Goal: Task Accomplishment & Management: Complete application form

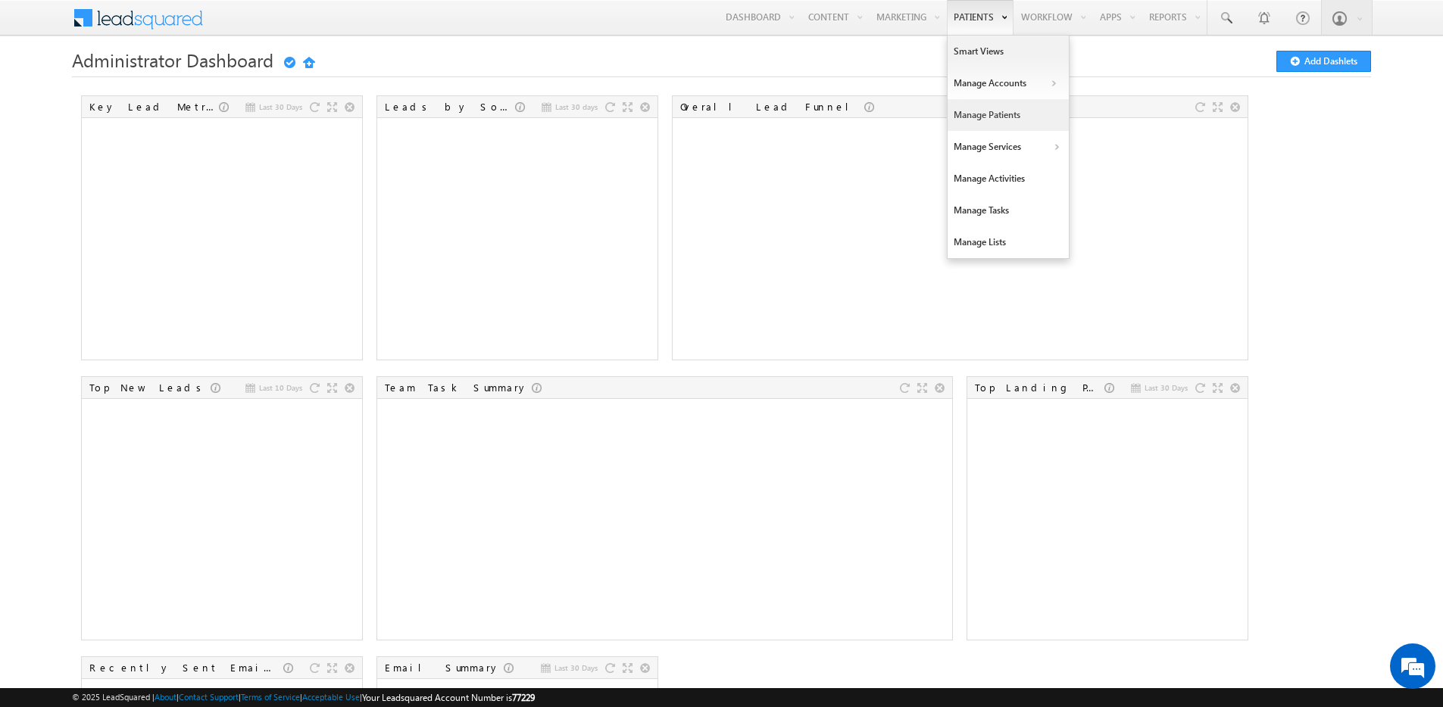
click at [1004, 111] on link "Manage Patients" at bounding box center [1007, 115] width 121 height 32
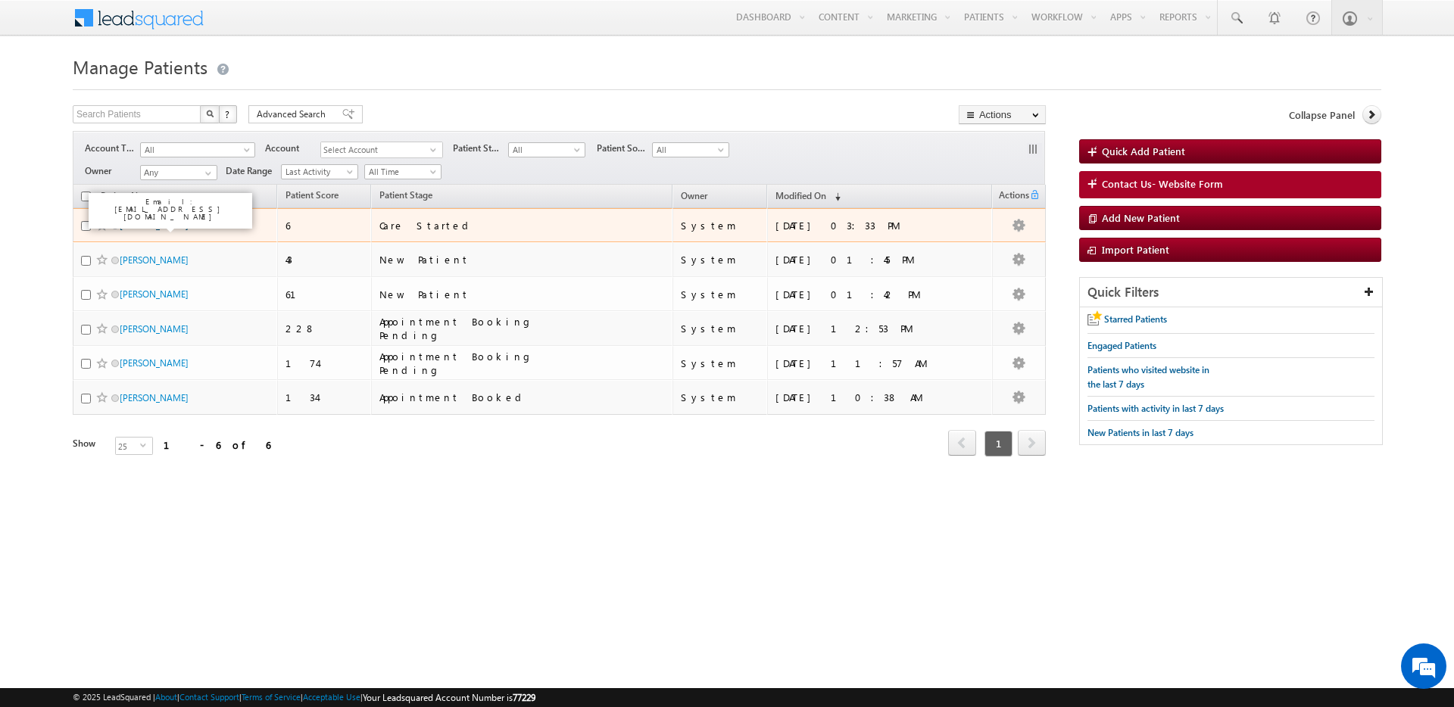
click at [146, 228] on link "[PERSON_NAME]" at bounding box center [154, 225] width 69 height 11
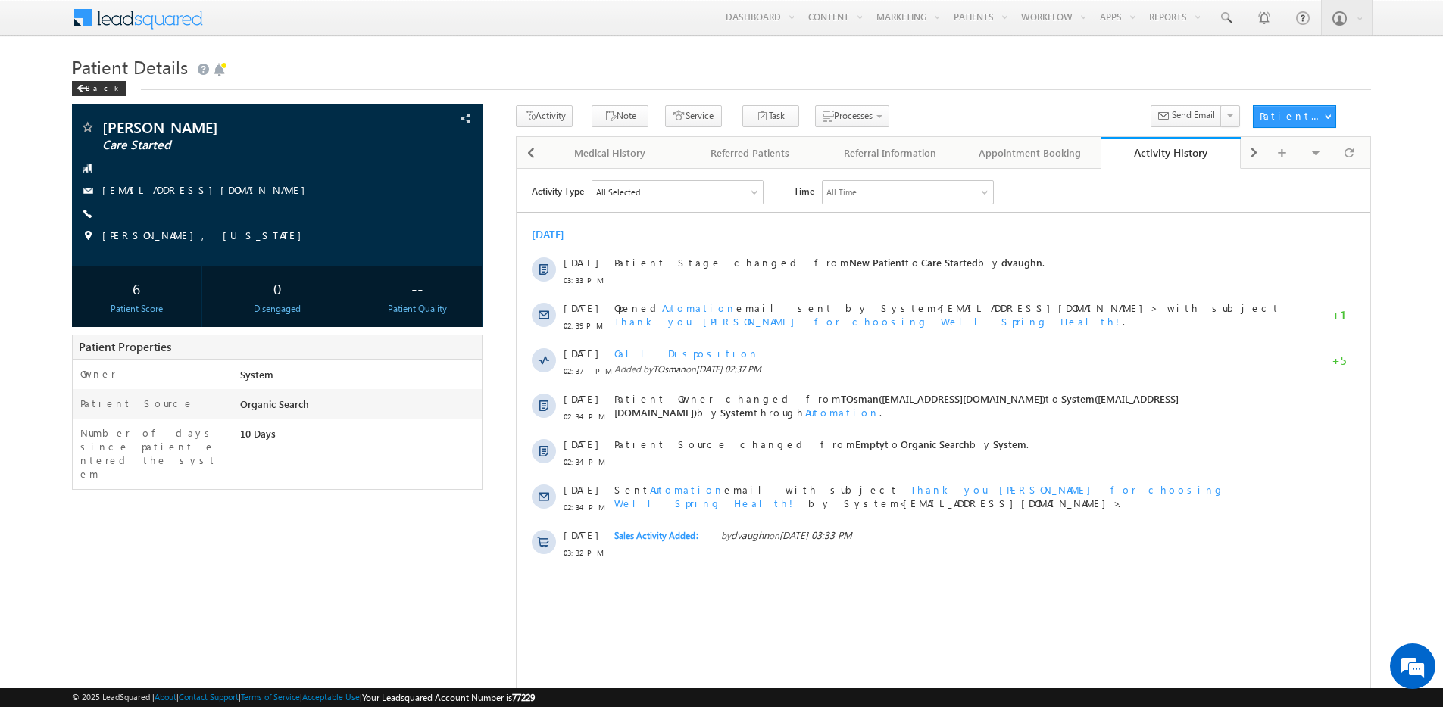
click at [73, 79] on h1 "Patient Details" at bounding box center [721, 66] width 1299 height 30
click at [77, 83] on div "Back" at bounding box center [99, 88] width 54 height 15
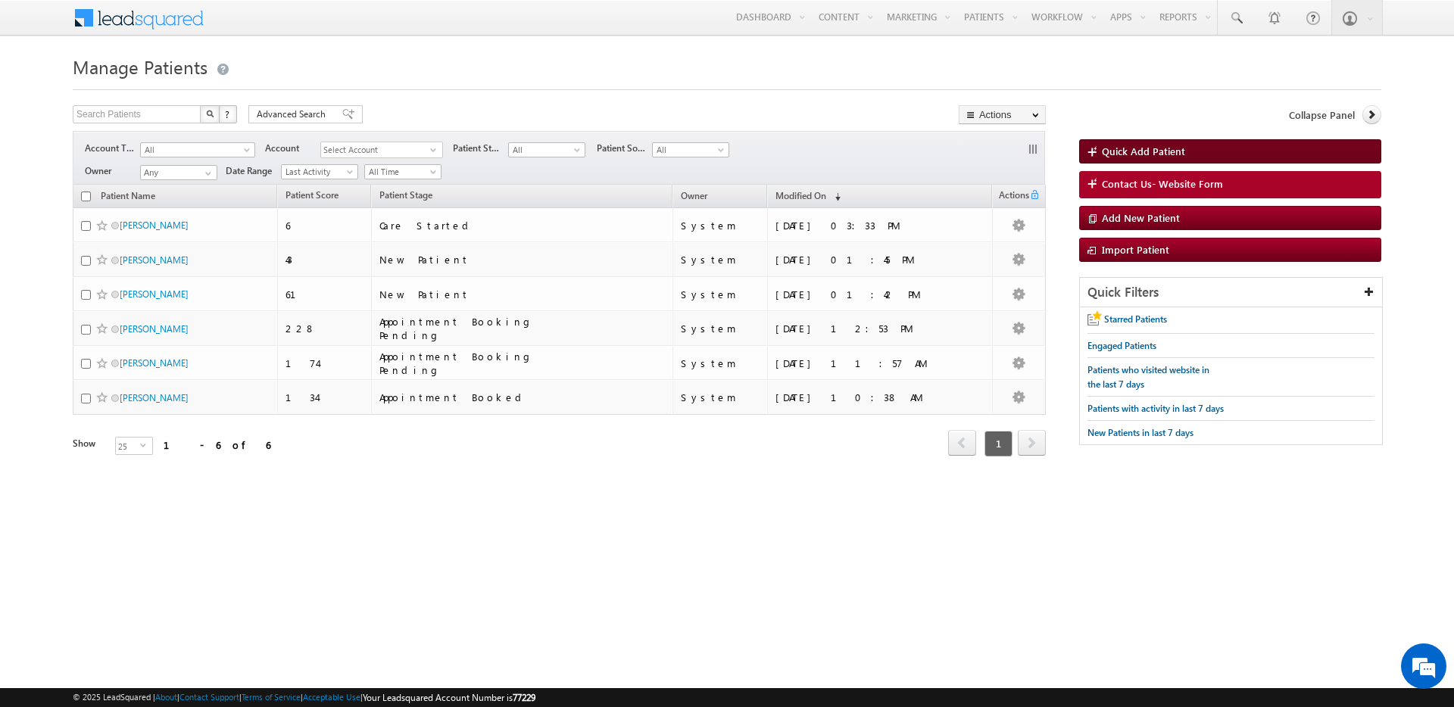
click at [1178, 148] on span "Quick Add Patient" at bounding box center [1143, 151] width 83 height 13
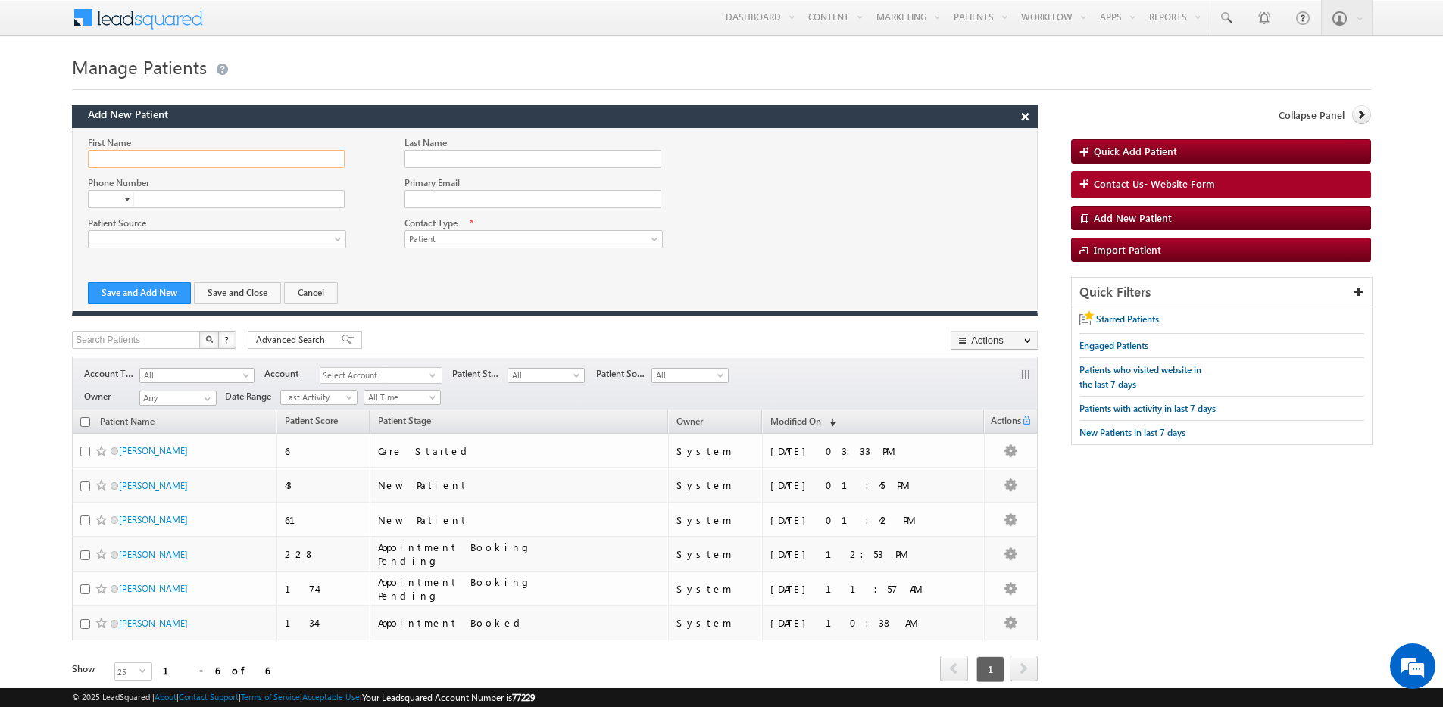
click at [171, 164] on input "First Name" at bounding box center [216, 159] width 256 height 18
type input "Grace"
type input "Test Client 1"
click at [127, 198] on div at bounding box center [127, 199] width 5 height 3
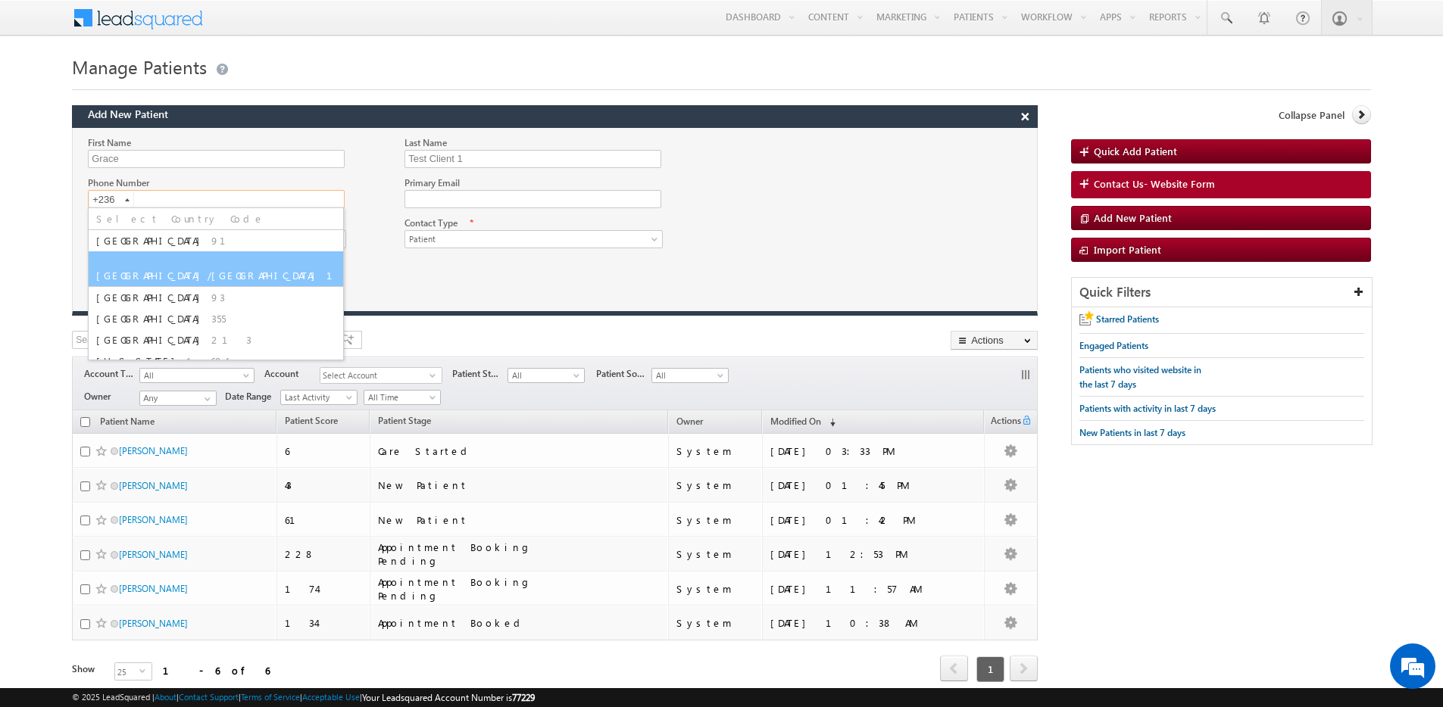
click at [127, 269] on span "United States/Canada" at bounding box center [209, 275] width 226 height 13
type input "+1"
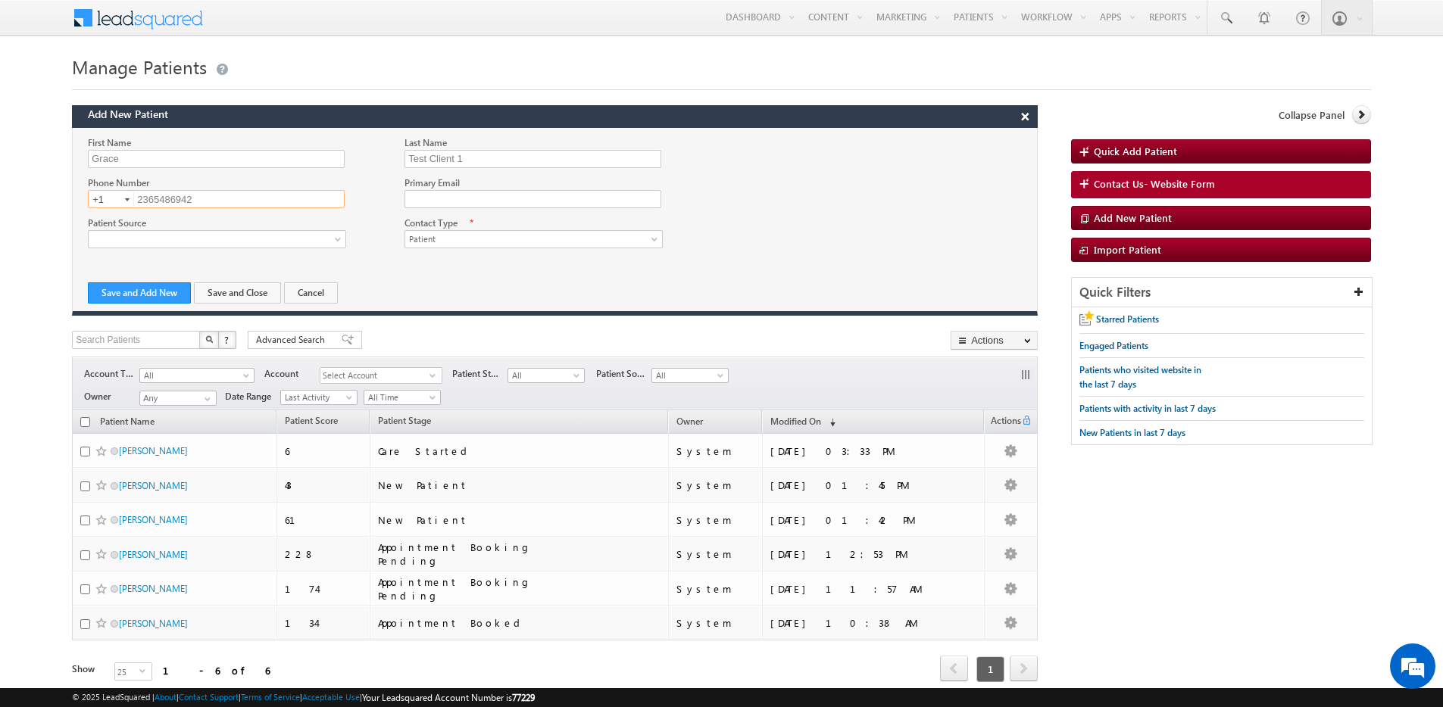
click at [179, 204] on input "2365486942" at bounding box center [216, 199] width 257 height 18
type input "5"
type input "9176216496"
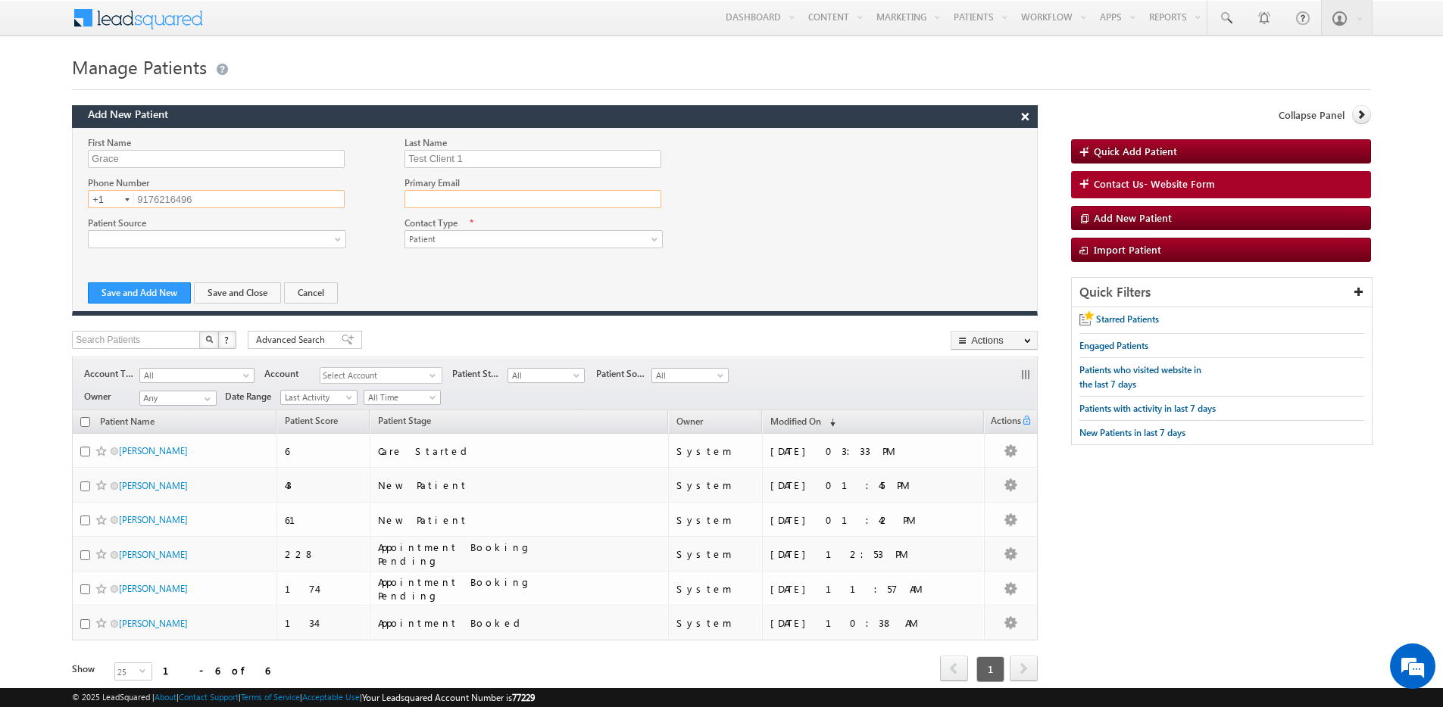
click at [461, 203] on input "Primary Email" at bounding box center [532, 199] width 256 height 18
type input "gwallerstein@gmail.com"
click at [469, 230] on link "Patient" at bounding box center [533, 239] width 258 height 18
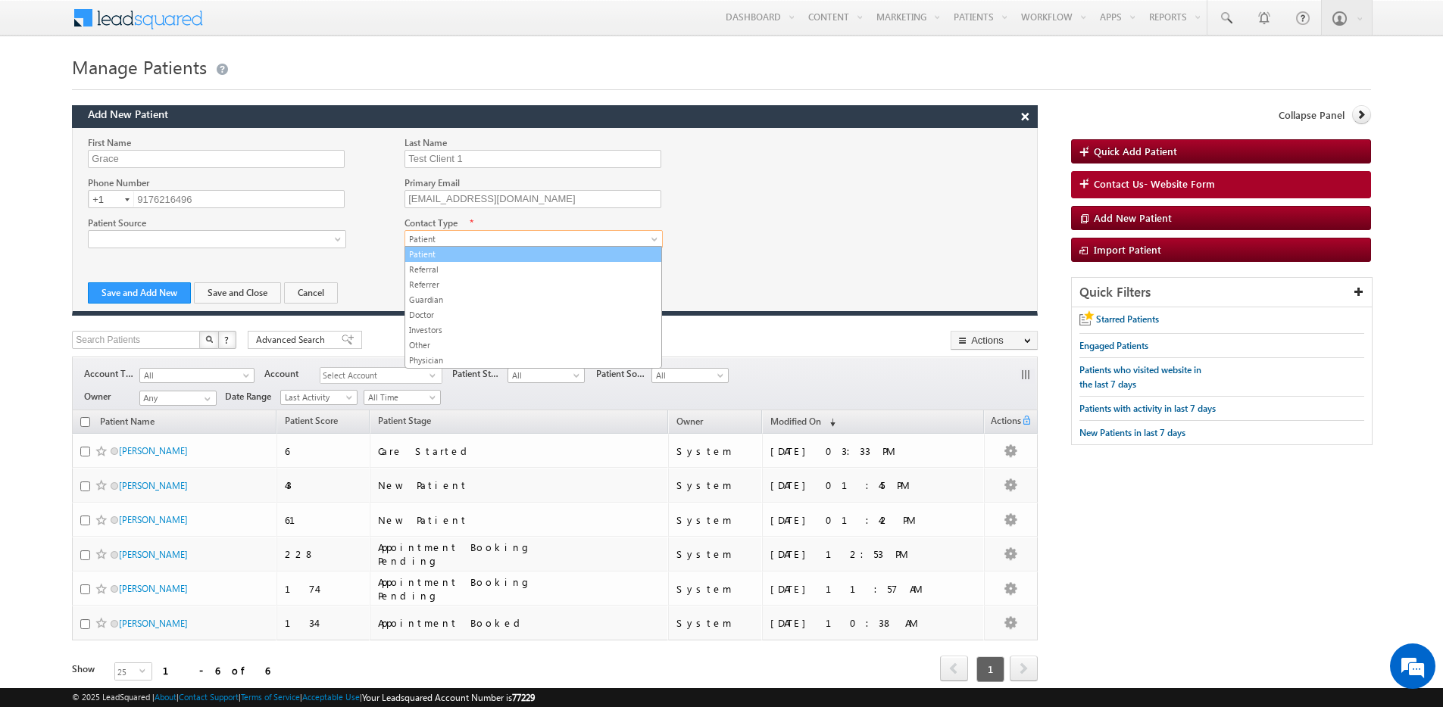
drag, startPoint x: 451, startPoint y: 251, endPoint x: 442, endPoint y: 256, distance: 9.9
click at [451, 251] on link "Patient" at bounding box center [533, 255] width 256 height 14
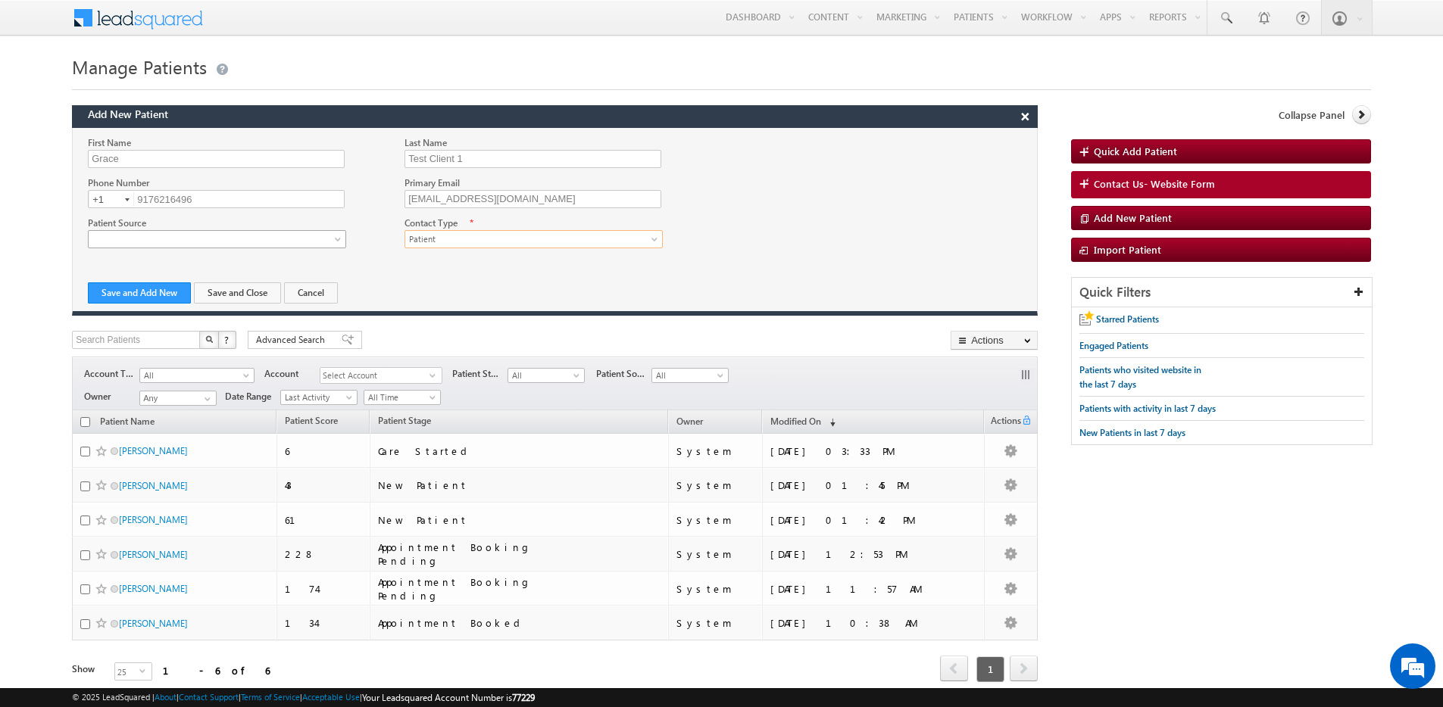
click at [131, 230] on link at bounding box center [217, 239] width 258 height 18
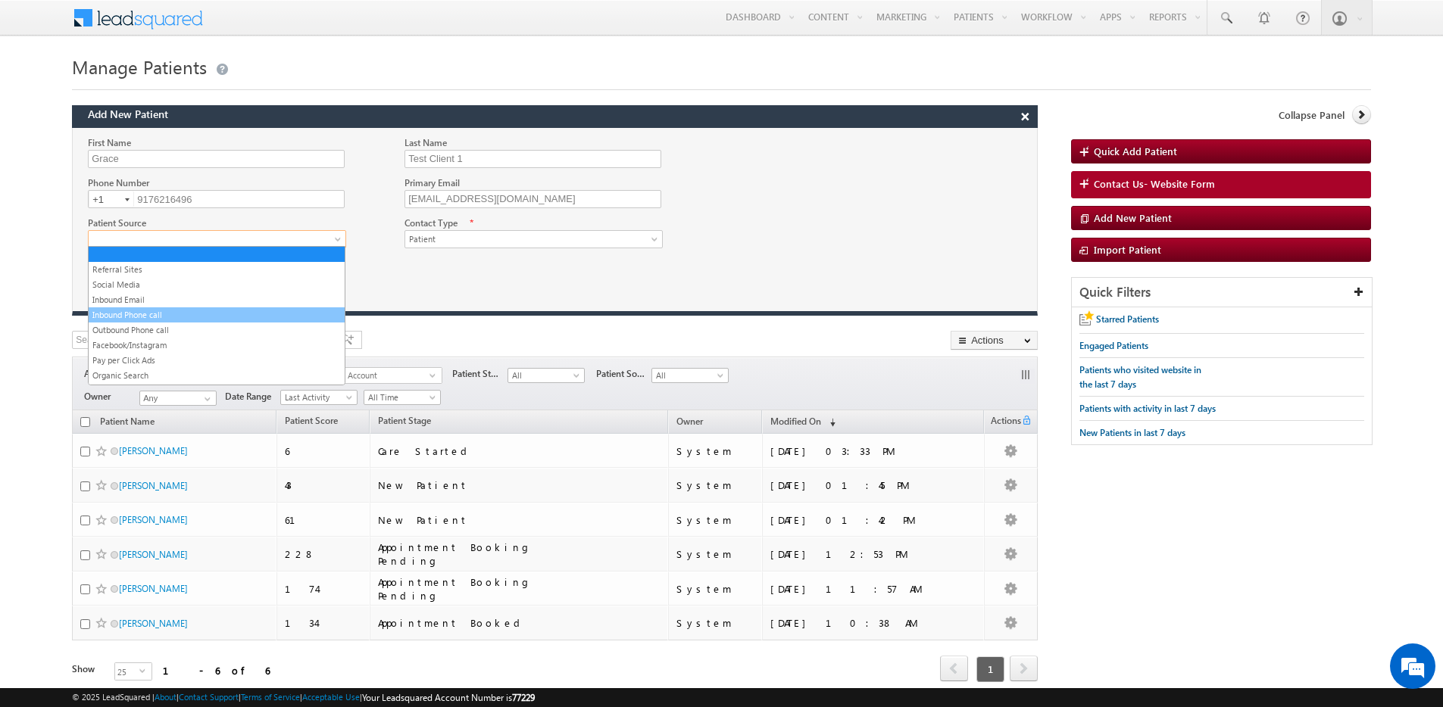
click at [138, 314] on link "Inbound Phone call" at bounding box center [217, 315] width 256 height 14
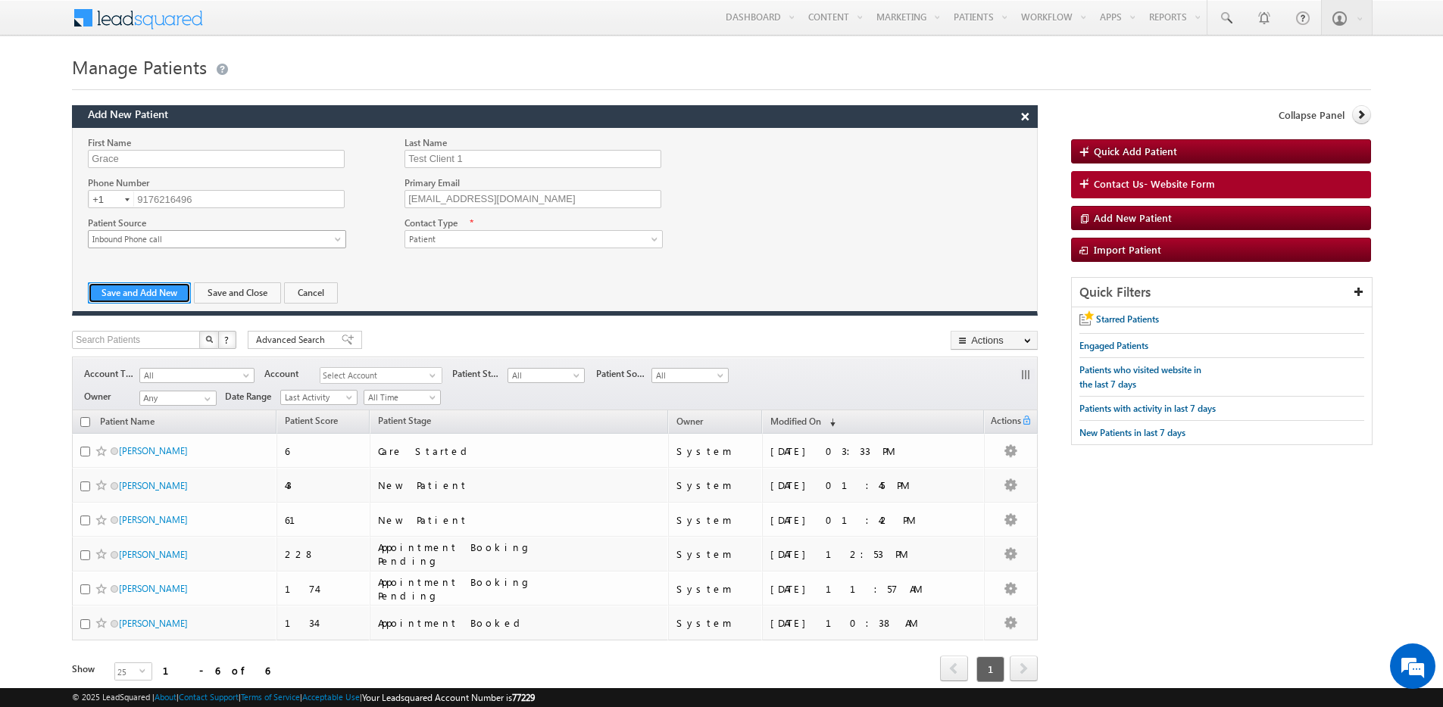
drag, startPoint x: 130, startPoint y: 295, endPoint x: 201, endPoint y: 246, distance: 86.6
click at [201, 245] on div "First Name Grace Last Name Test Client 1 Phone Number +1-9176216496 9176216496 …" at bounding box center [555, 224] width 964 height 176
click at [242, 293] on button "Save and Close" at bounding box center [237, 293] width 87 height 21
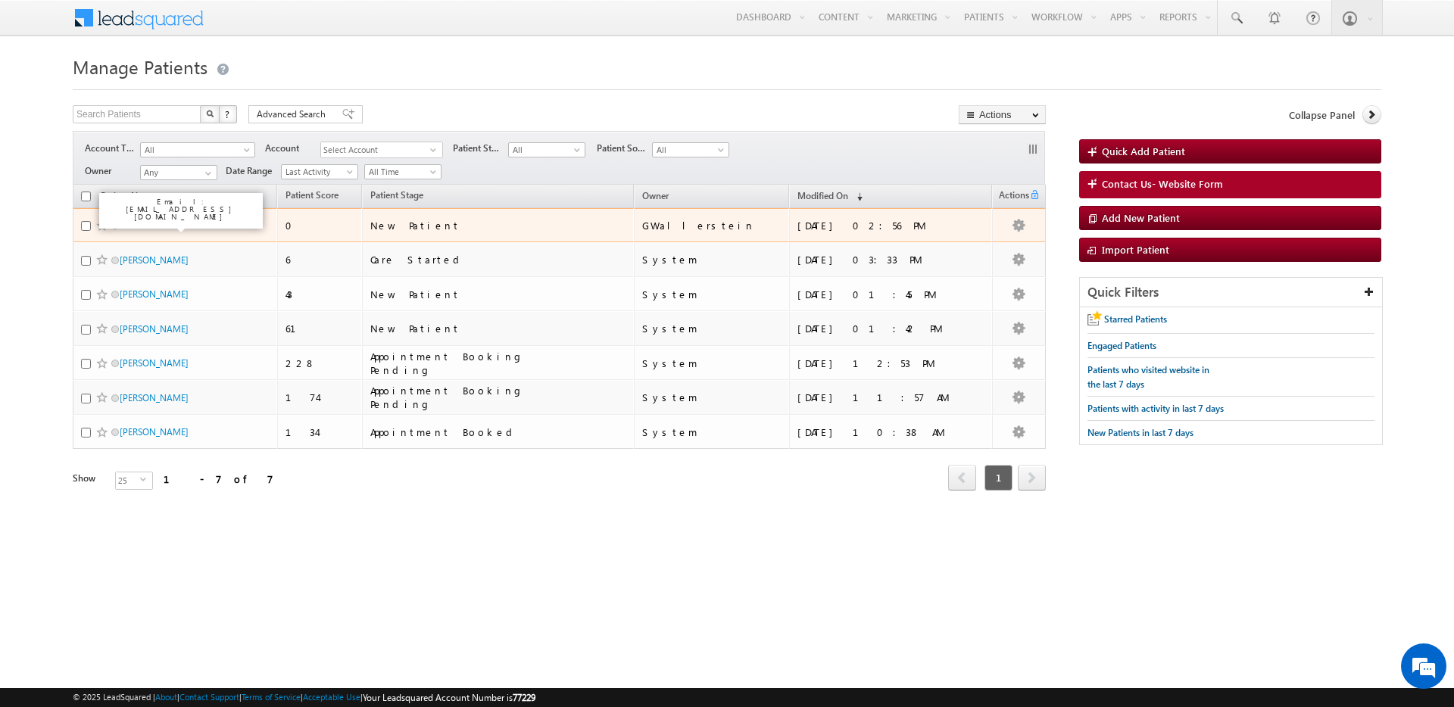
click at [164, 222] on link "Grace Test Client 1" at bounding box center [155, 225] width 71 height 11
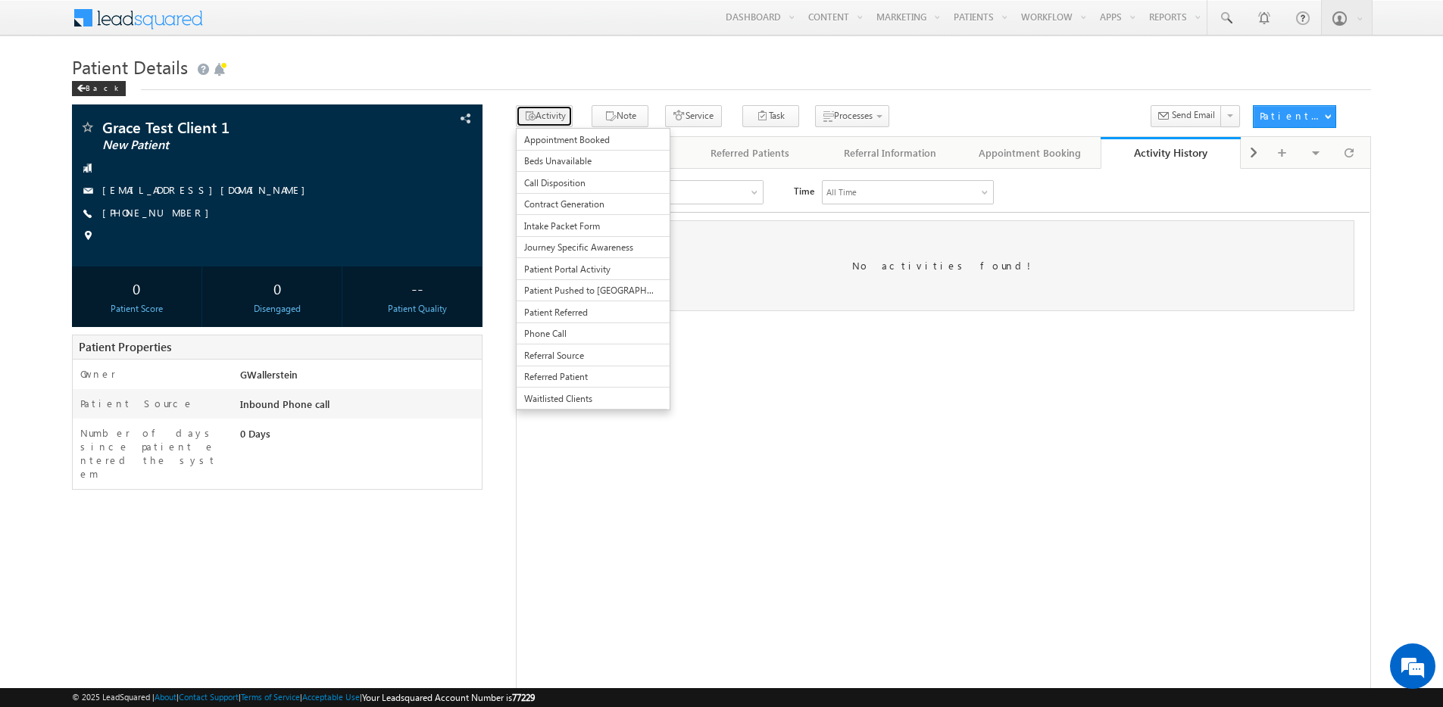
click at [554, 117] on button "Activity" at bounding box center [544, 116] width 57 height 22
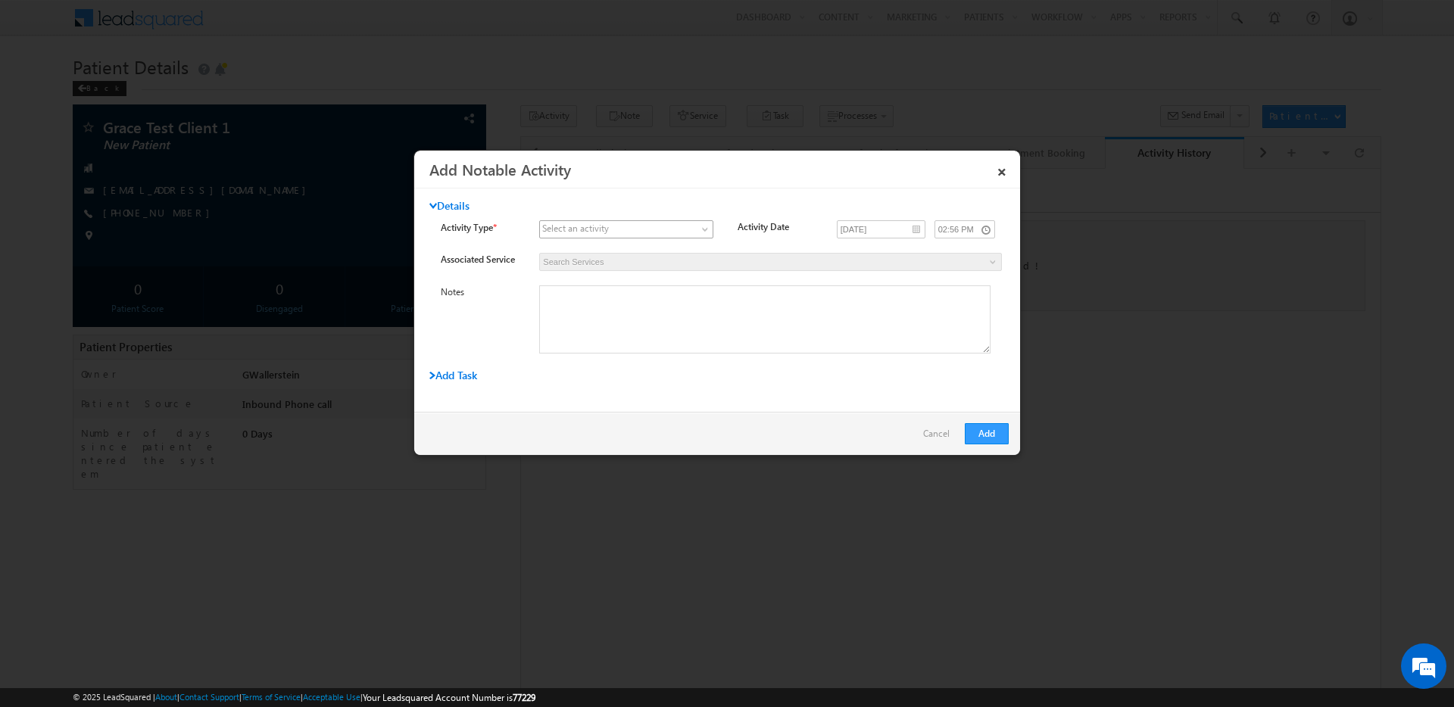
click at [608, 223] on span at bounding box center [617, 230] width 155 height 14
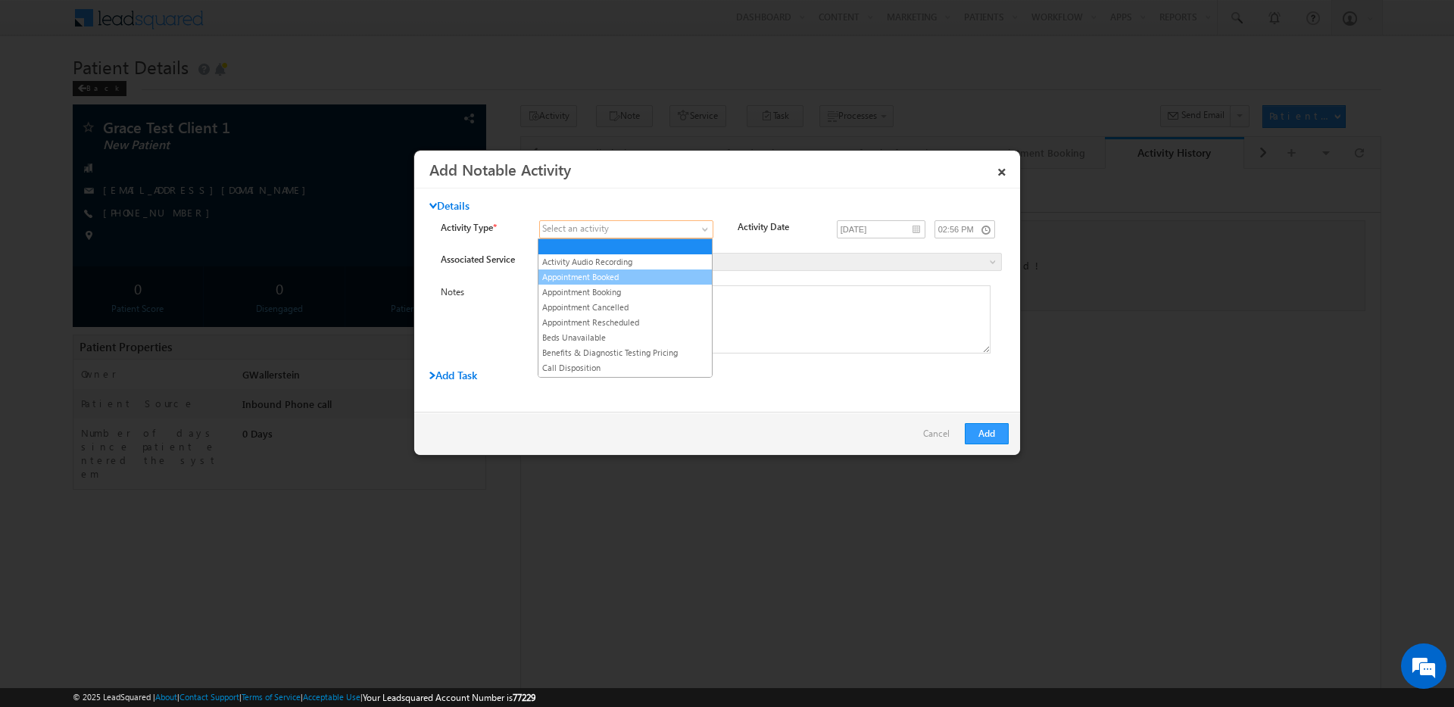
click at [601, 277] on link "Appointment Booked" at bounding box center [624, 277] width 173 height 14
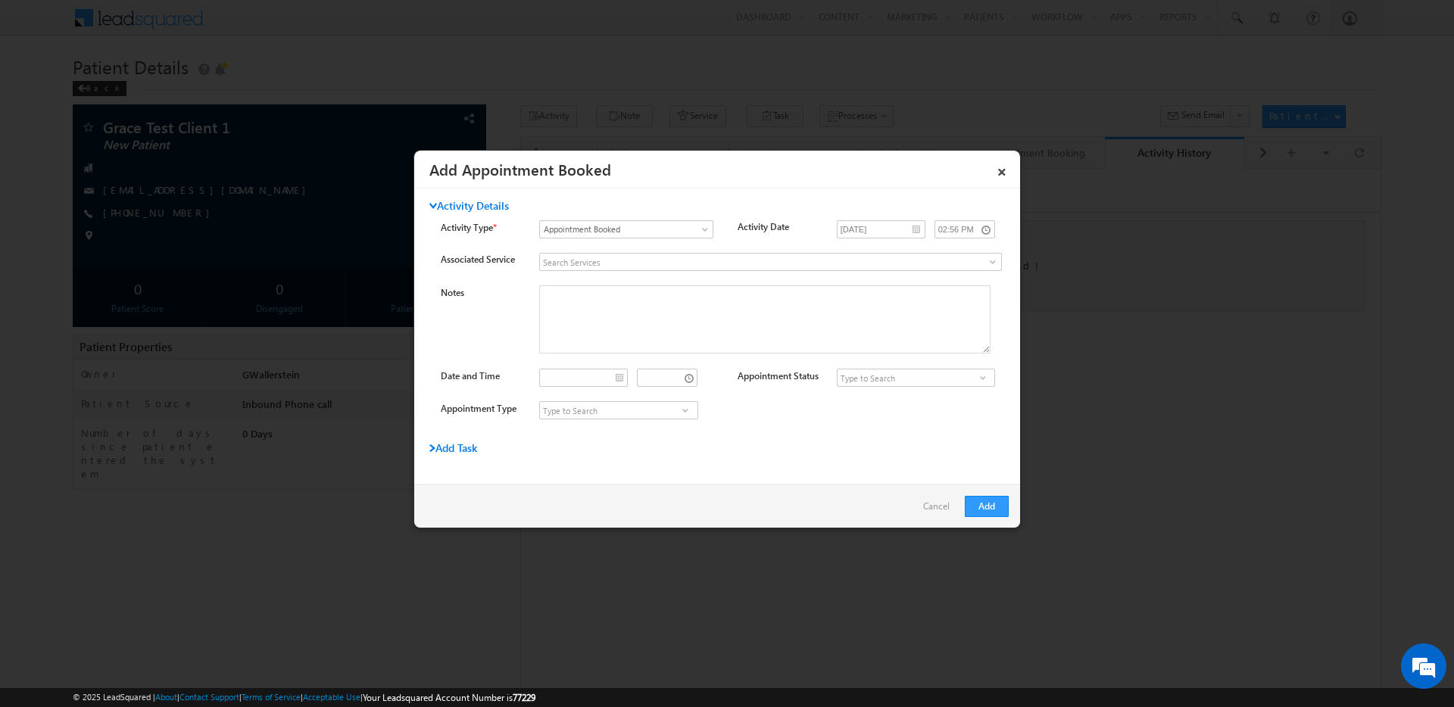
click at [473, 445] on span "Add Task" at bounding box center [453, 448] width 48 height 14
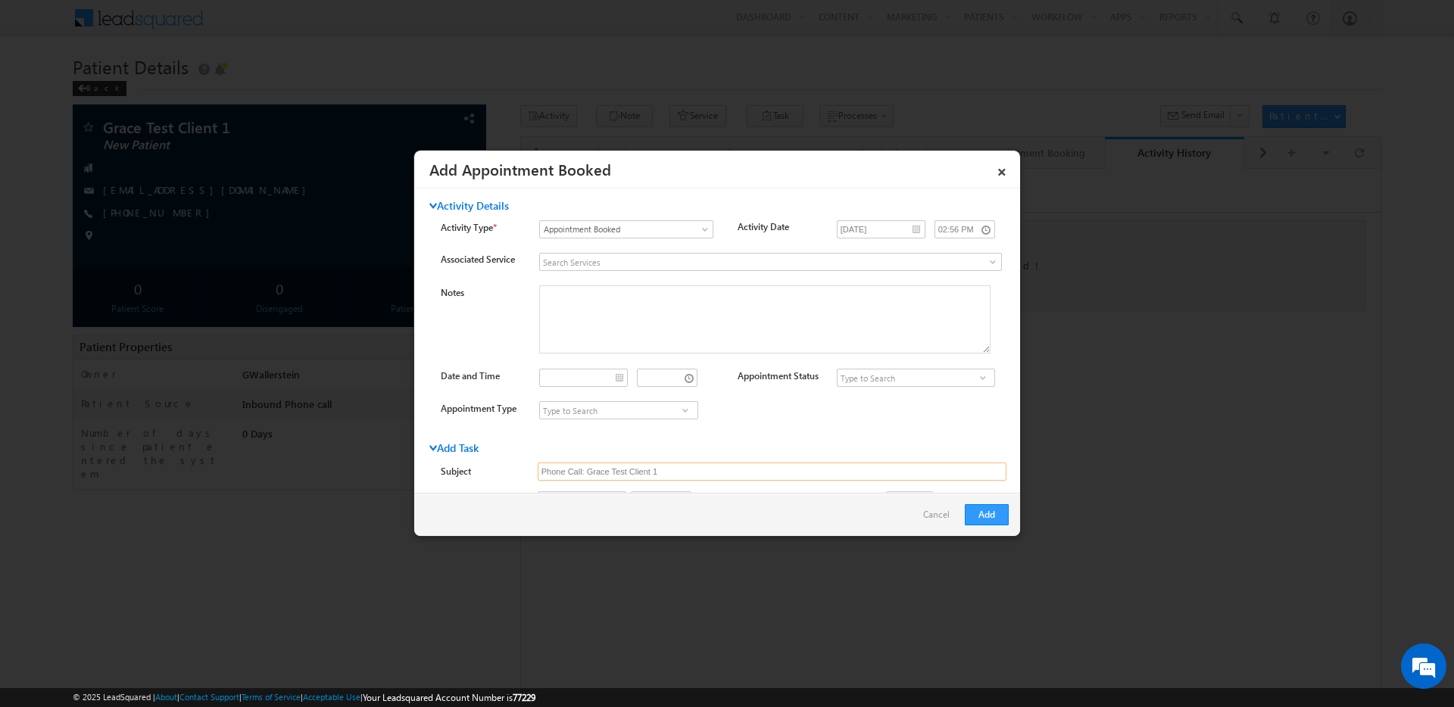
click at [604, 472] on input "Phone Call: Grace Test Client 1" at bounding box center [772, 472] width 469 height 18
click at [676, 472] on input "Phone Call: Grace Test Client 1" at bounding box center [772, 472] width 469 height 18
drag, startPoint x: 846, startPoint y: 468, endPoint x: 851, endPoint y: 432, distance: 35.9
click at [845, 468] on input "Phone Call: Grace Test Client 1" at bounding box center [772, 472] width 469 height 18
click at [648, 478] on input "Phone Call: Grace Test Client 1" at bounding box center [772, 472] width 469 height 18
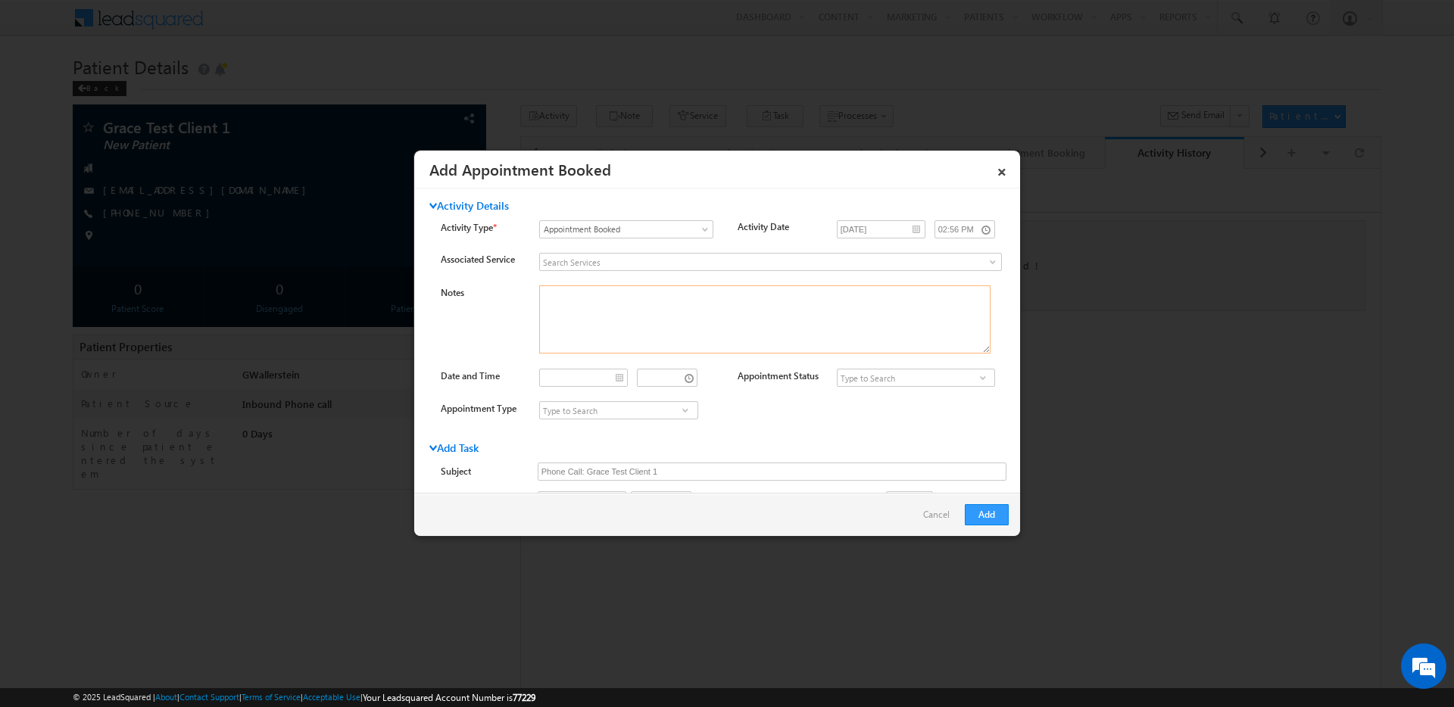
click at [613, 320] on textarea "Notes" at bounding box center [764, 320] width 451 height 68
click at [995, 165] on link "×" at bounding box center [1002, 169] width 26 height 27
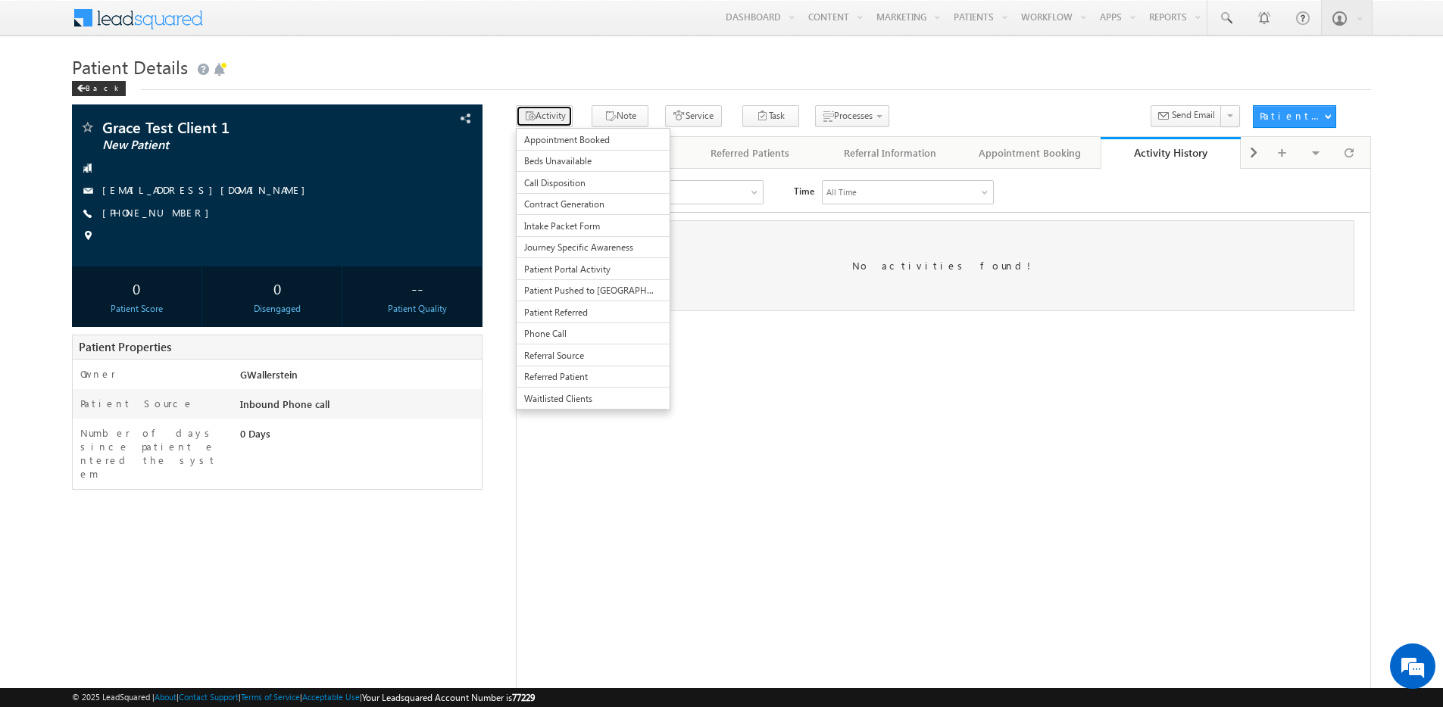
click at [551, 117] on button "Activity" at bounding box center [544, 116] width 57 height 22
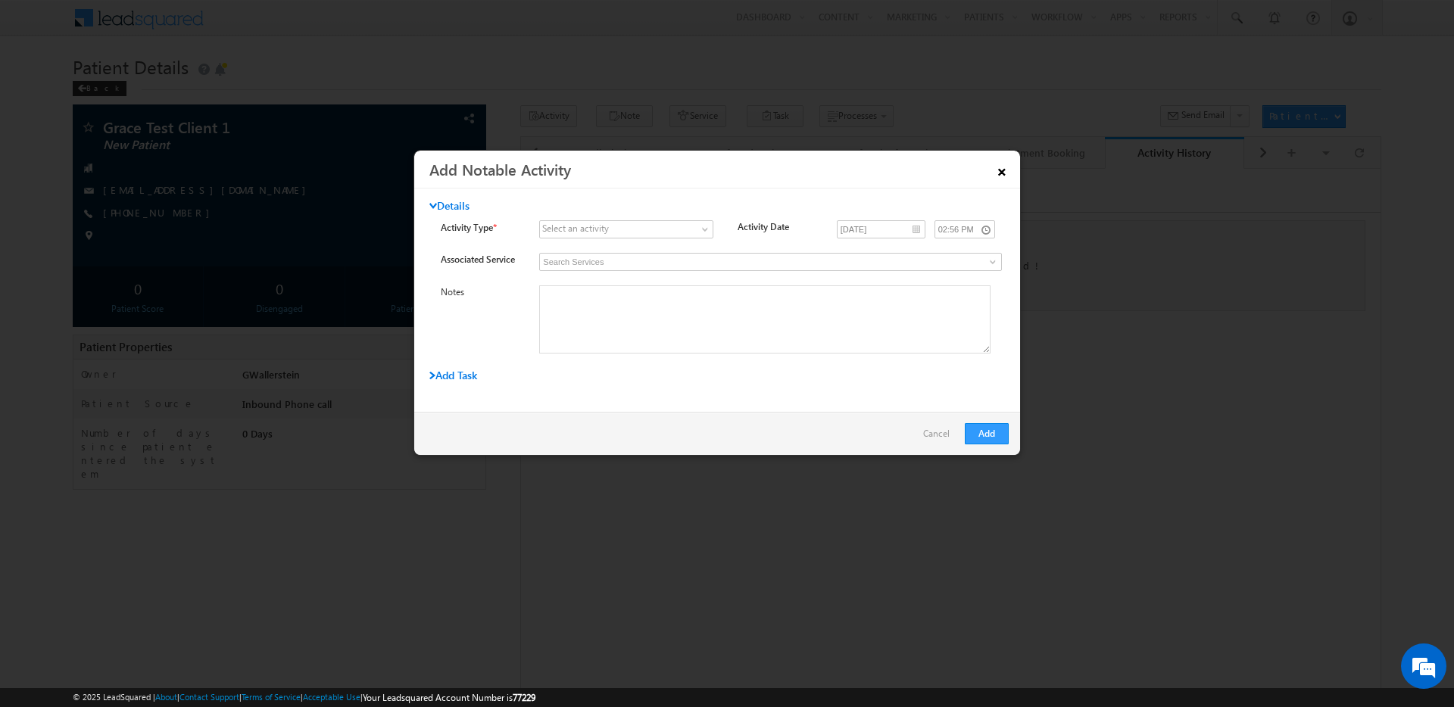
click at [998, 171] on link "×" at bounding box center [1002, 169] width 26 height 27
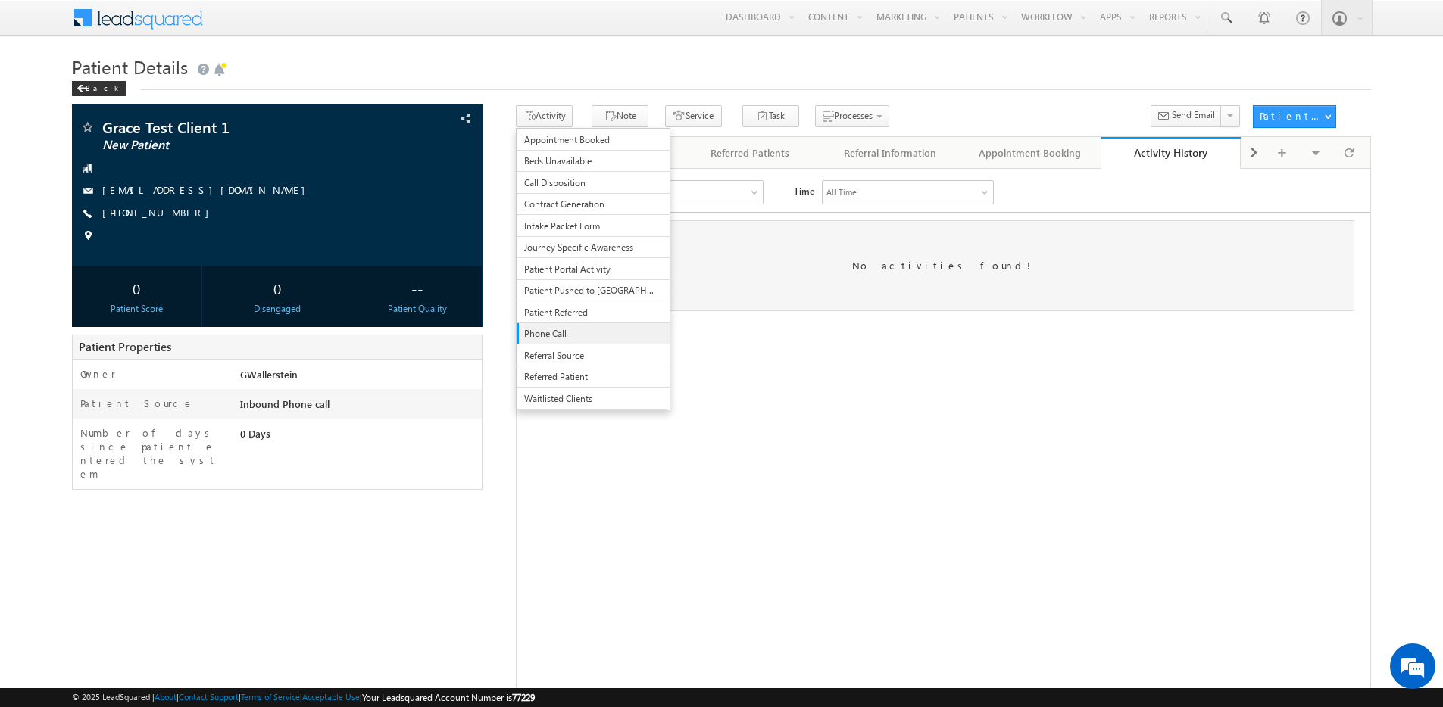
click at [555, 336] on span "Phone Call" at bounding box center [589, 334] width 131 height 14
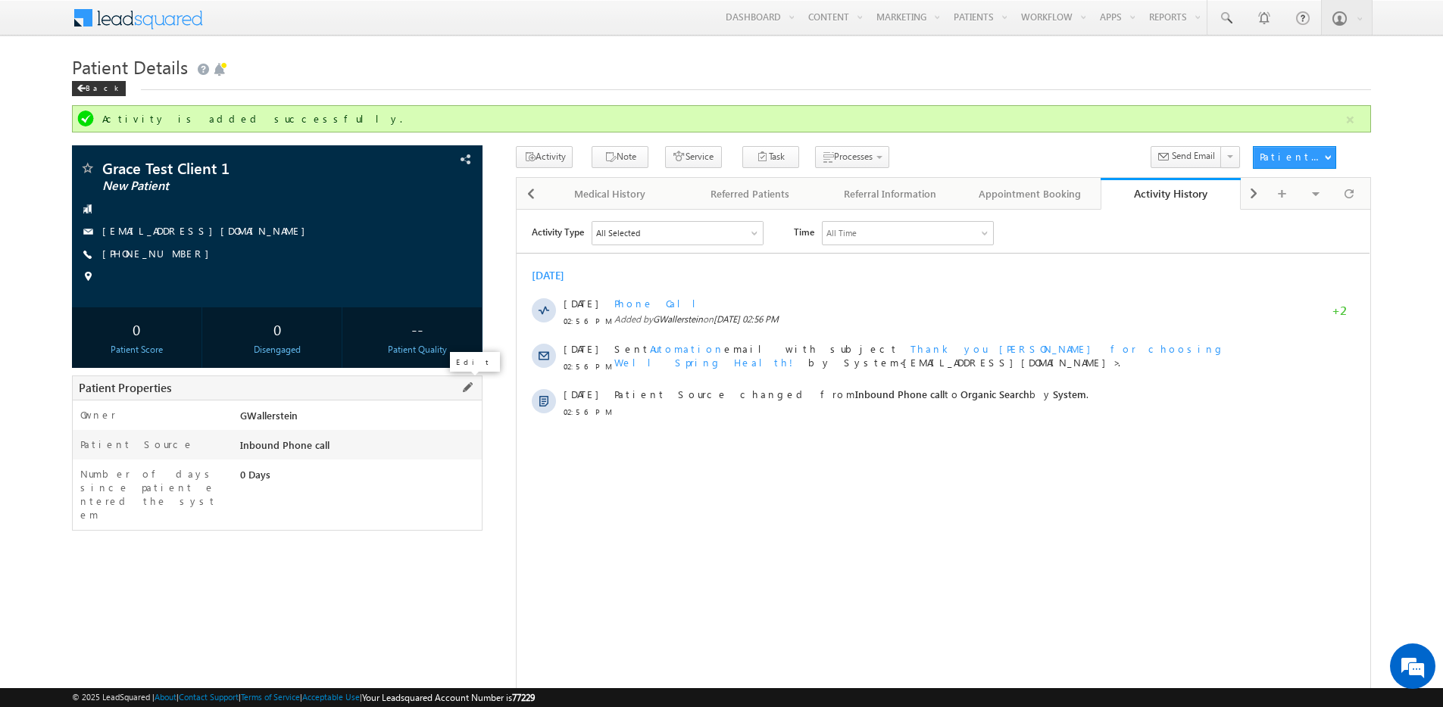
click at [473, 394] on span at bounding box center [467, 387] width 17 height 17
click at [442, 161] on span at bounding box center [437, 159] width 17 height 17
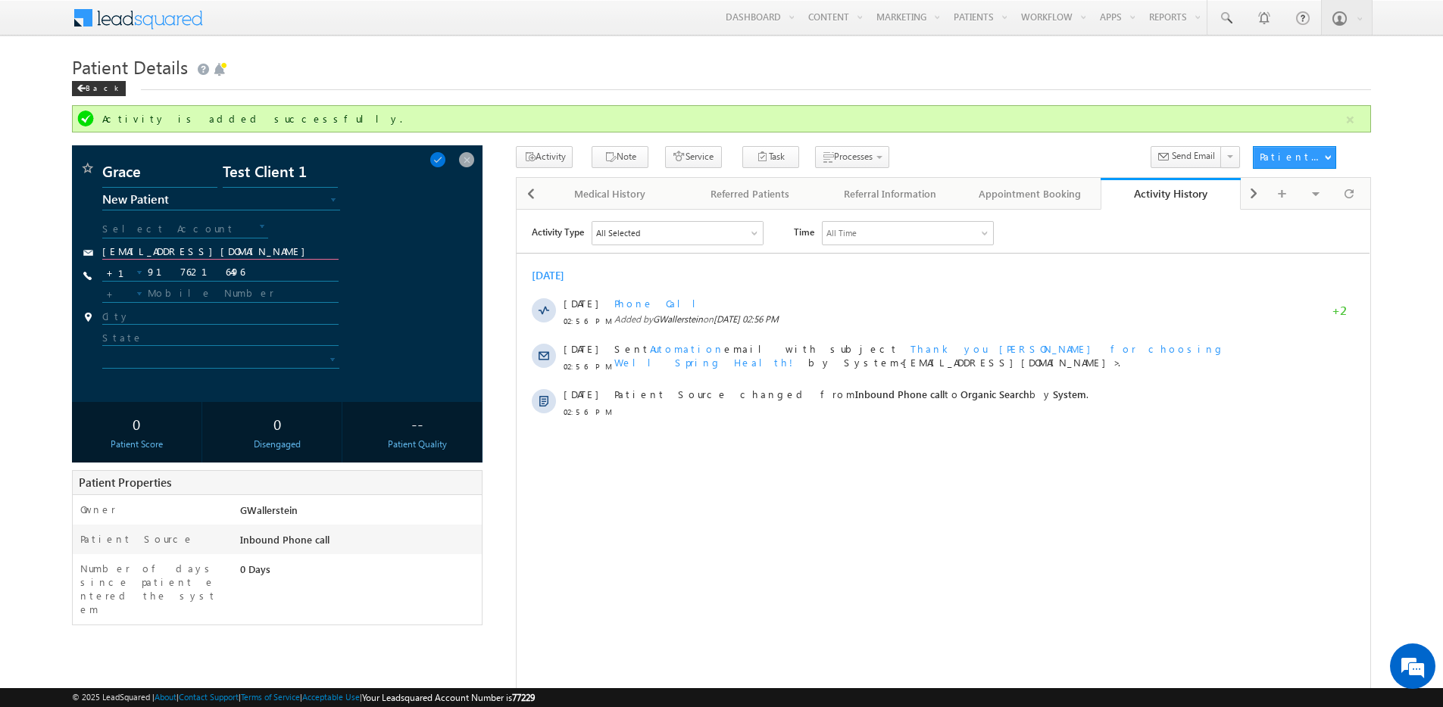
click at [194, 248] on input "gwallerstein@gmail.com" at bounding box center [220, 252] width 236 height 14
drag, startPoint x: 231, startPoint y: 251, endPoint x: 166, endPoint y: 252, distance: 65.1
click at [166, 252] on input "gwallerstein@gmail.com" at bounding box center [220, 252] width 236 height 14
type input "[EMAIL_ADDRESS][DOMAIN_NAME]"
click at [446, 164] on span at bounding box center [437, 159] width 17 height 17
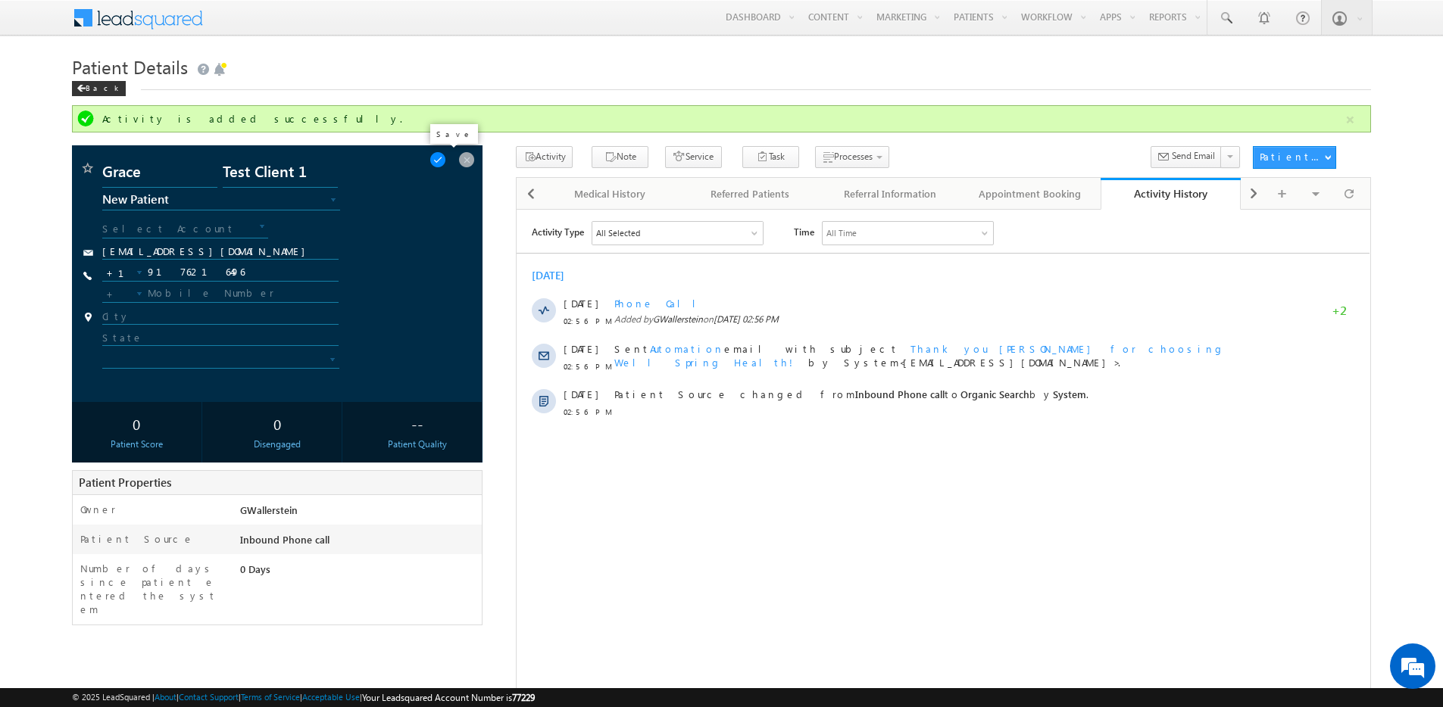
click at [446, 159] on span at bounding box center [437, 159] width 17 height 17
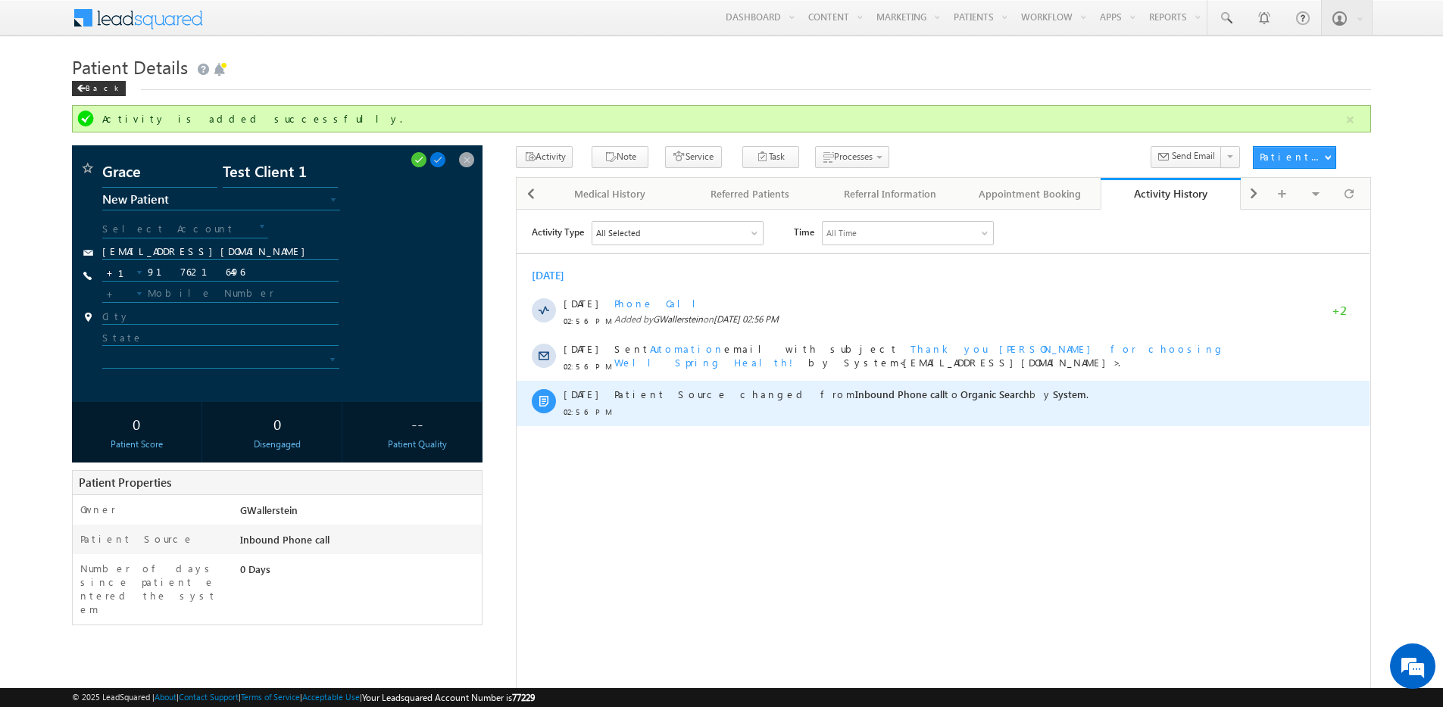
click at [737, 392] on span "Patient Source changed from Inbound Phone call to Organic Search by System ." at bounding box center [851, 393] width 474 height 13
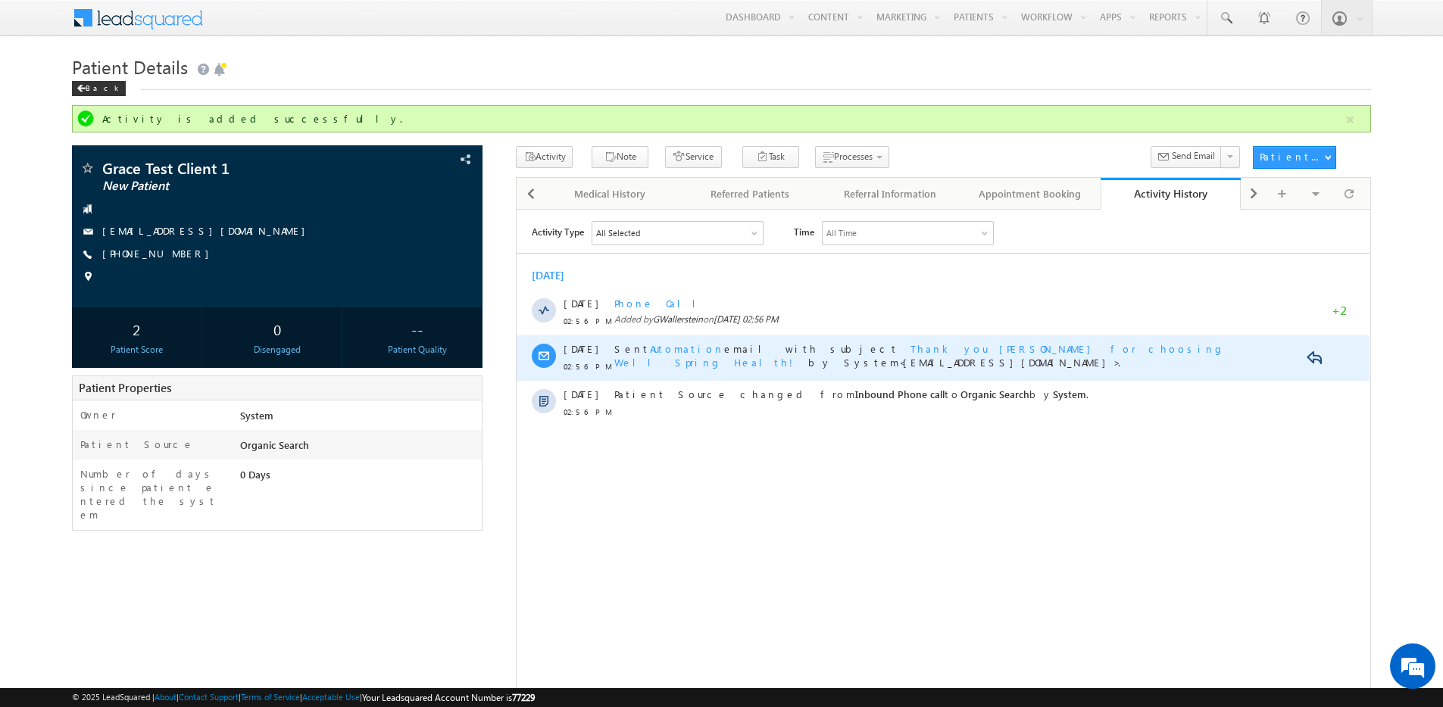
click at [655, 350] on span "Automation" at bounding box center [687, 348] width 74 height 13
click at [844, 348] on span "Thank you [PERSON_NAME] for choosing Well Spring Health!" at bounding box center [919, 355] width 610 height 27
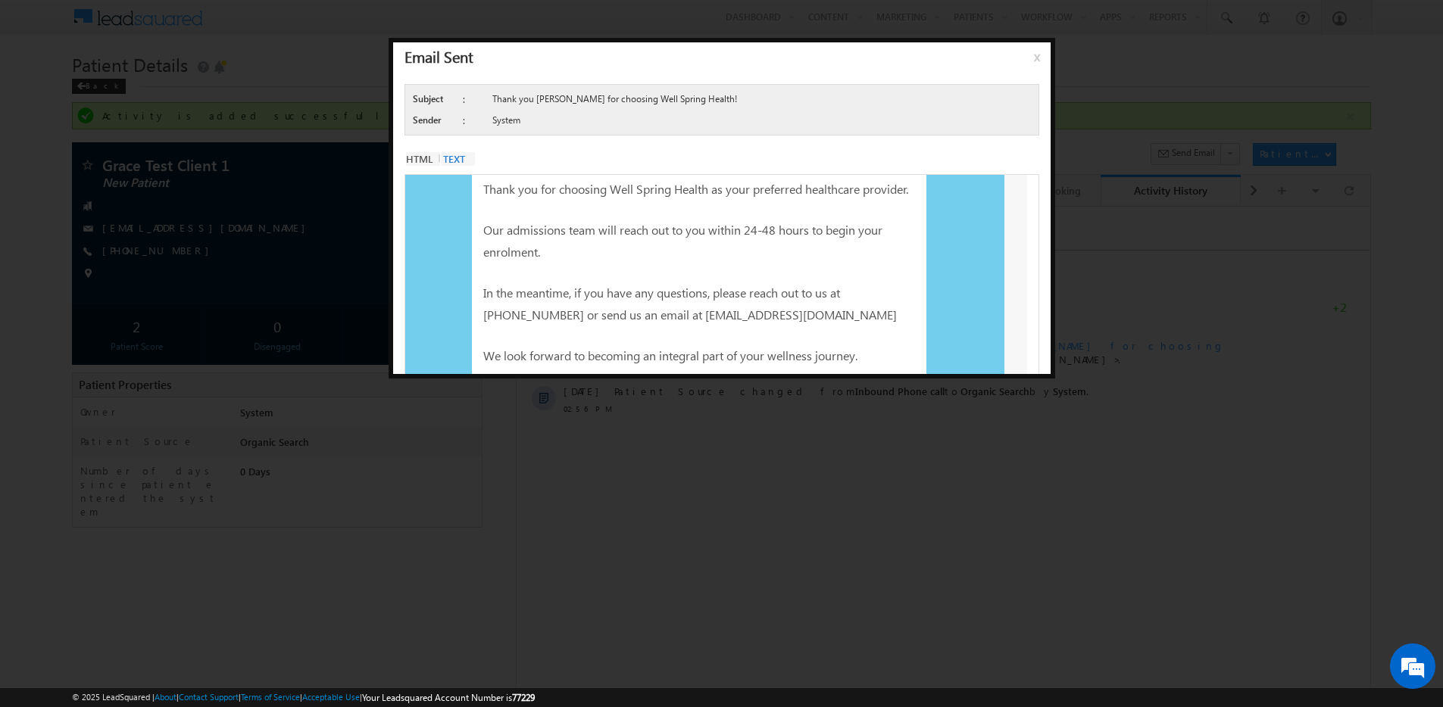
scroll to position [27, 0]
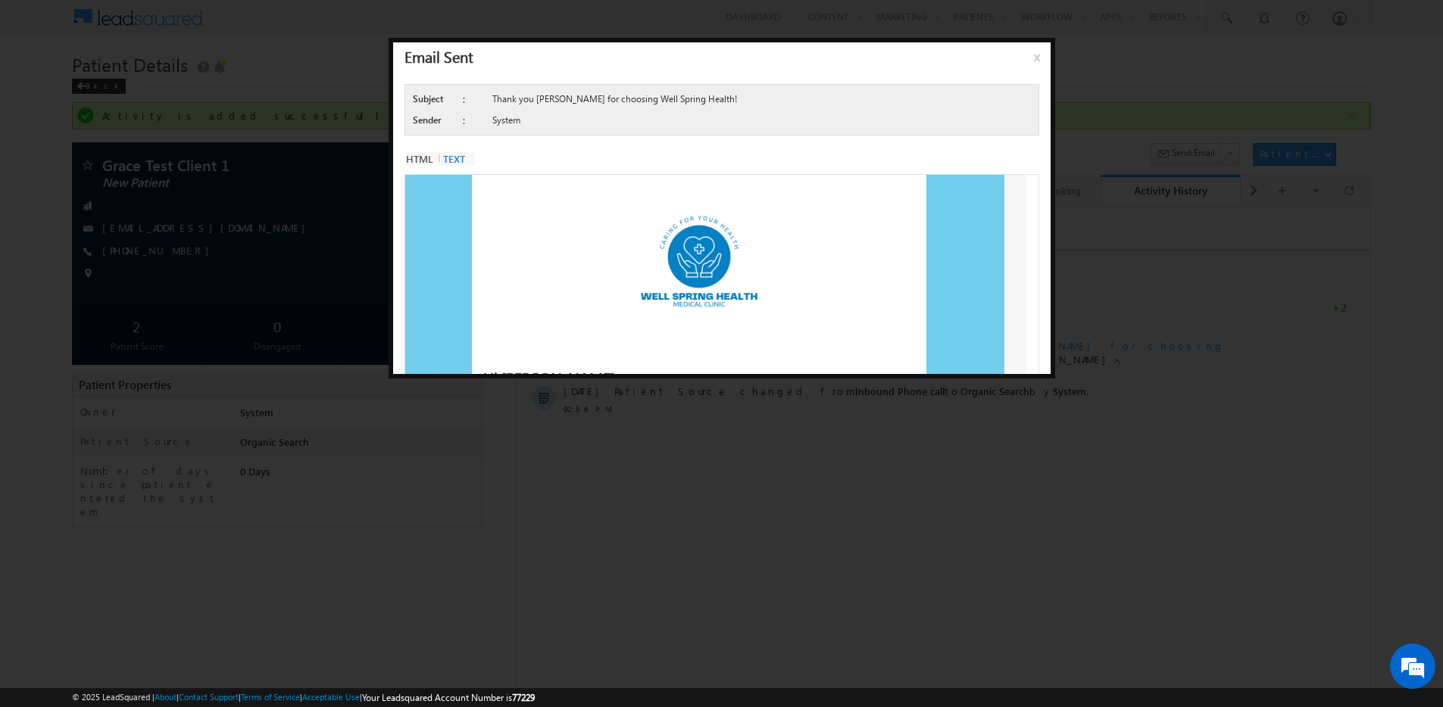
click at [1048, 63] on div "Email Sent x" at bounding box center [721, 57] width 657 height 30
click at [1040, 55] on span "x" at bounding box center [1040, 60] width 12 height 23
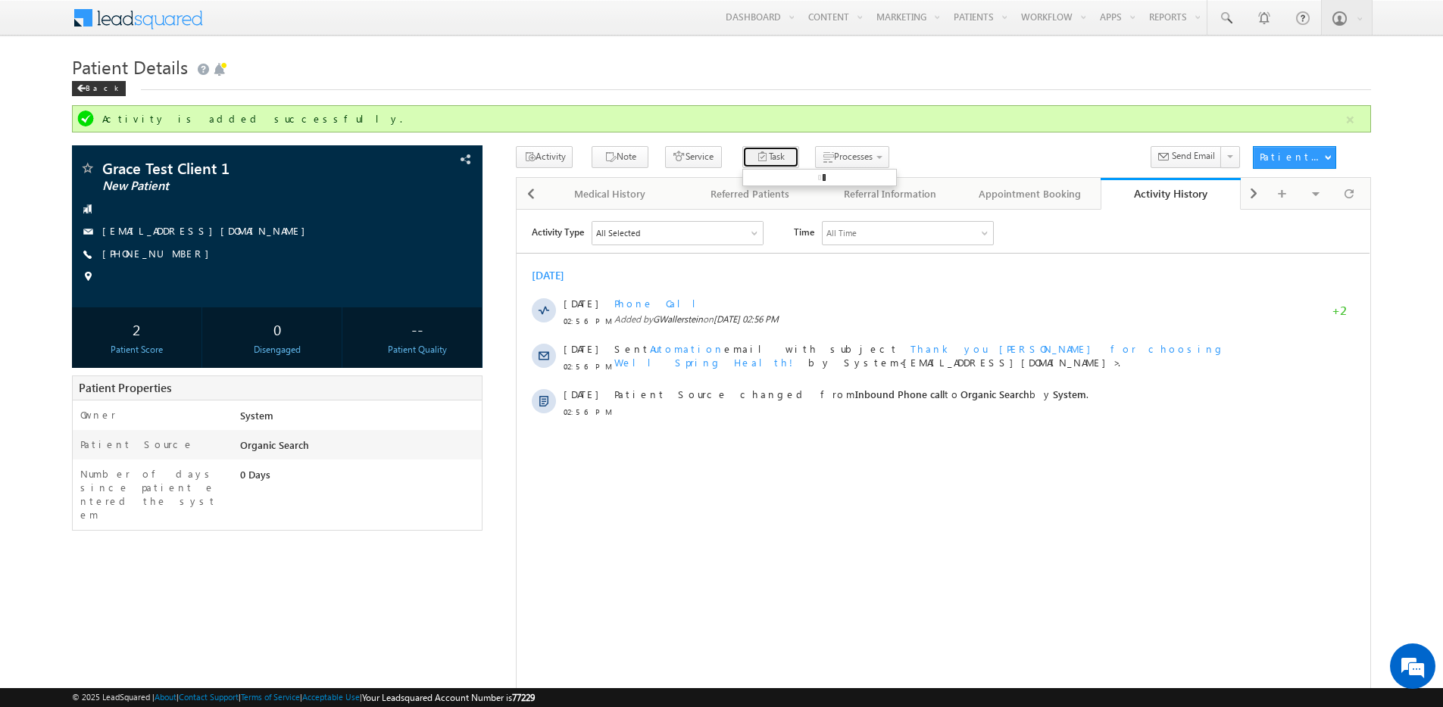
click at [757, 154] on button "Task" at bounding box center [770, 157] width 57 height 22
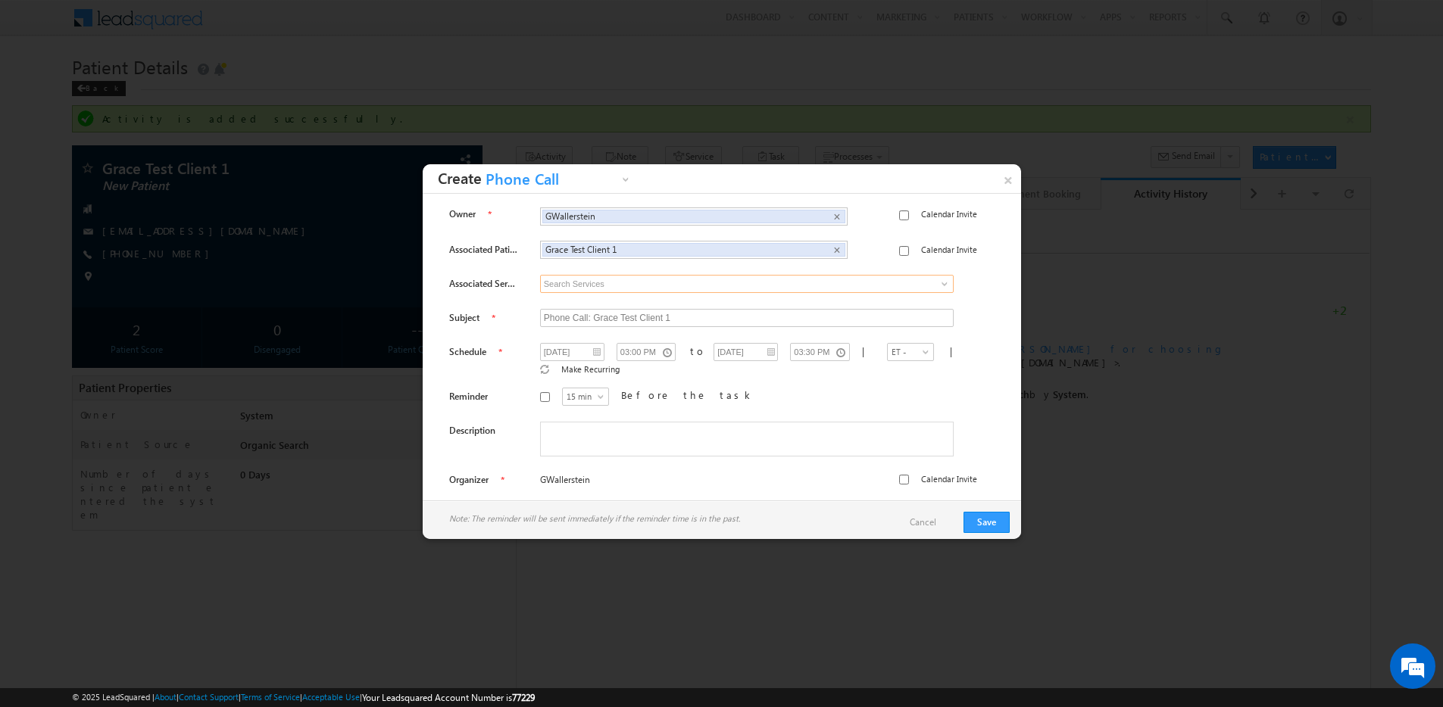
click at [634, 292] on input at bounding box center [747, 284] width 414 height 18
click at [602, 318] on input "Phone Call: Grace Test Client 1" at bounding box center [747, 318] width 414 height 18
click at [651, 310] on input "Phone Call: Grace Test Client 1" at bounding box center [747, 318] width 414 height 18
click at [677, 314] on input "Phone Call: Grace Test Client 1" at bounding box center [747, 318] width 414 height 18
click at [934, 473] on label "Calendar Invite" at bounding box center [949, 480] width 56 height 14
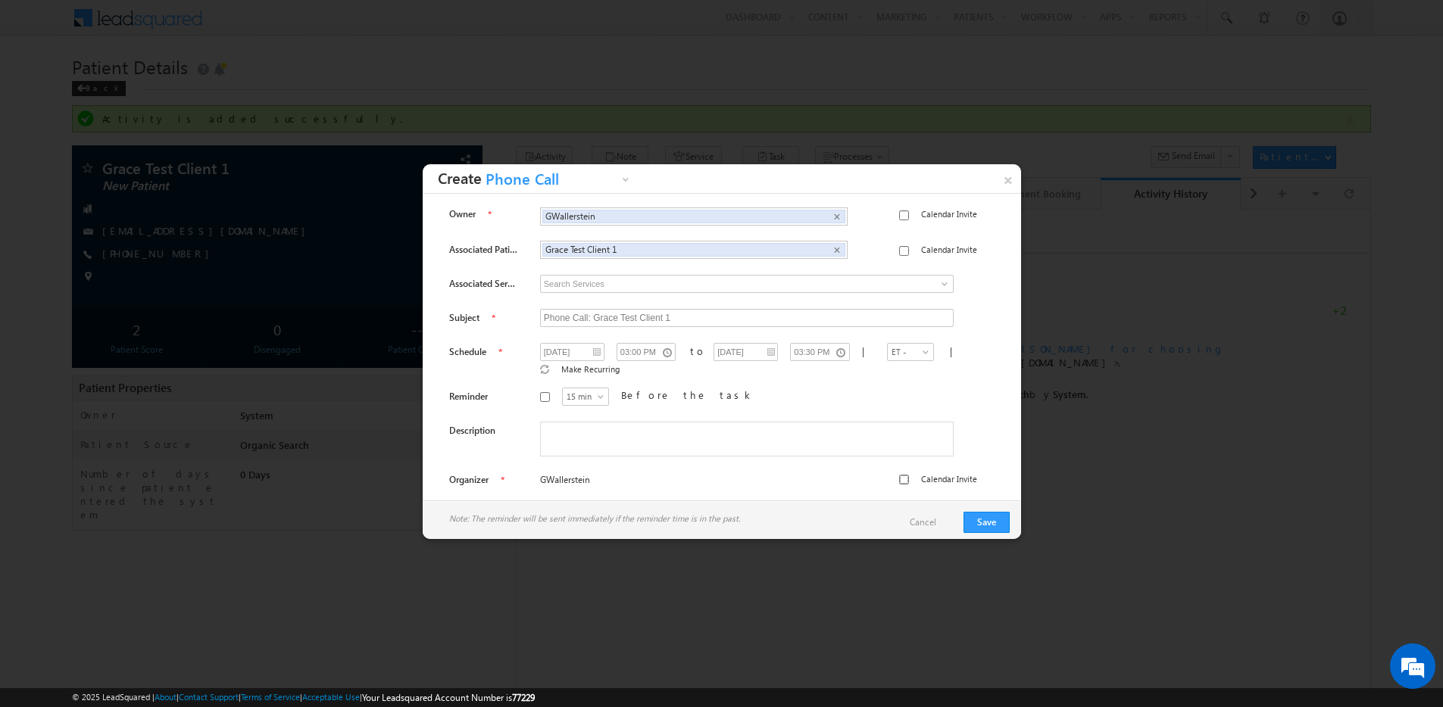
click at [909, 475] on input "Calendar Invite" at bounding box center [904, 480] width 10 height 10
checkbox input "true"
click at [935, 524] on link "Cancel" at bounding box center [931, 523] width 42 height 14
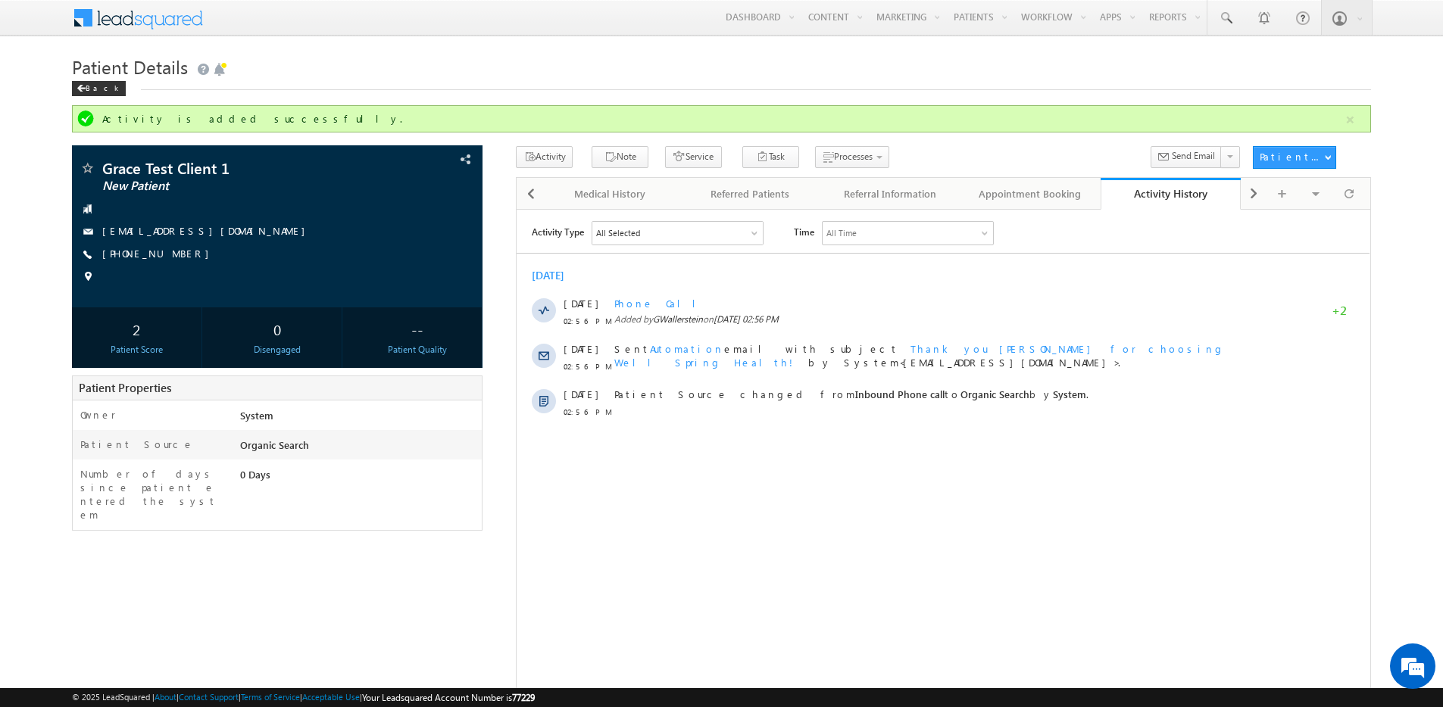
click at [1302, 165] on p "Add New Tab" at bounding box center [1300, 163] width 80 height 11
click at [669, 155] on button "Service" at bounding box center [693, 157] width 57 height 22
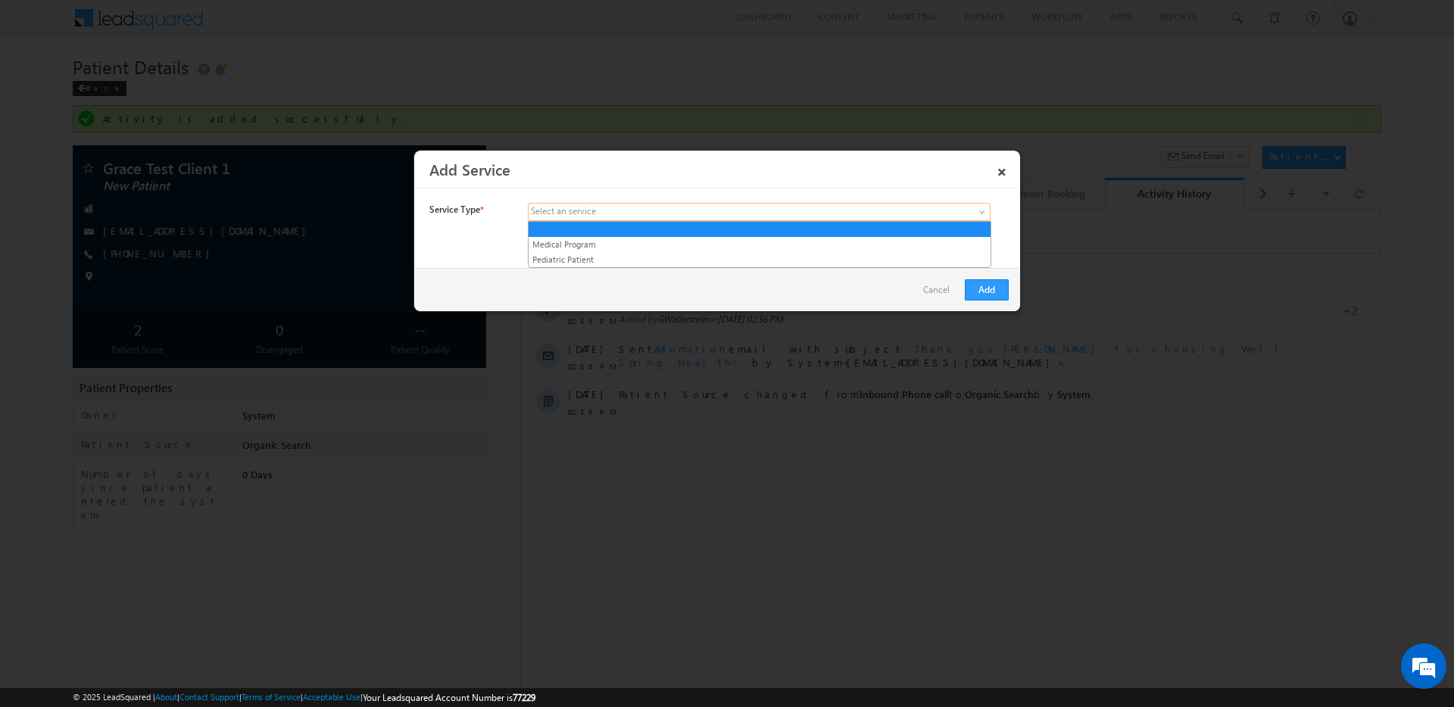
click at [808, 214] on link at bounding box center [759, 212] width 463 height 18
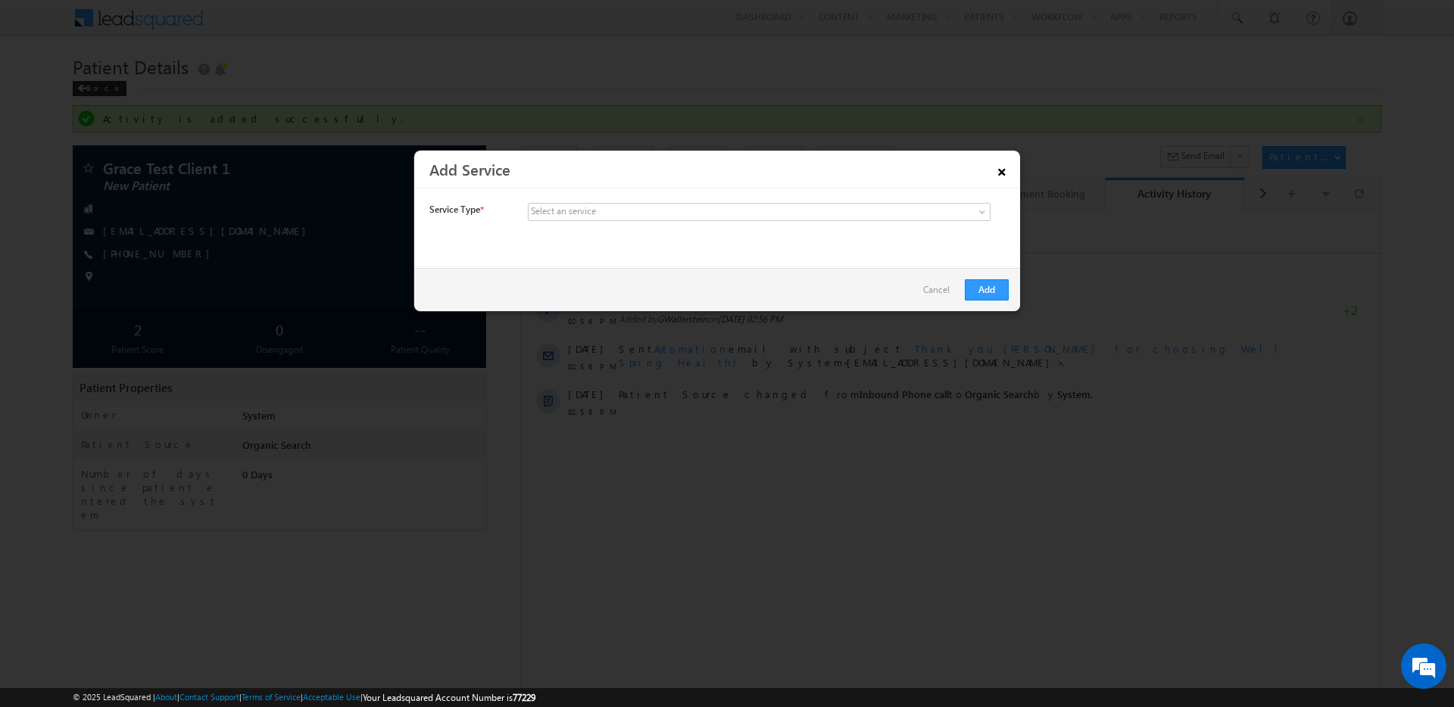
click at [1000, 169] on link "×" at bounding box center [1002, 169] width 26 height 27
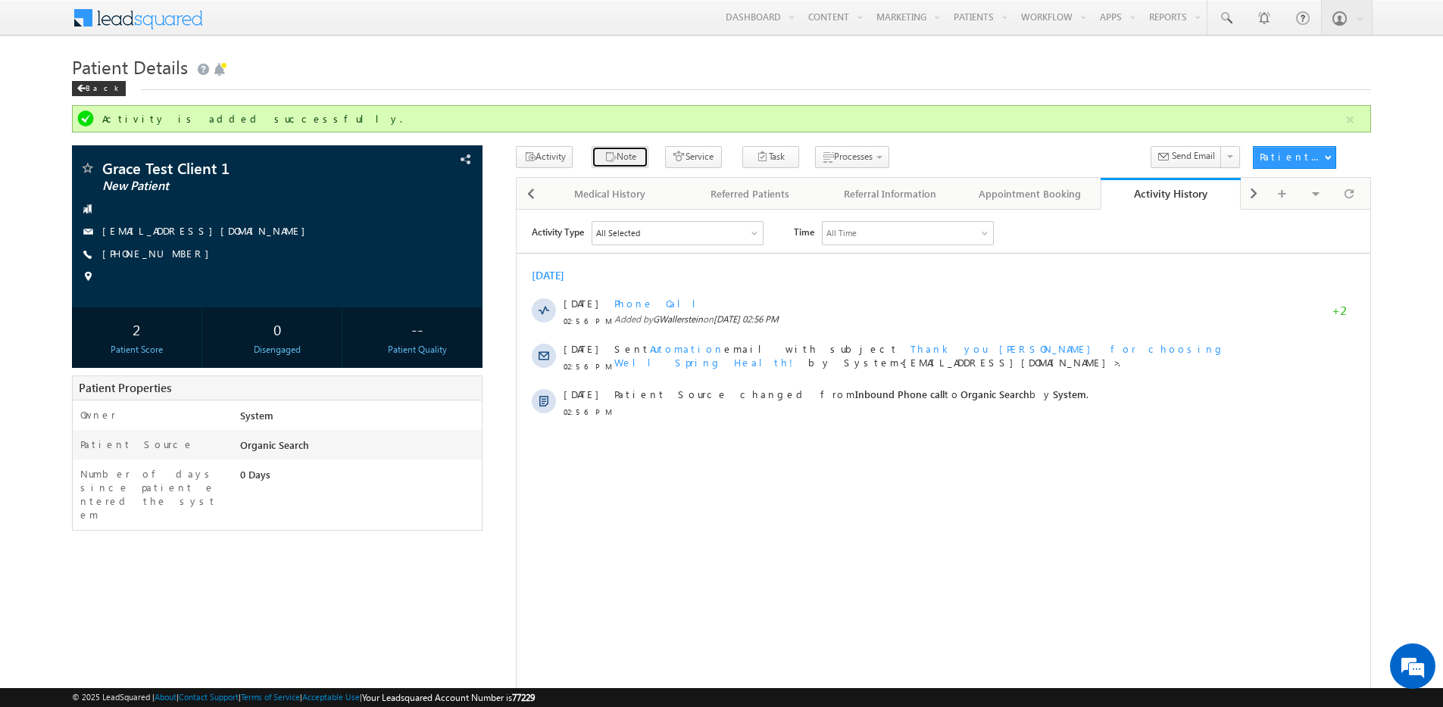
click at [622, 158] on button "Note" at bounding box center [620, 157] width 57 height 22
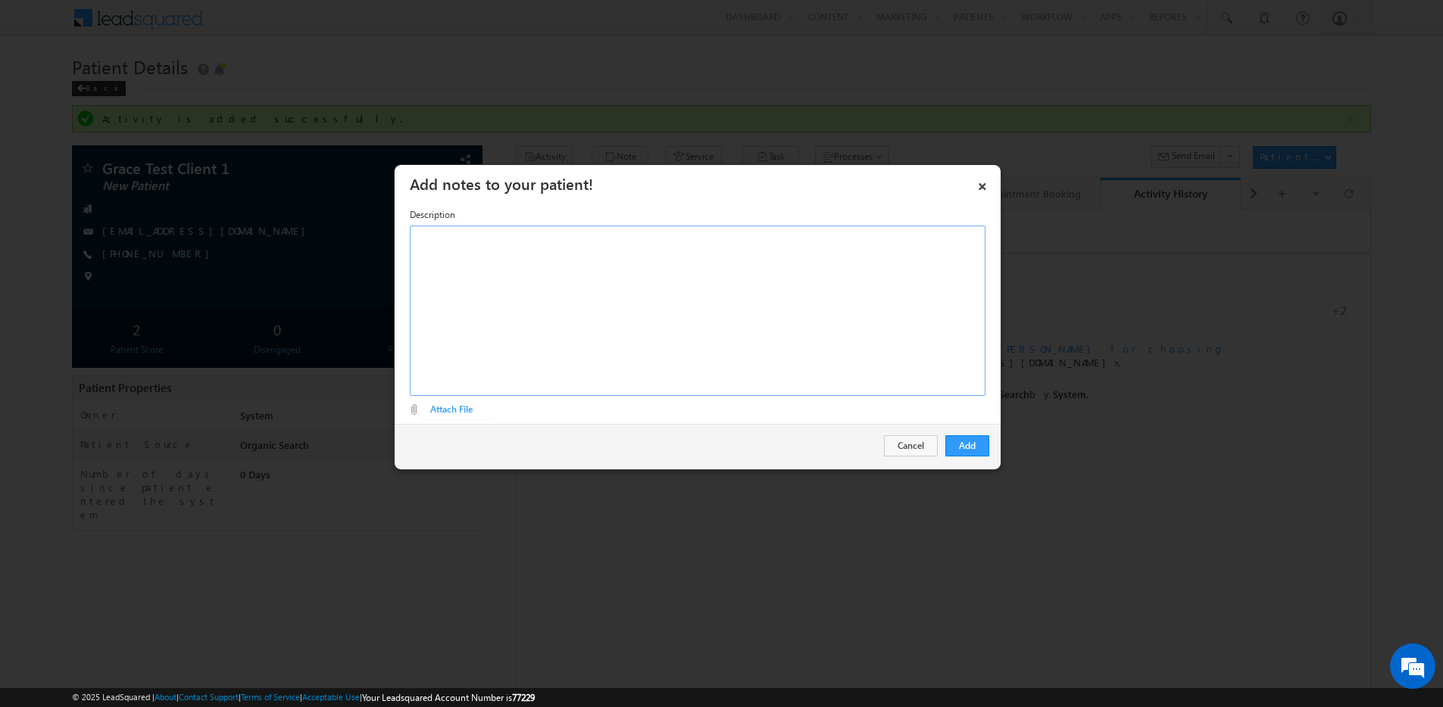
click at [532, 267] on div at bounding box center [698, 311] width 576 height 170
click at [963, 453] on button "Add" at bounding box center [967, 445] width 44 height 21
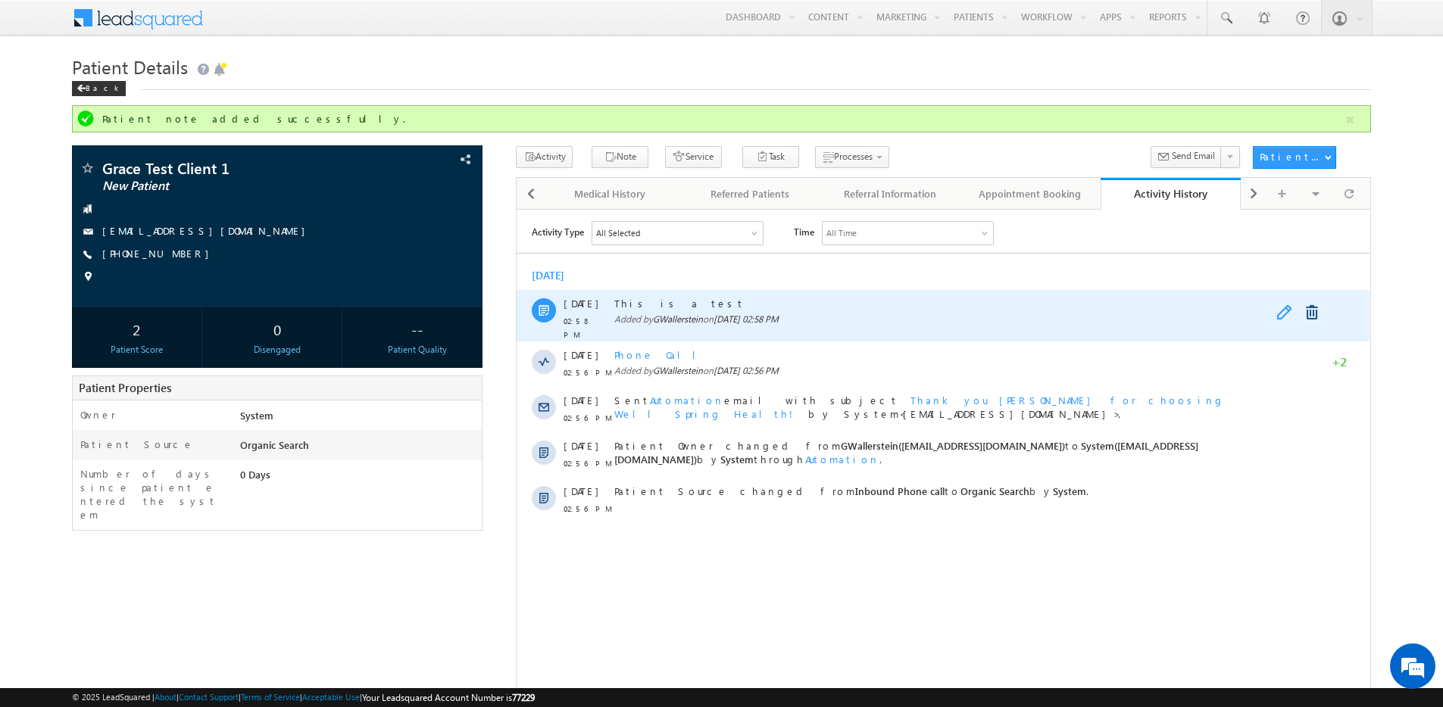
click at [1292, 313] on link at bounding box center [1285, 311] width 18 height 15
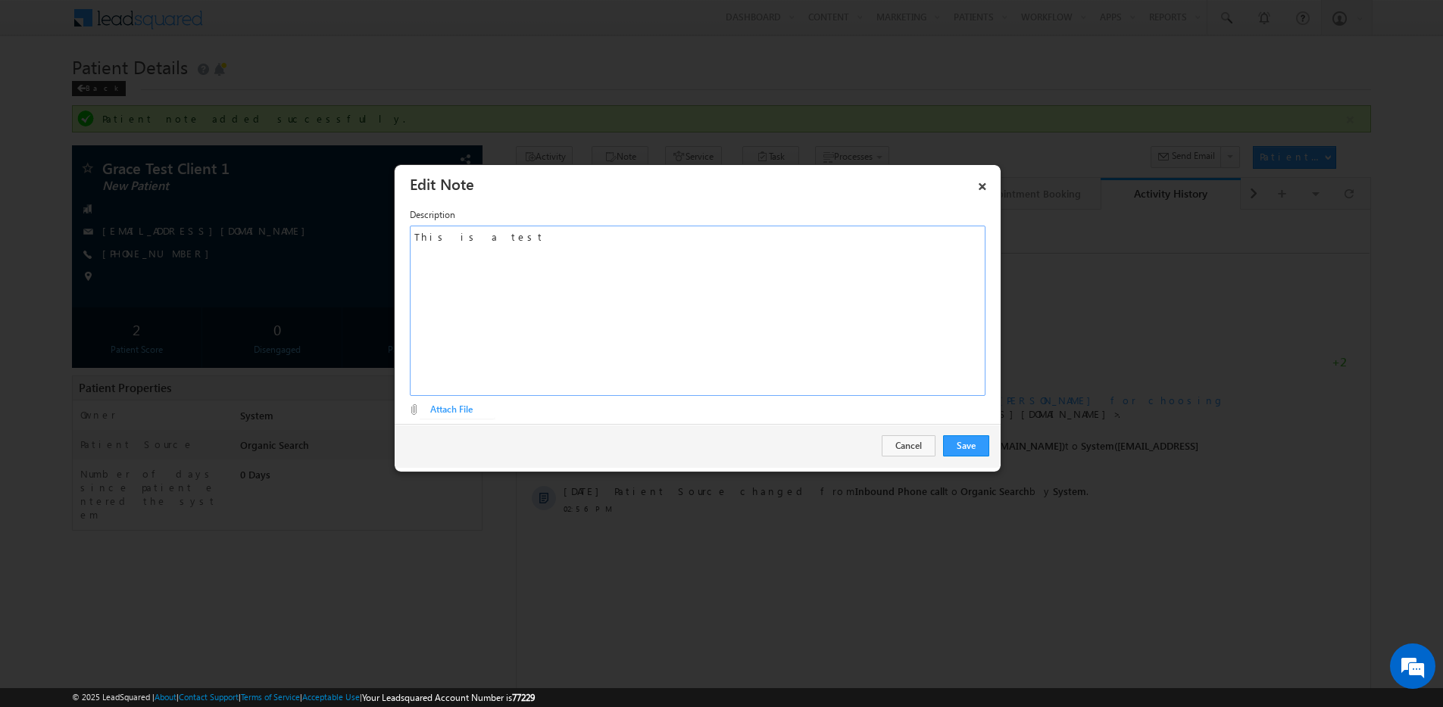
click at [615, 284] on div "This is a test" at bounding box center [698, 311] width 576 height 170
click at [987, 442] on button "Save" at bounding box center [966, 445] width 46 height 21
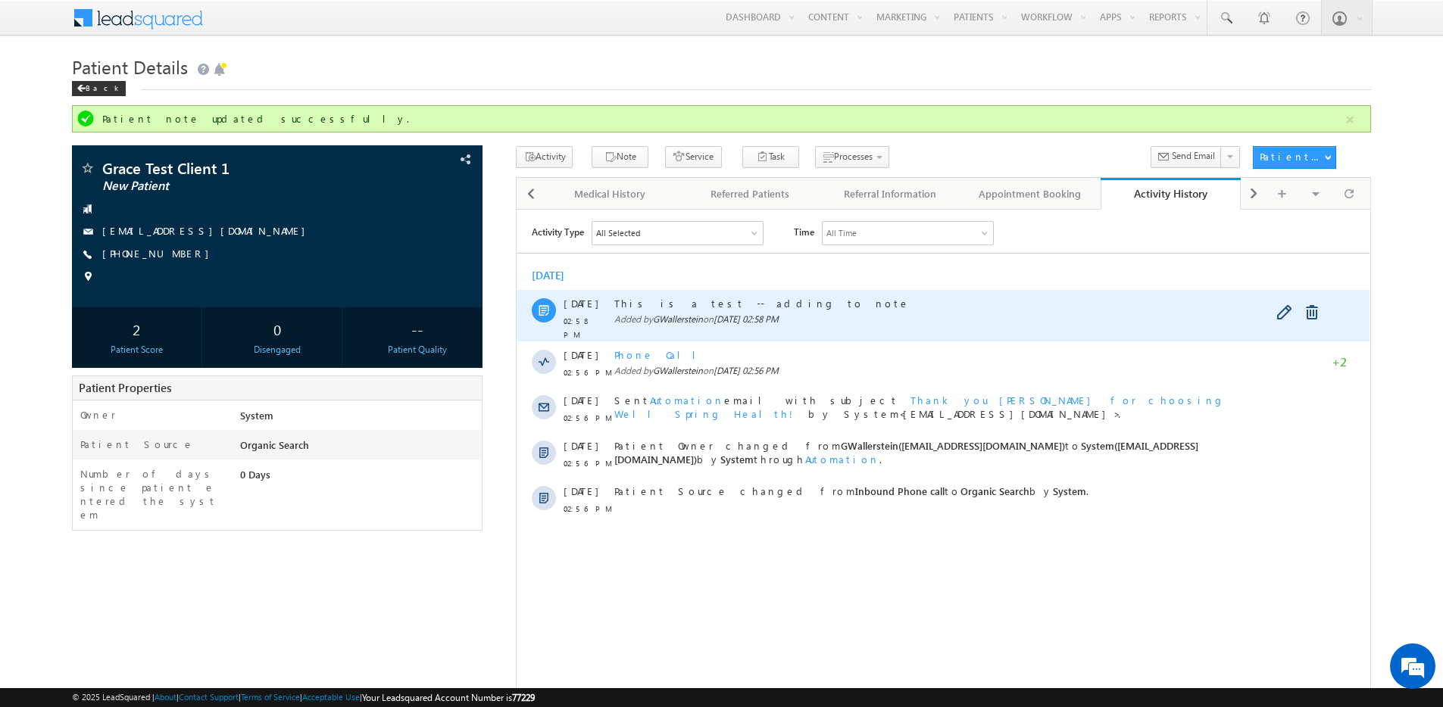
click at [688, 317] on span "GWallerstein" at bounding box center [678, 318] width 50 height 11
click at [542, 317] on div at bounding box center [544, 310] width 24 height 24
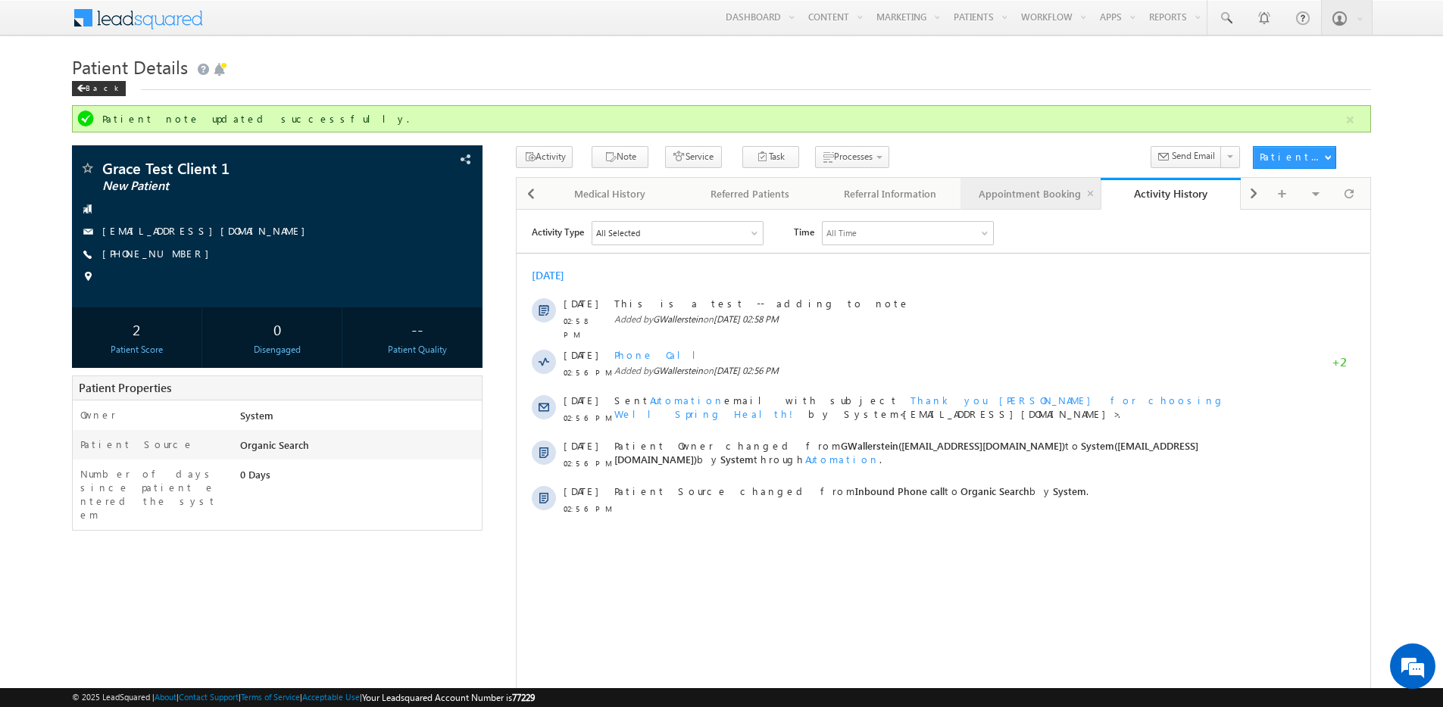
click at [1053, 205] on link "Appointment Booking" at bounding box center [1030, 194] width 140 height 32
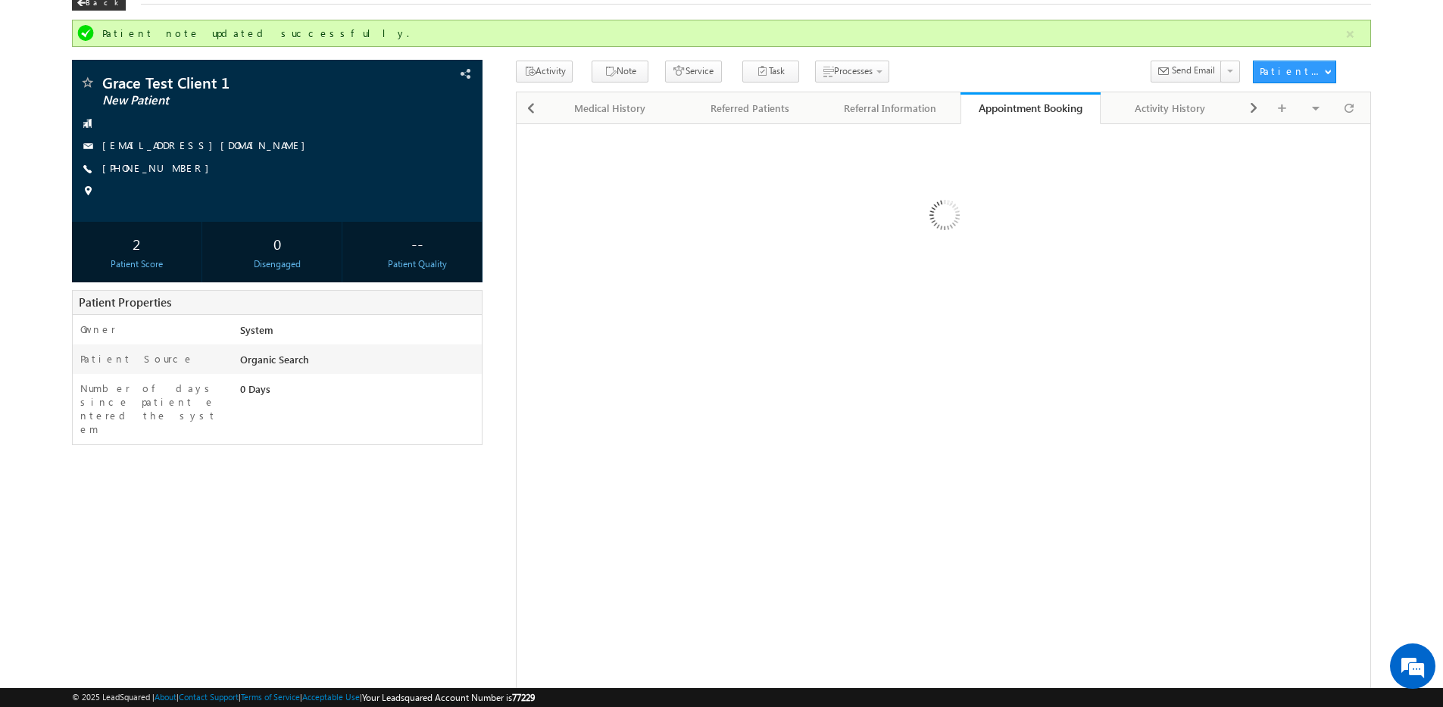
scroll to position [0, 0]
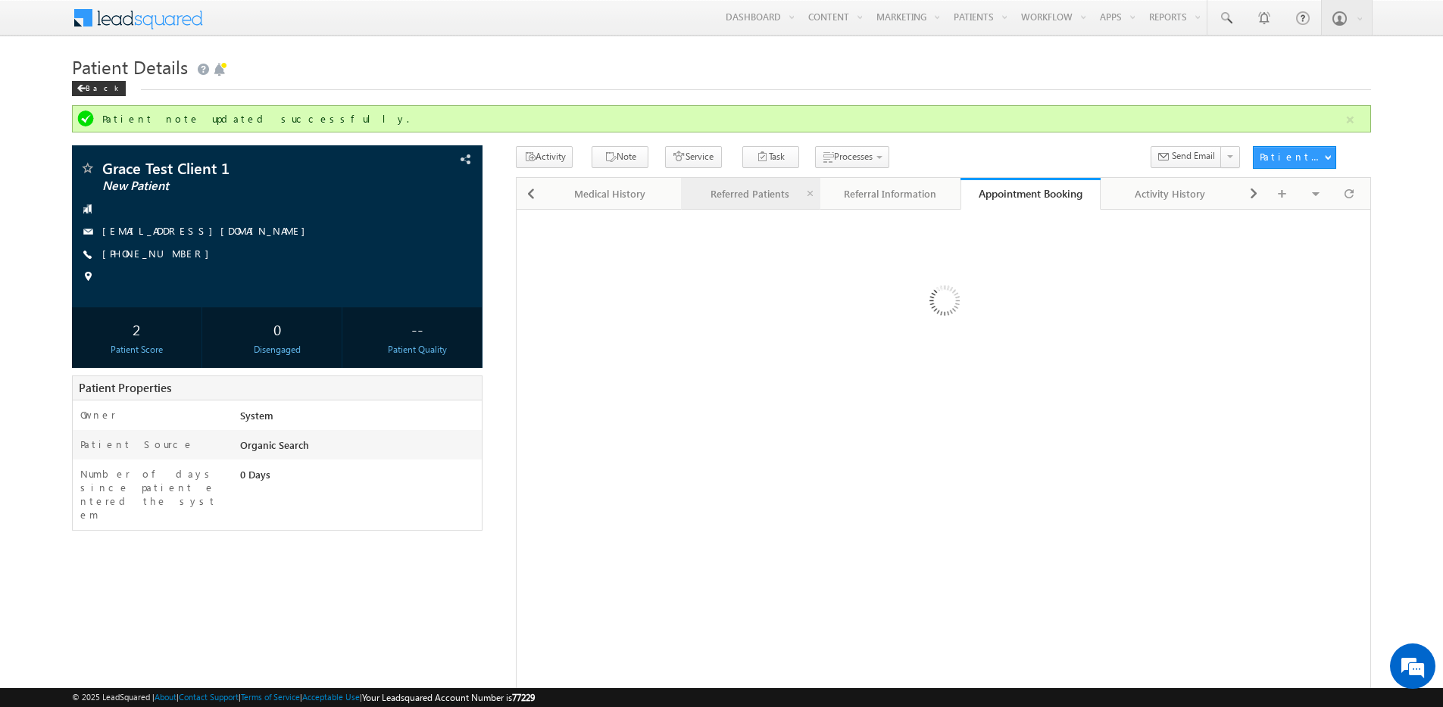
click at [723, 195] on div "Referred Patients" at bounding box center [750, 194] width 114 height 18
click at [590, 193] on div "Medical History" at bounding box center [610, 194] width 114 height 18
click at [720, 196] on div "Referred Patients" at bounding box center [750, 194] width 114 height 18
click at [678, 161] on button "Service" at bounding box center [693, 157] width 57 height 22
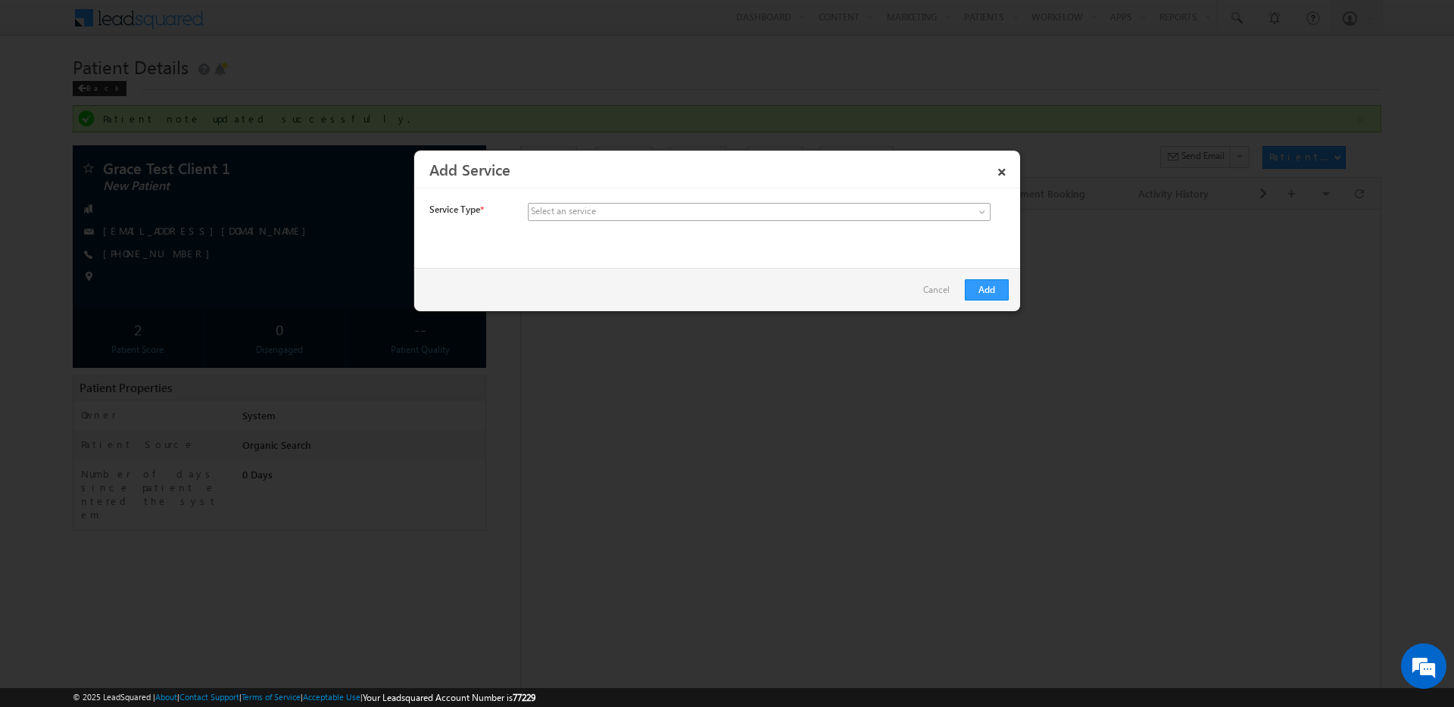
click at [800, 201] on div "Service Type * Select an service Medical Program Pediatric Patient Opportunity …" at bounding box center [717, 224] width 606 height 65
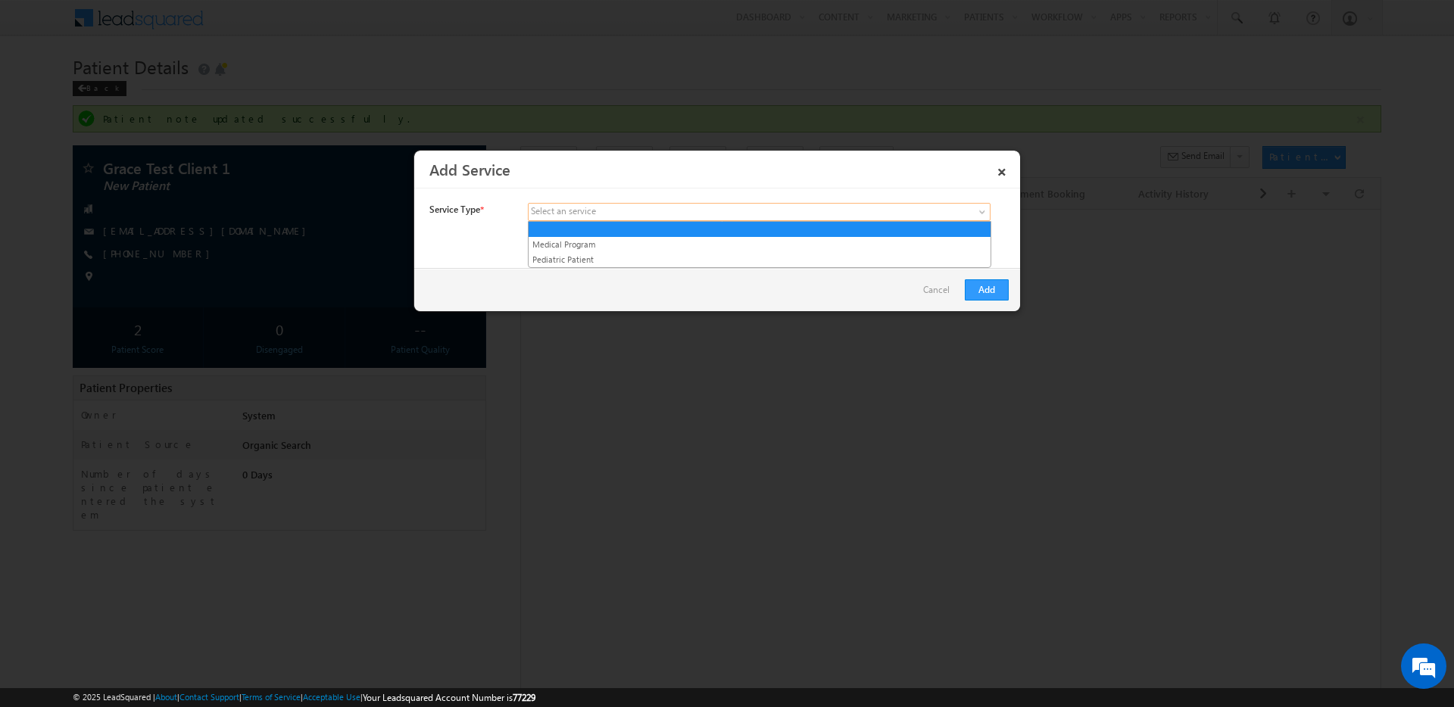
click at [788, 215] on link at bounding box center [759, 212] width 463 height 18
click at [760, 247] on link "Medical Program" at bounding box center [760, 245] width 462 height 14
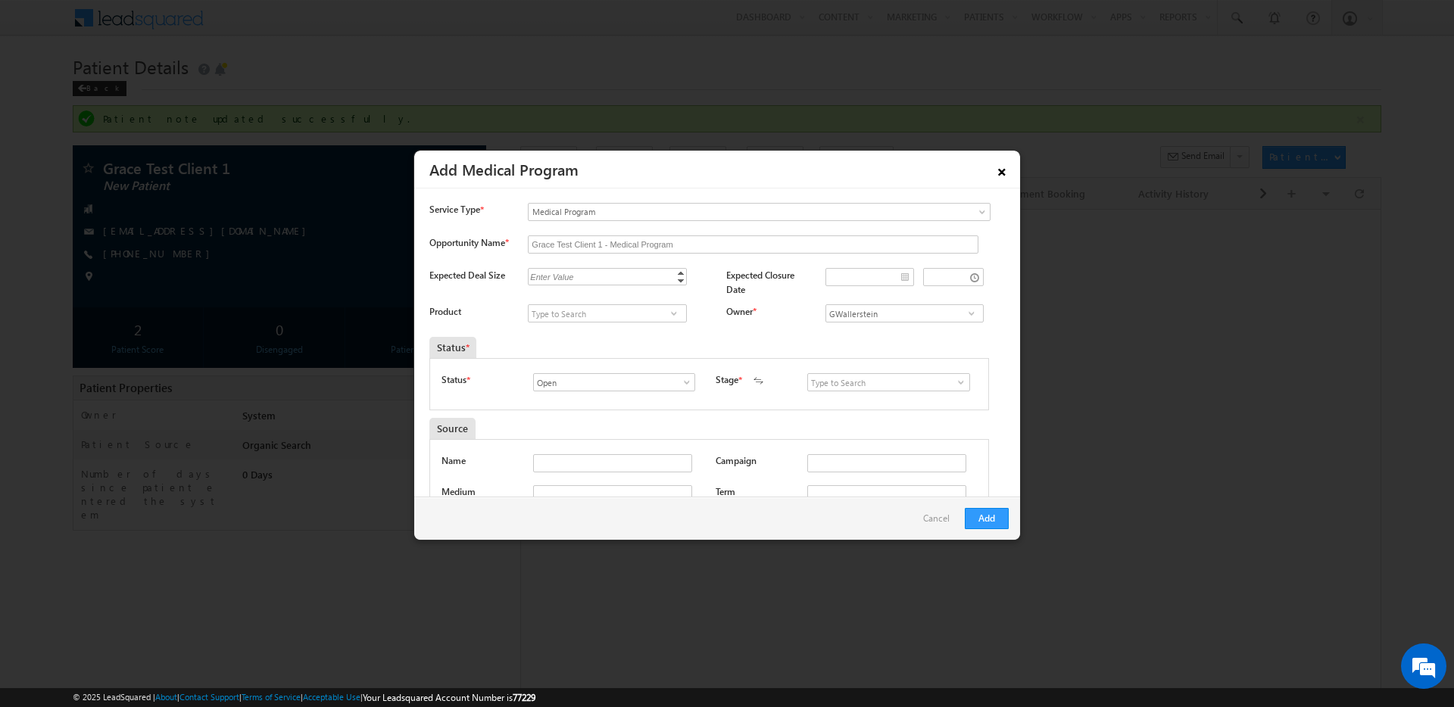
click at [998, 164] on link "×" at bounding box center [1002, 169] width 26 height 27
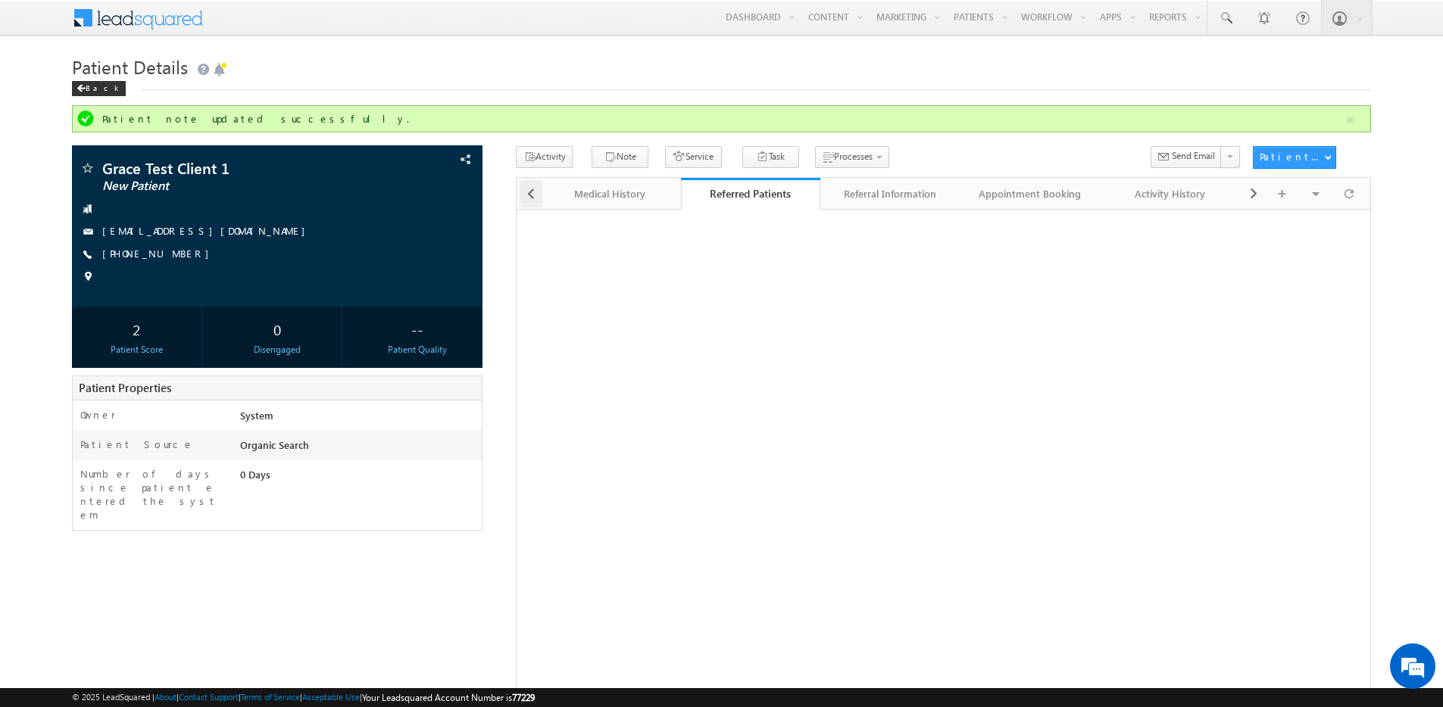
click at [535, 193] on span at bounding box center [530, 193] width 9 height 27
click at [535, 194] on div at bounding box center [531, 193] width 23 height 27
click at [540, 194] on div at bounding box center [531, 193] width 23 height 27
click at [536, 192] on div at bounding box center [531, 193] width 23 height 27
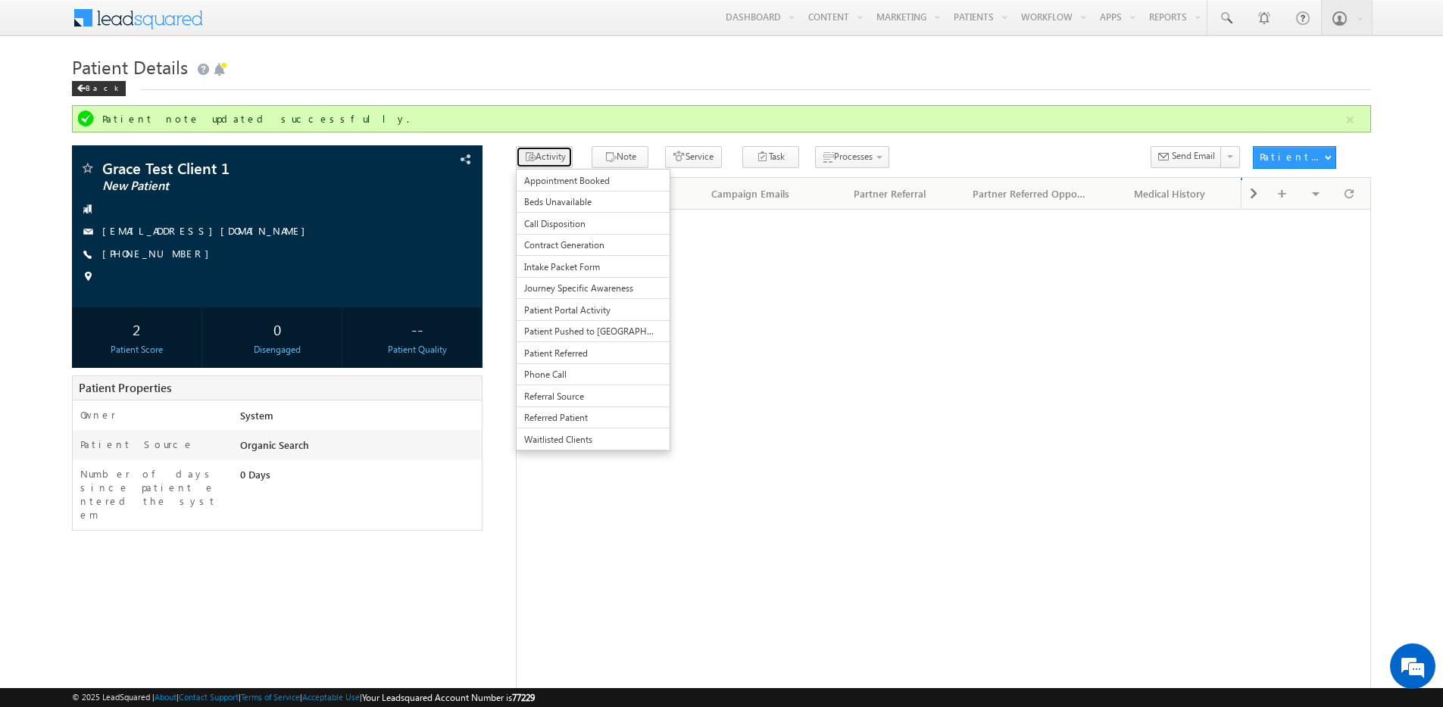
click at [545, 155] on button "Activity" at bounding box center [544, 157] width 57 height 22
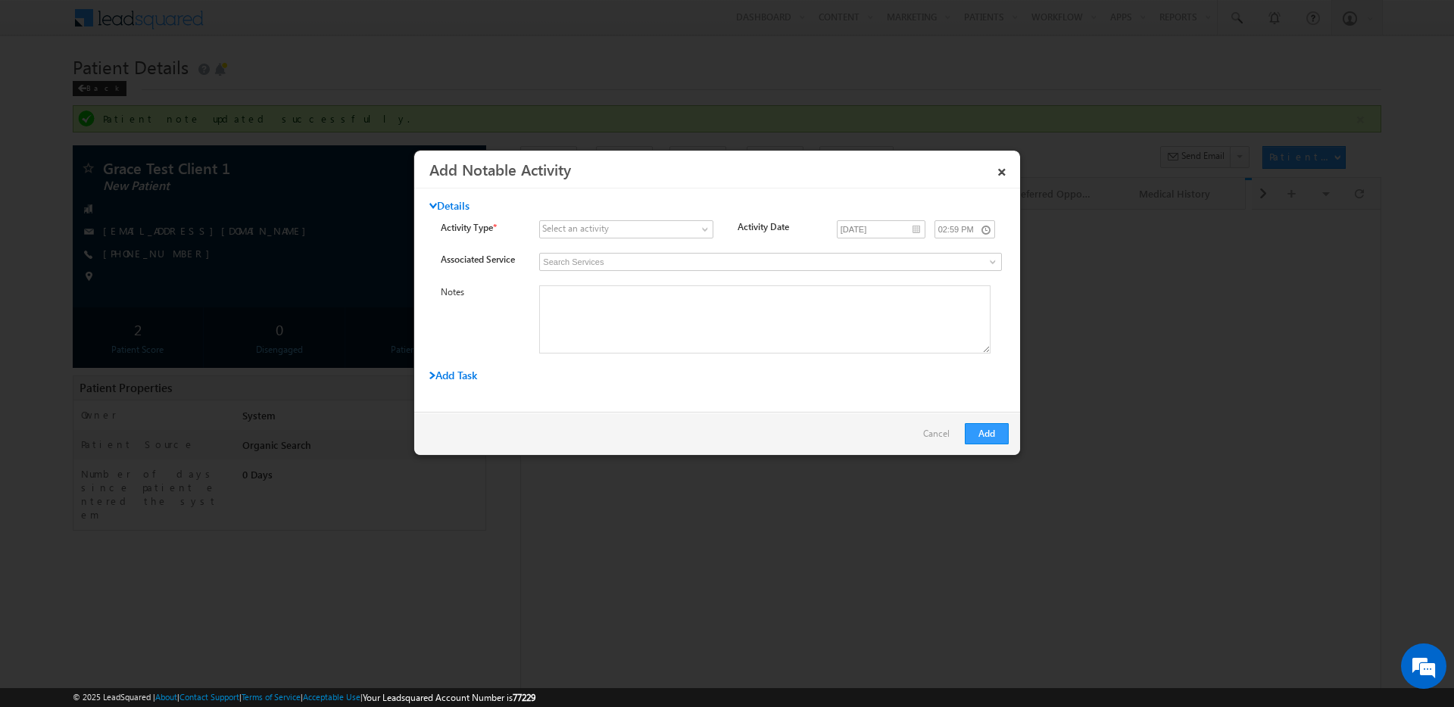
click at [982, 167] on h3 "Add Notable Activity" at bounding box center [709, 169] width 560 height 27
click at [989, 167] on link "×" at bounding box center [1002, 169] width 26 height 27
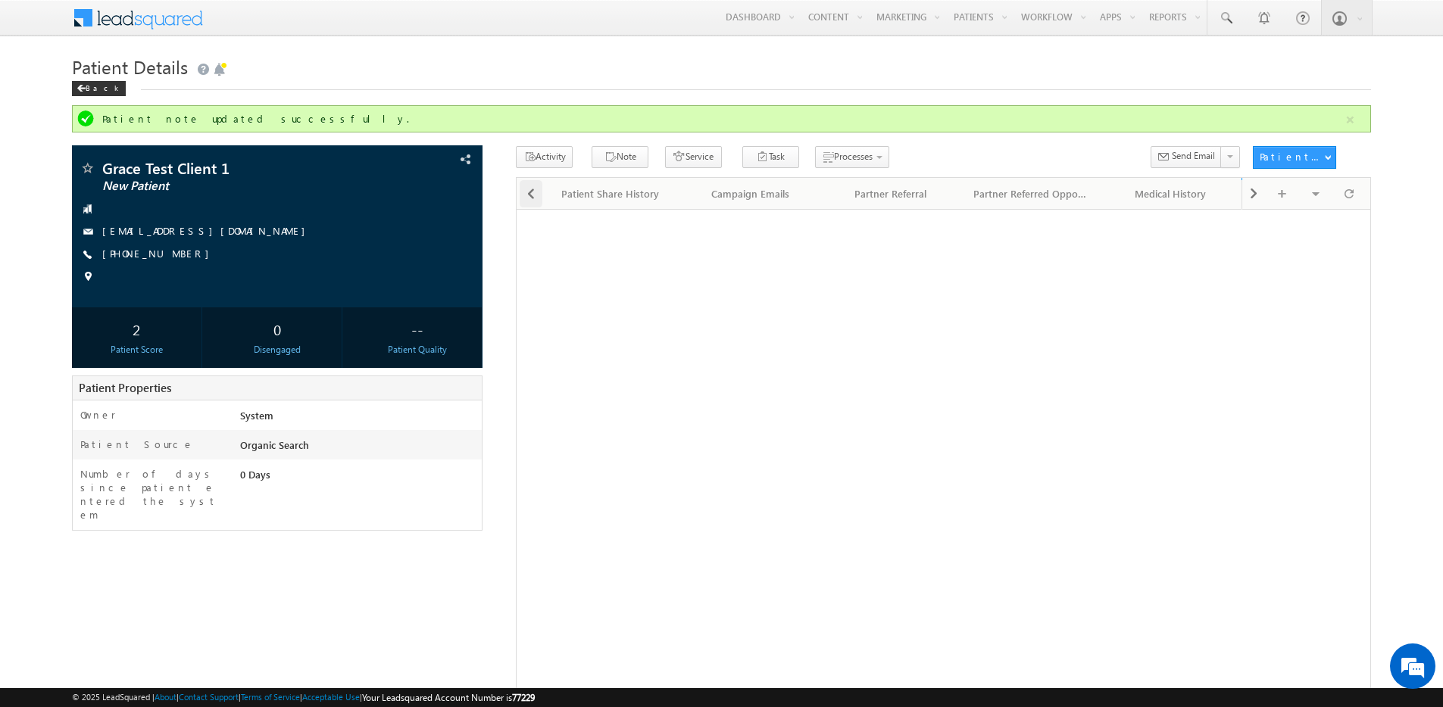
click at [525, 186] on div at bounding box center [531, 193] width 23 height 27
click at [526, 186] on span at bounding box center [530, 193] width 9 height 27
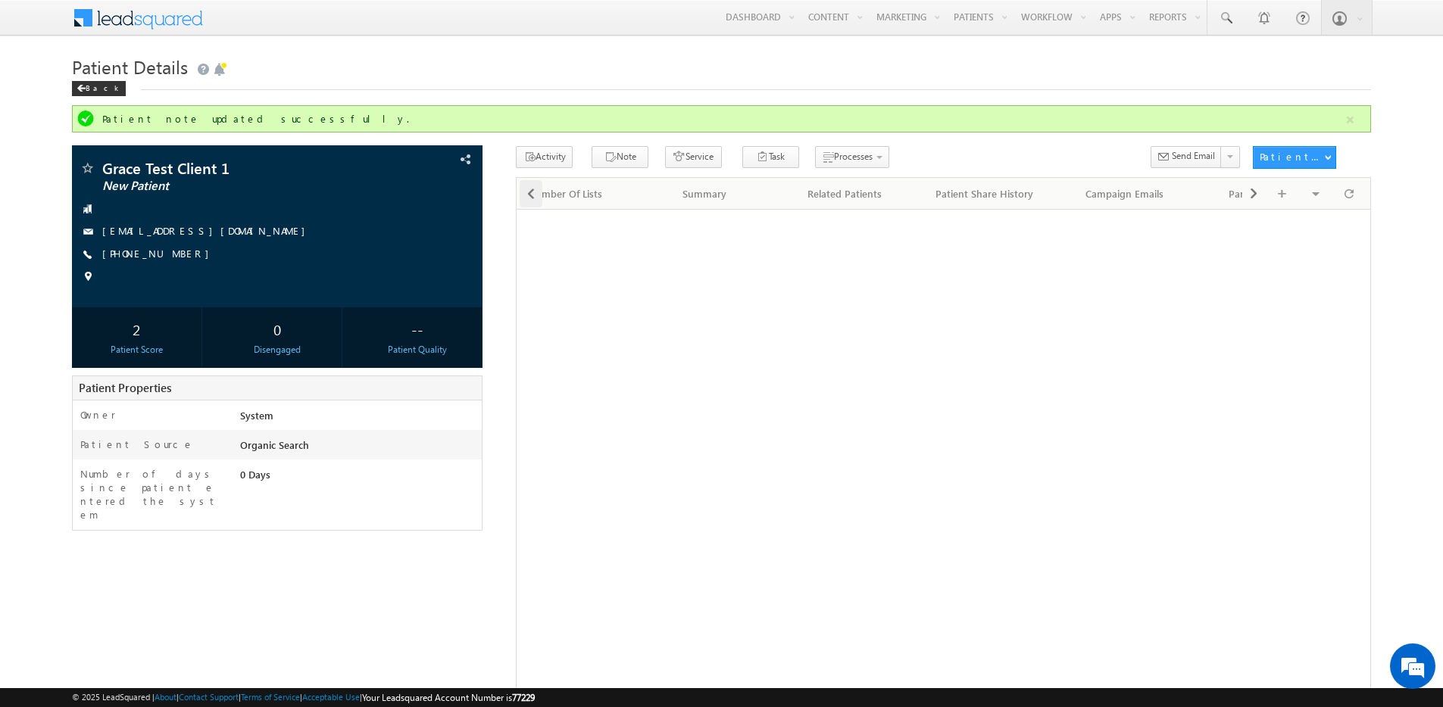
click at [526, 186] on span at bounding box center [530, 193] width 9 height 27
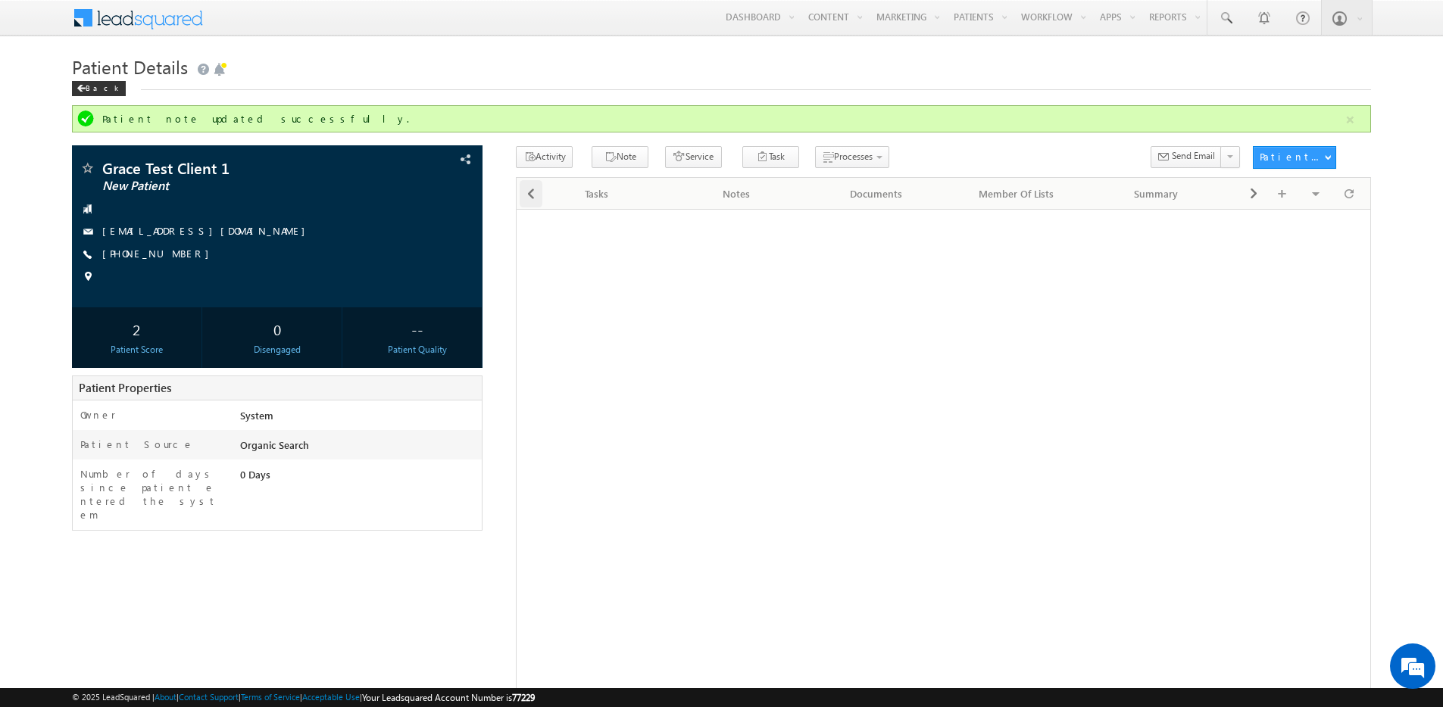
click at [526, 186] on span at bounding box center [530, 193] width 9 height 27
click at [532, 186] on span at bounding box center [530, 193] width 9 height 27
click at [535, 191] on div at bounding box center [530, 193] width 26 height 30
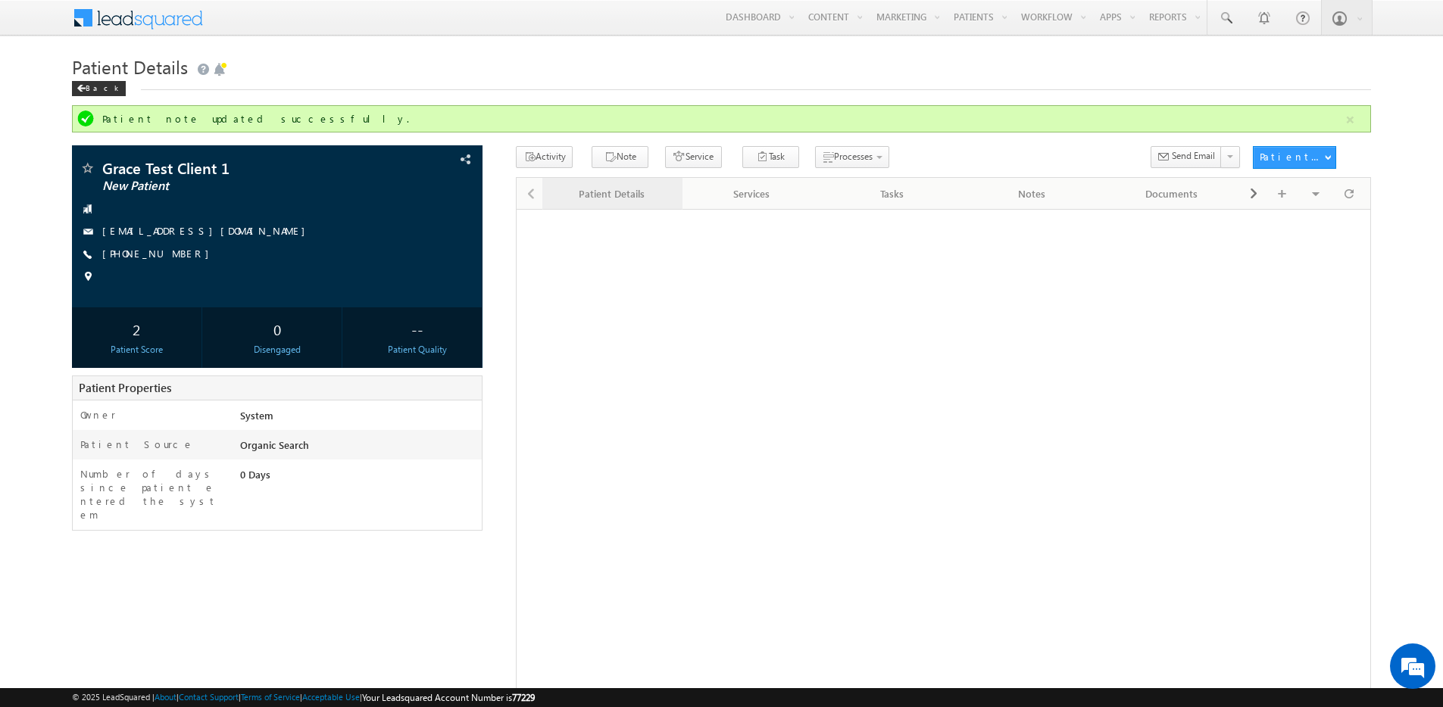
click at [586, 196] on div "Patient Details" at bounding box center [611, 194] width 114 height 18
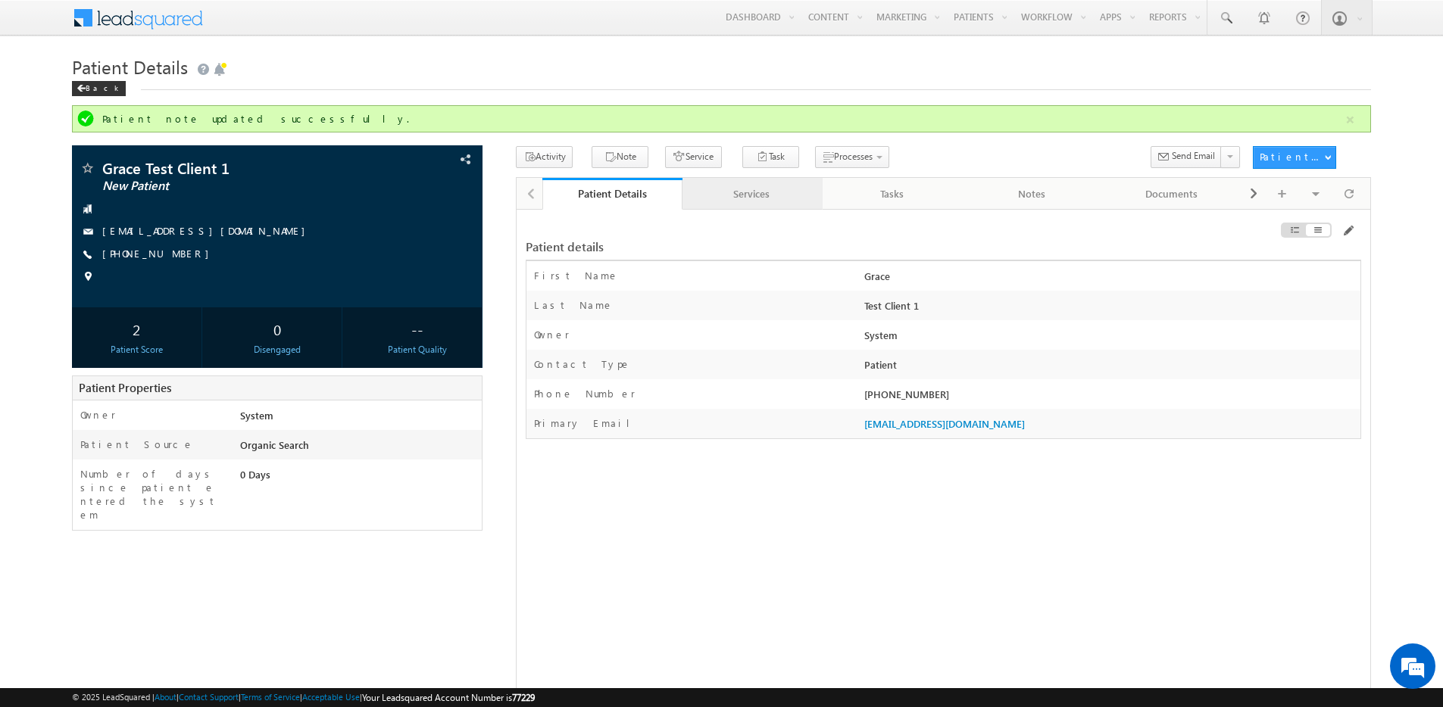
click at [726, 201] on div "Services" at bounding box center [752, 194] width 114 height 18
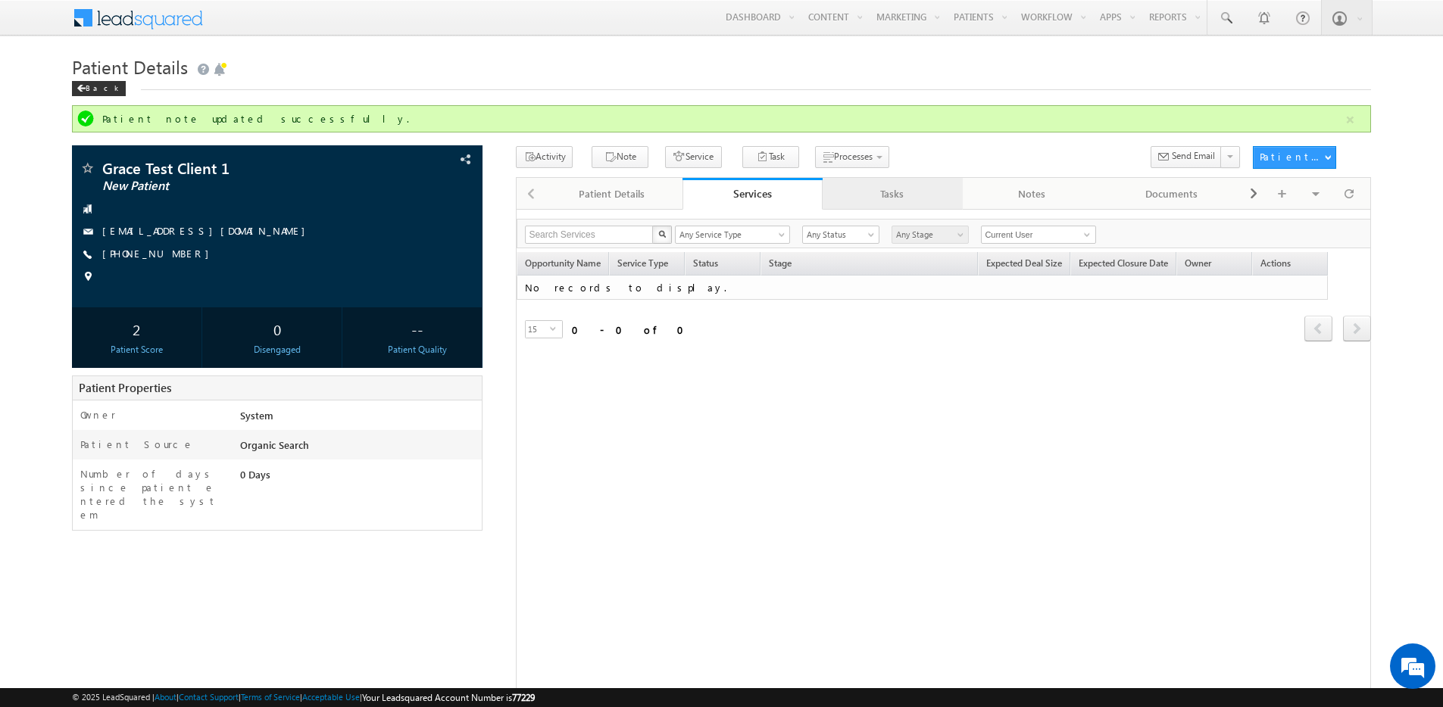
click at [875, 192] on div "Tasks" at bounding box center [892, 194] width 114 height 18
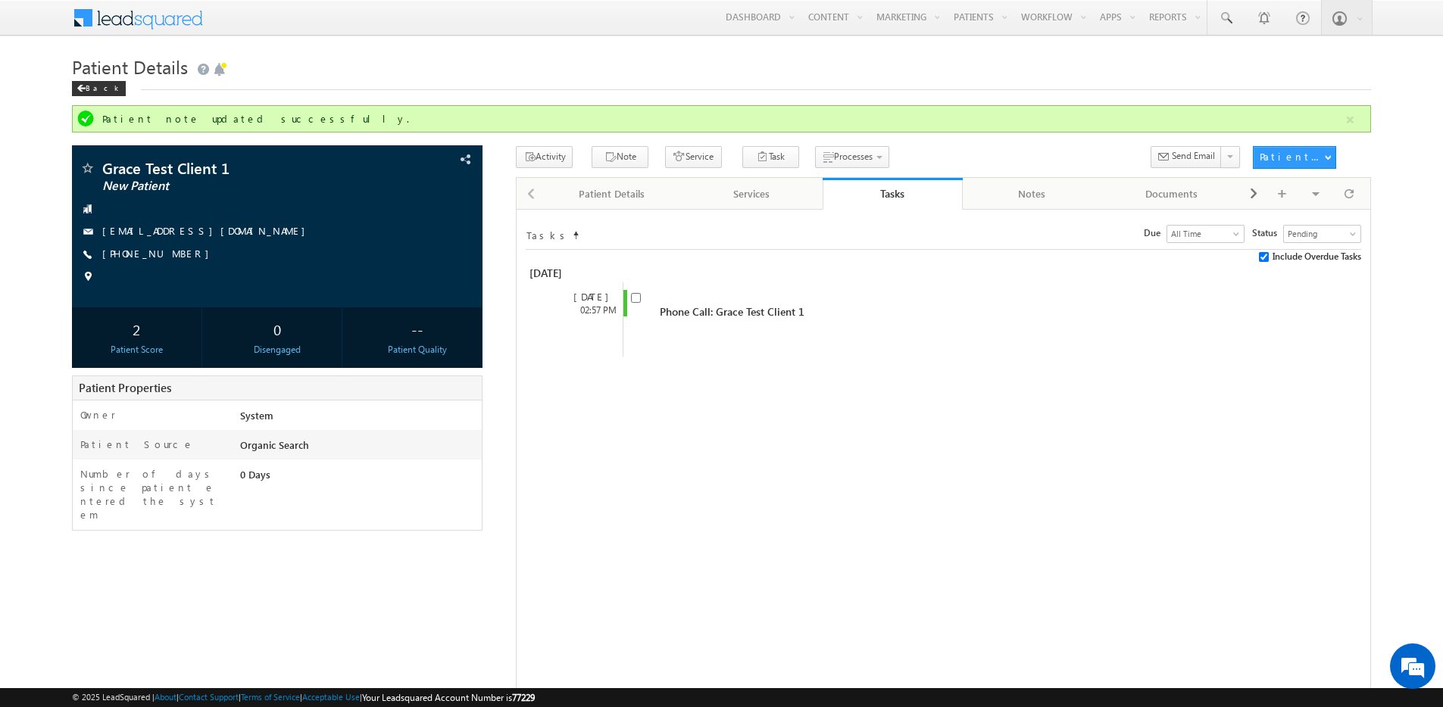
click at [741, 275] on div "[DATE]" at bounding box center [943, 273] width 835 height 18
click at [741, 304] on span "Phone Call: Grace Test Client 1" at bounding box center [732, 311] width 145 height 14
click at [634, 299] on input "checkbox" at bounding box center [636, 298] width 10 height 10
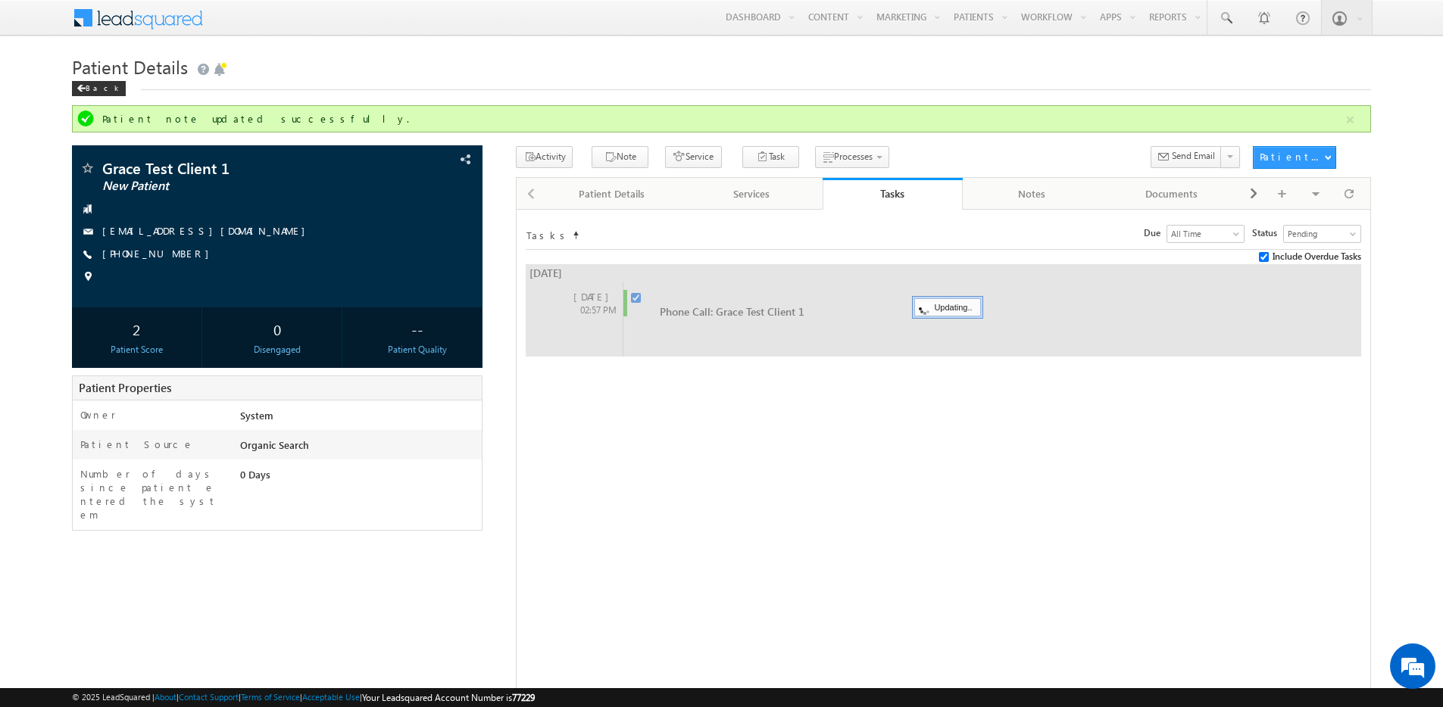
checkbox input "false"
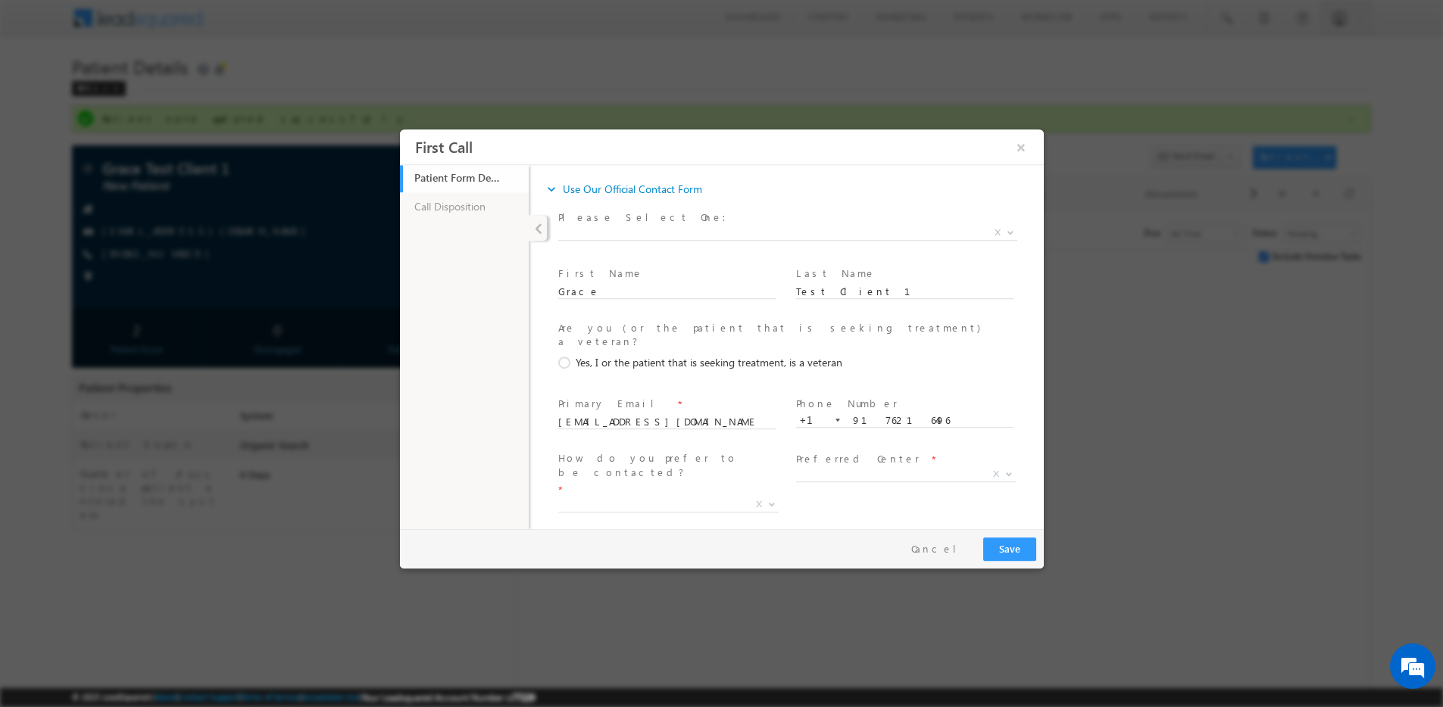
click at [468, 215] on link "Call Disposition" at bounding box center [463, 206] width 129 height 29
click at [462, 205] on link "Call Disposition" at bounding box center [463, 206] width 129 height 29
click at [529, 217] on div at bounding box center [537, 228] width 18 height 26
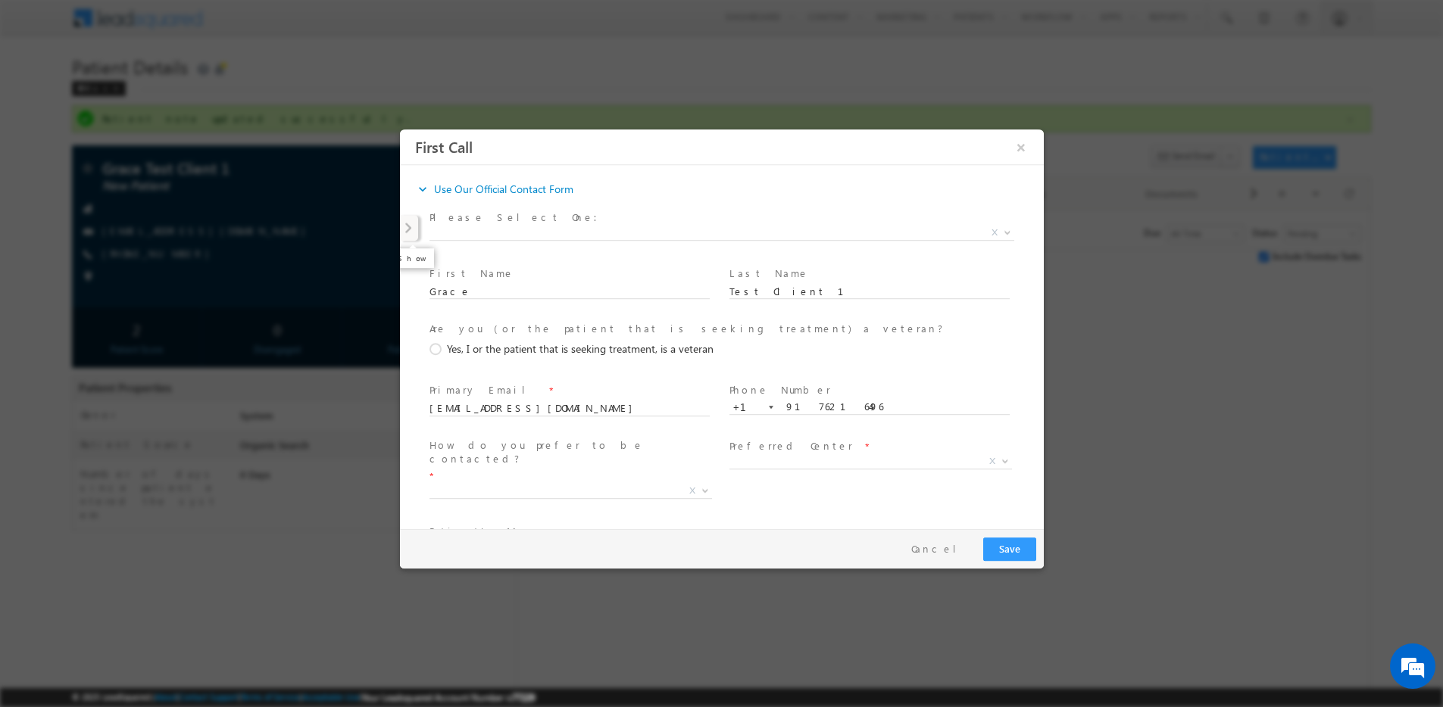
click at [410, 224] on span at bounding box center [408, 226] width 8 height 23
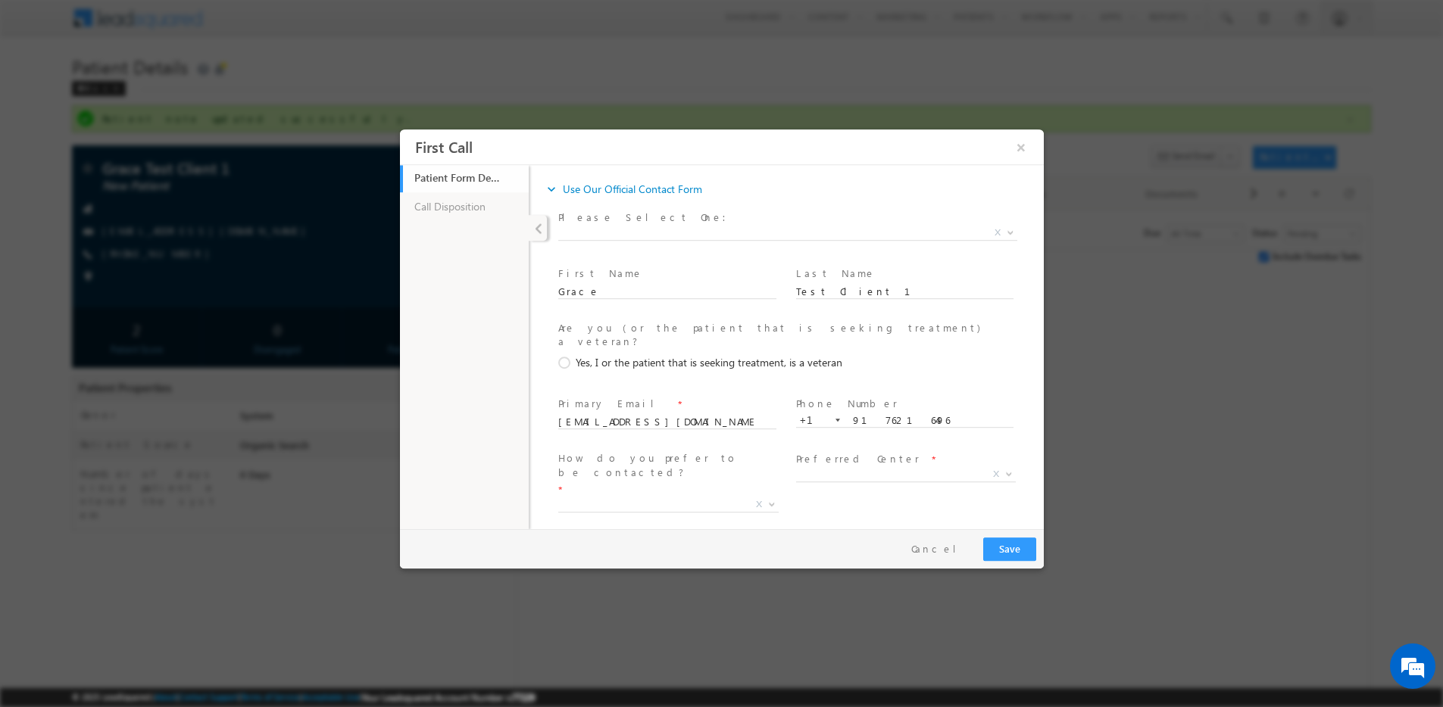
click at [627, 188] on link "expand_more Use Our Official Contact Form" at bounding box center [622, 189] width 158 height 27
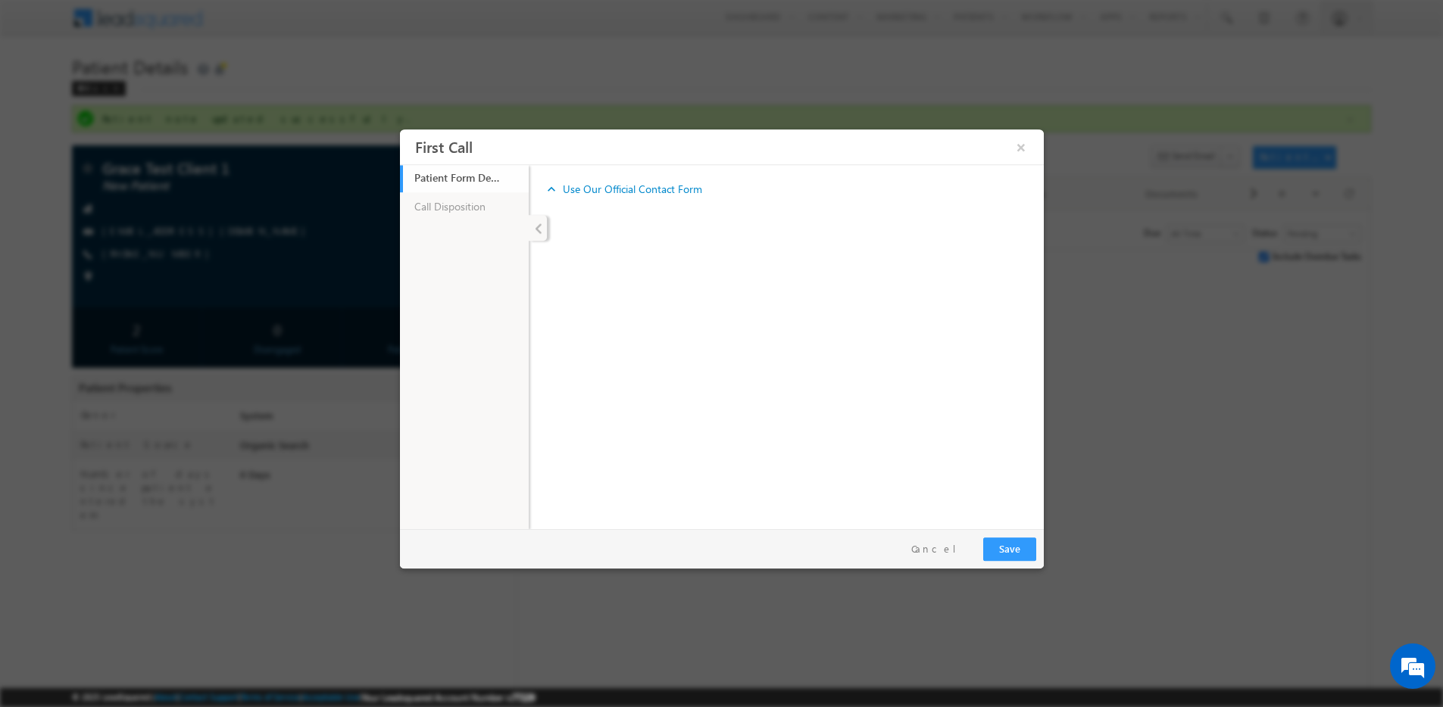
click at [626, 189] on link "expand_more Use Our Official Contact Form" at bounding box center [622, 189] width 158 height 27
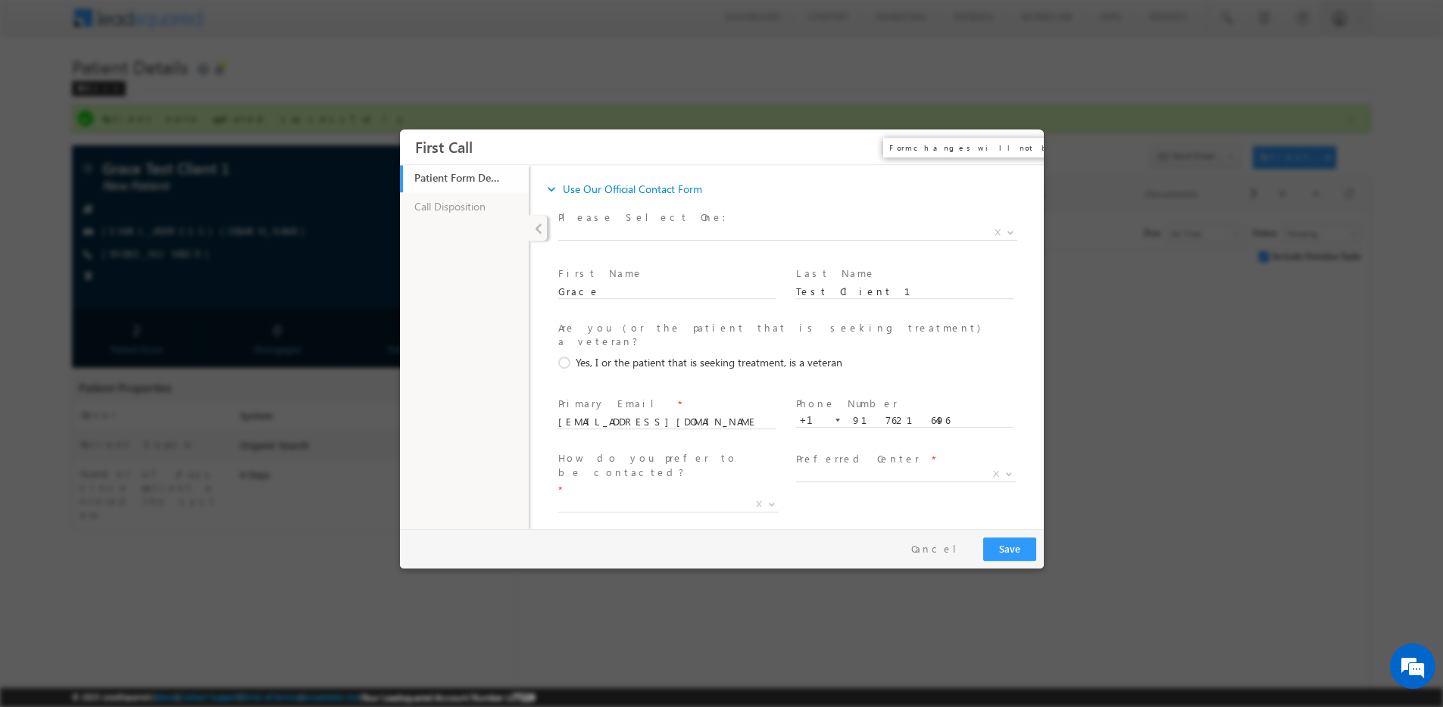
click at [1021, 148] on button "×" at bounding box center [1020, 147] width 26 height 28
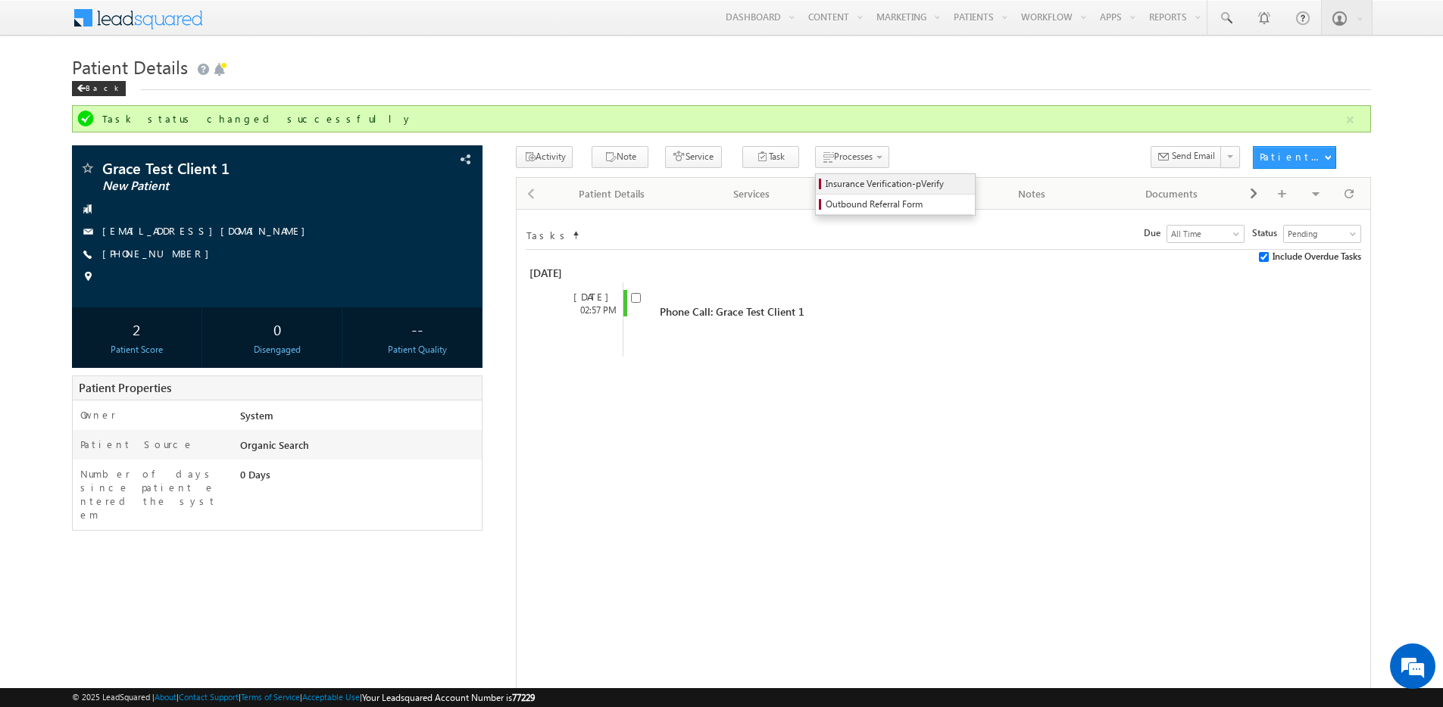
click at [855, 186] on span "Insurance Verification-pVerify" at bounding box center [898, 184] width 144 height 14
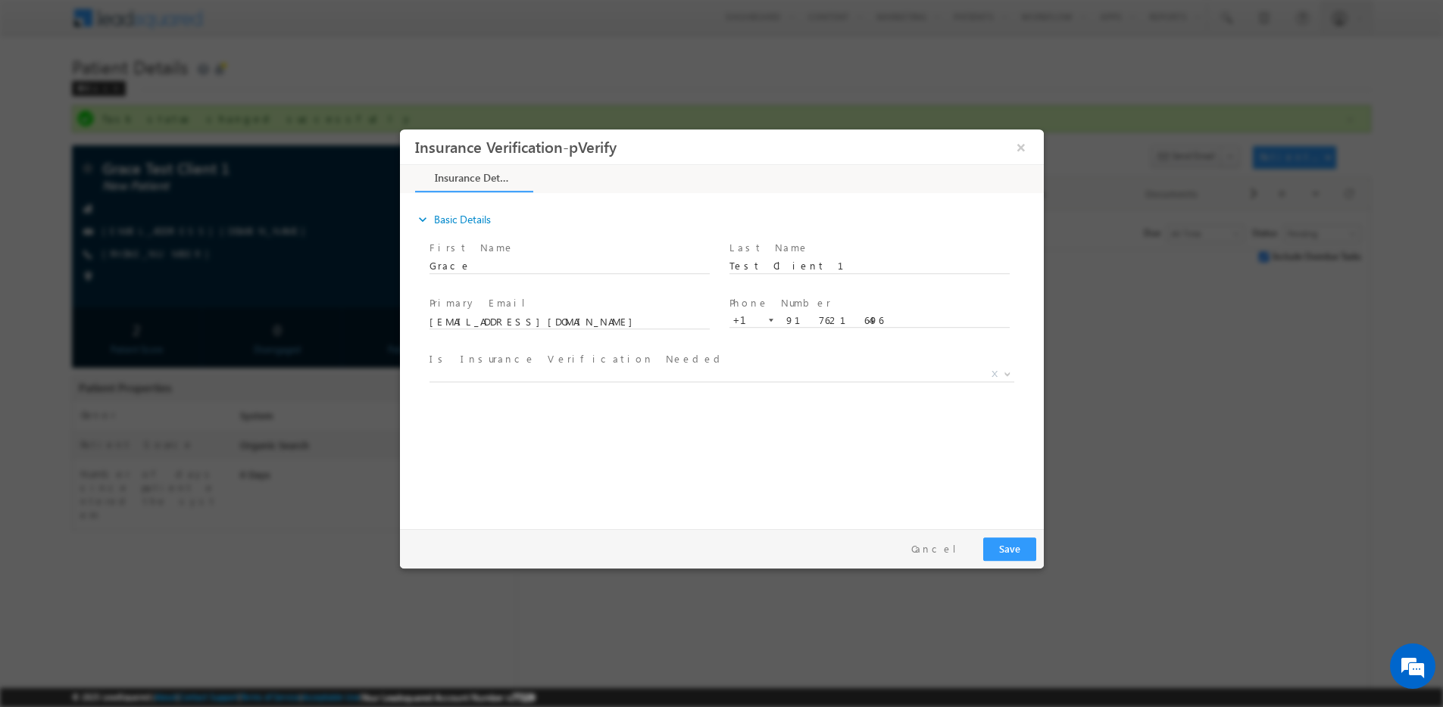
click at [605, 354] on span "Is Insurance Verification Needed *" at bounding box center [712, 359] width 566 height 17
click at [557, 347] on div "Primary Email * gwallerstein@positivedevelopment.com" at bounding box center [576, 321] width 300 height 56
click at [533, 351] on span "Is Insurance Verification Needed *" at bounding box center [712, 359] width 566 height 17
click at [463, 368] on span "X" at bounding box center [721, 374] width 585 height 15
select select "Yes"
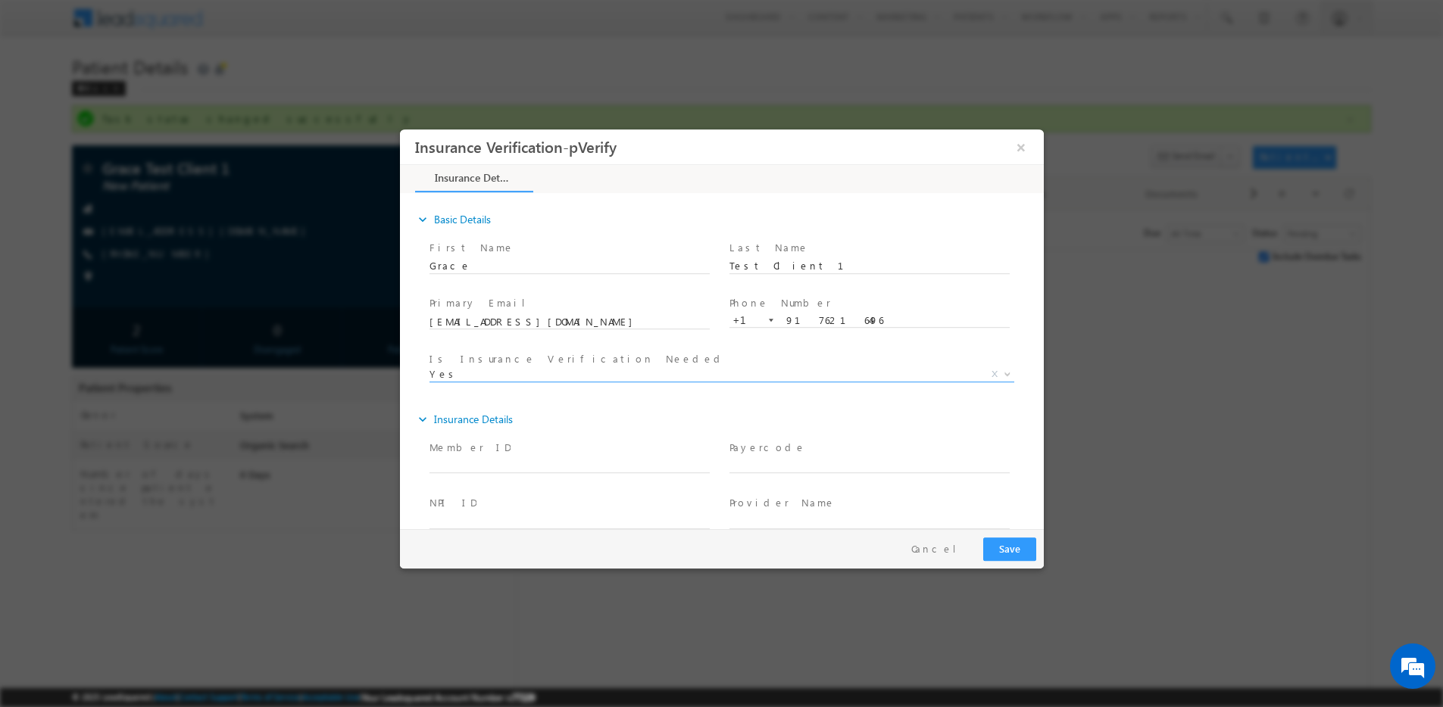
type input "123456789A"
type input "00192"
type input "1234567890"
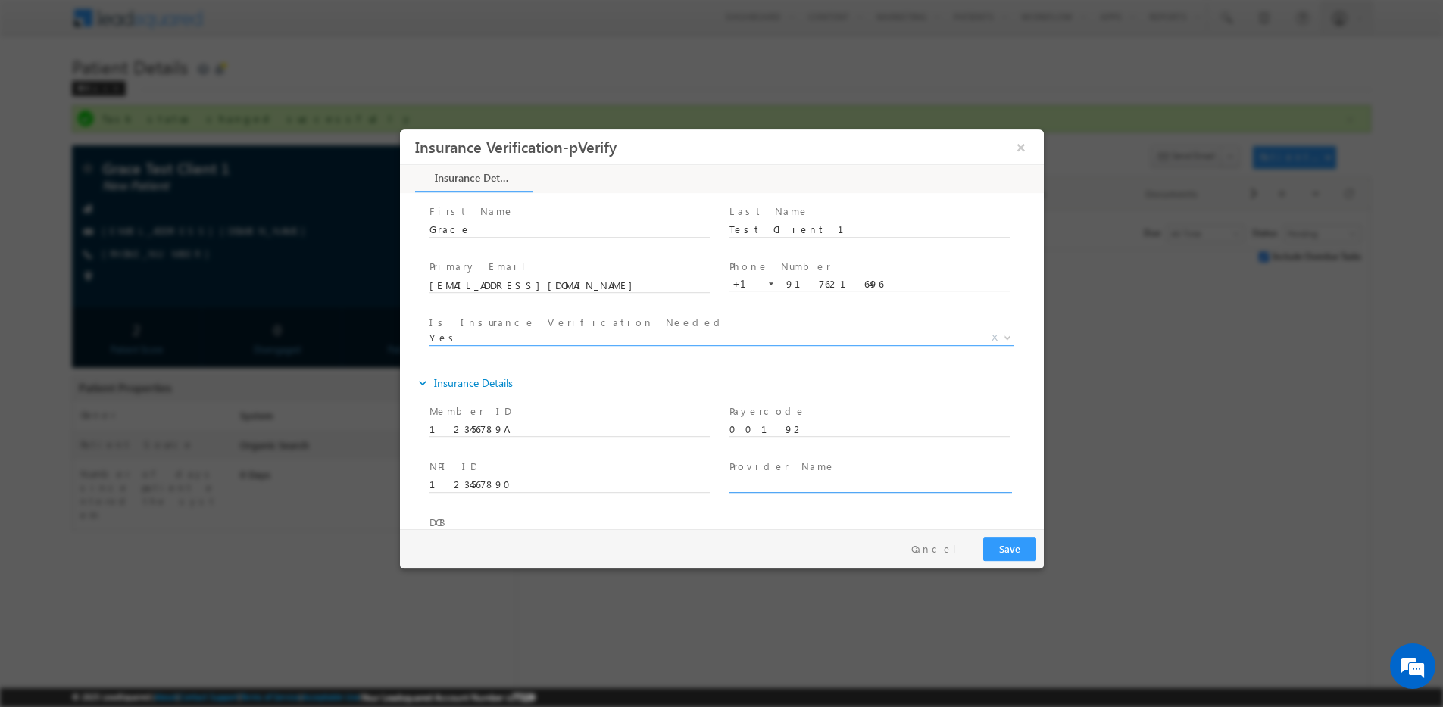
scroll to position [80, 0]
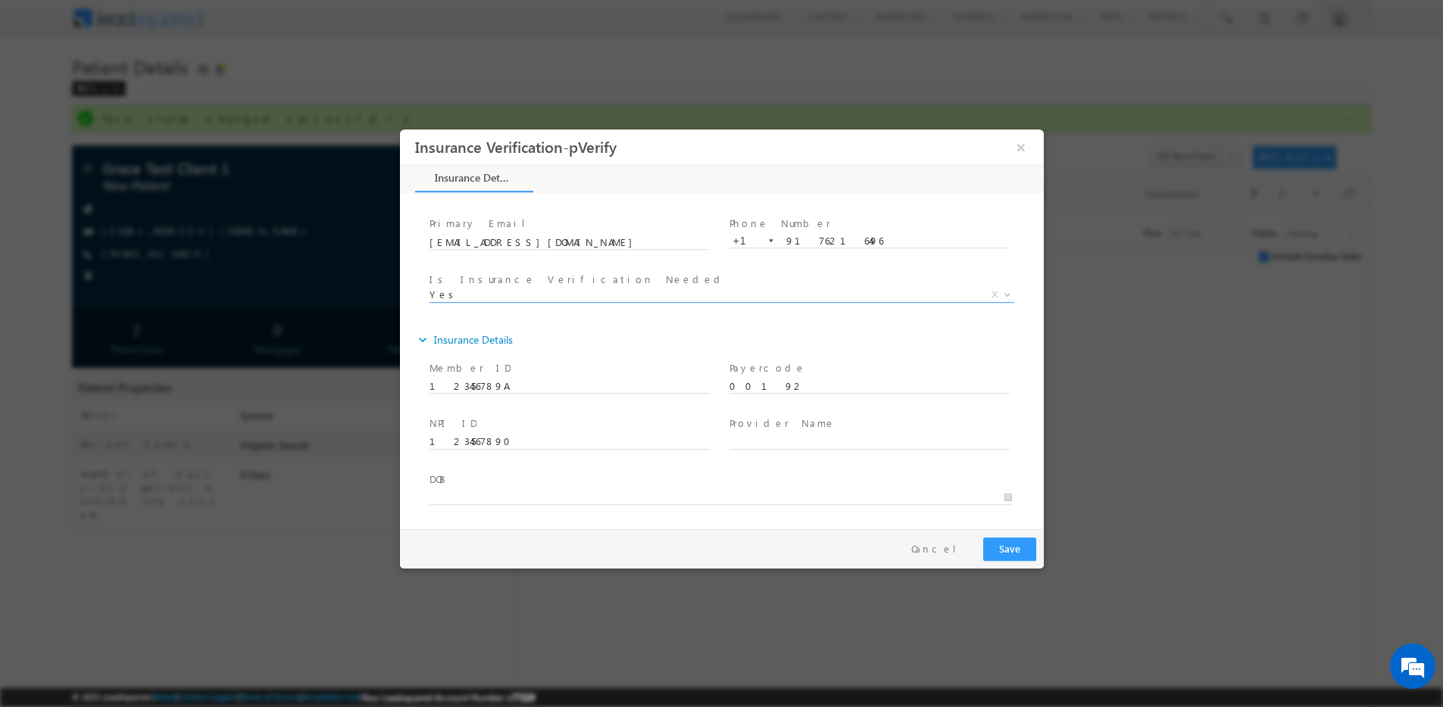
click at [1103, 320] on div at bounding box center [721, 353] width 1443 height 707
click at [944, 559] on button "Cancel" at bounding box center [939, 549] width 80 height 22
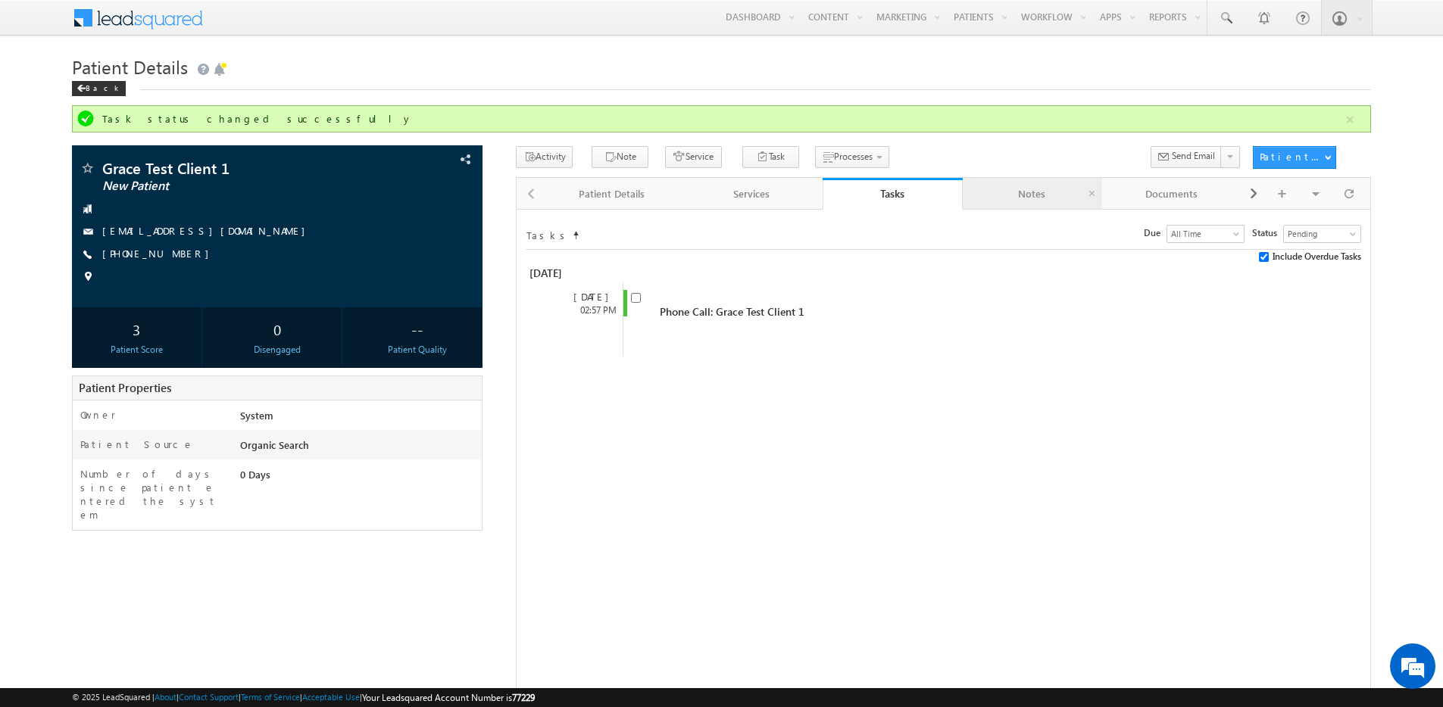
click at [986, 195] on div "Notes" at bounding box center [1032, 194] width 114 height 18
click at [988, 195] on div "Notes" at bounding box center [1032, 194] width 114 height 18
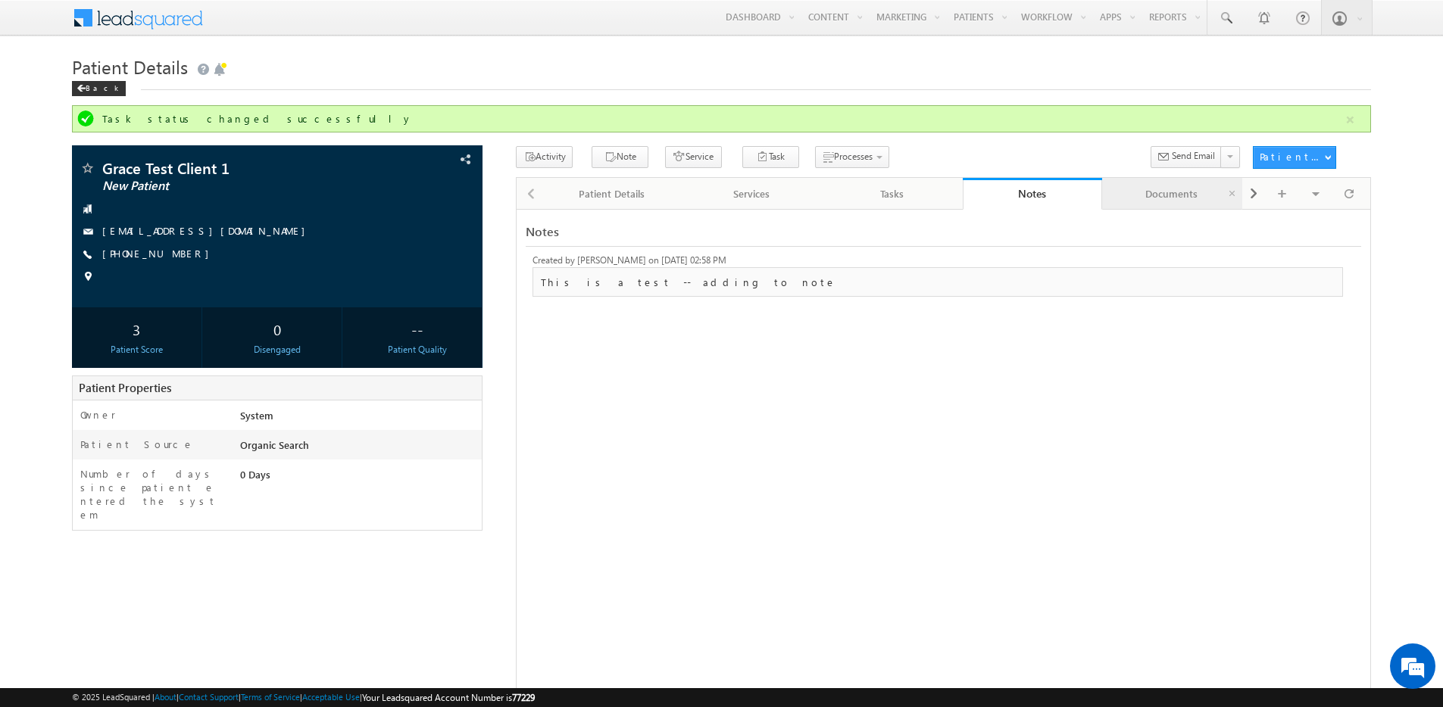
click at [1166, 197] on div "Documents" at bounding box center [1171, 194] width 114 height 18
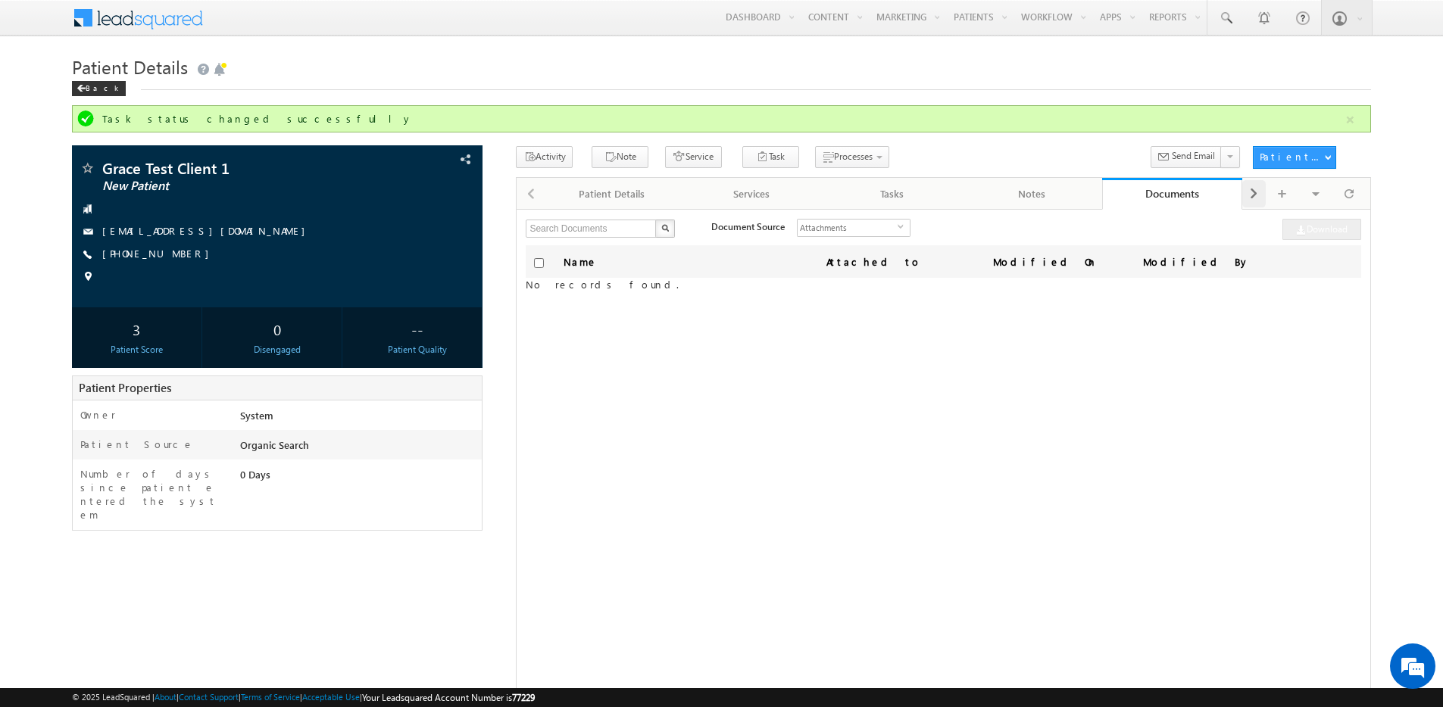
click at [1249, 193] on span at bounding box center [1253, 193] width 9 height 27
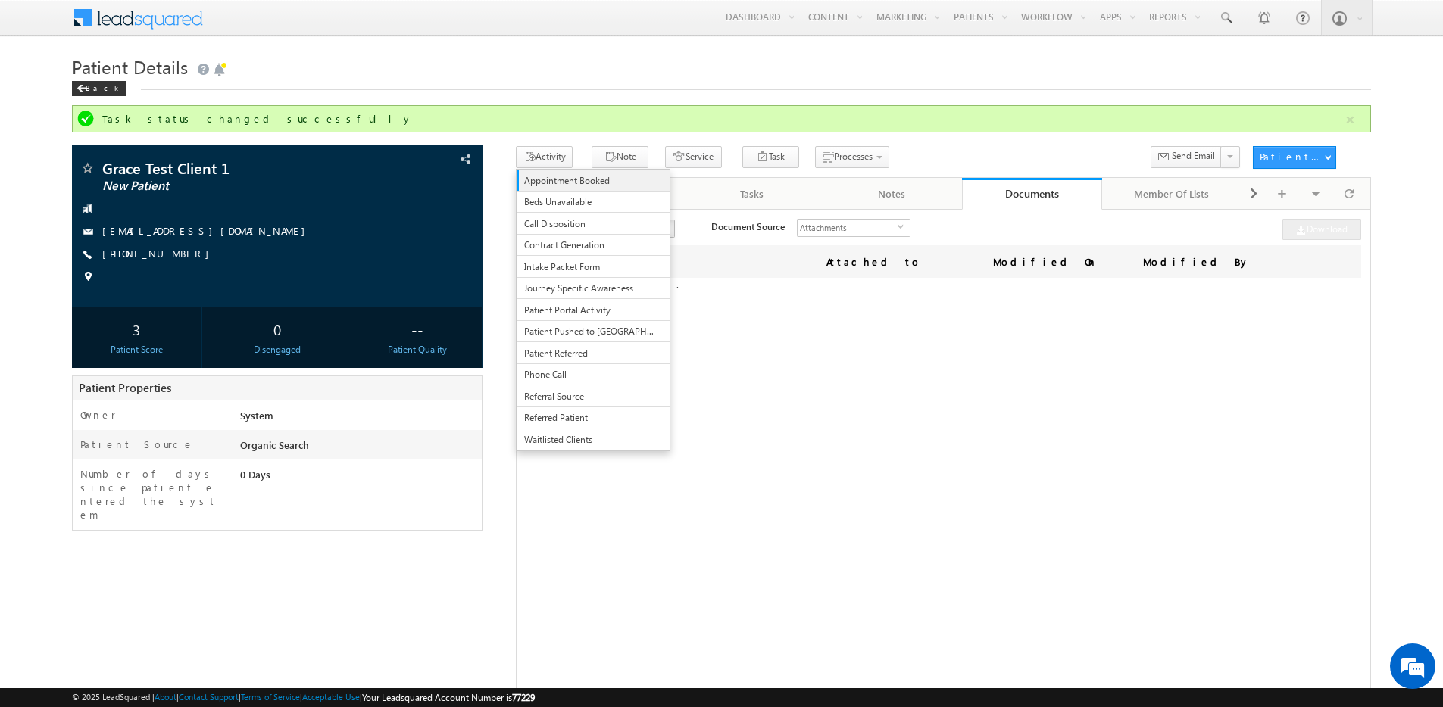
click at [563, 181] on span "Appointment Booked" at bounding box center [589, 181] width 131 height 14
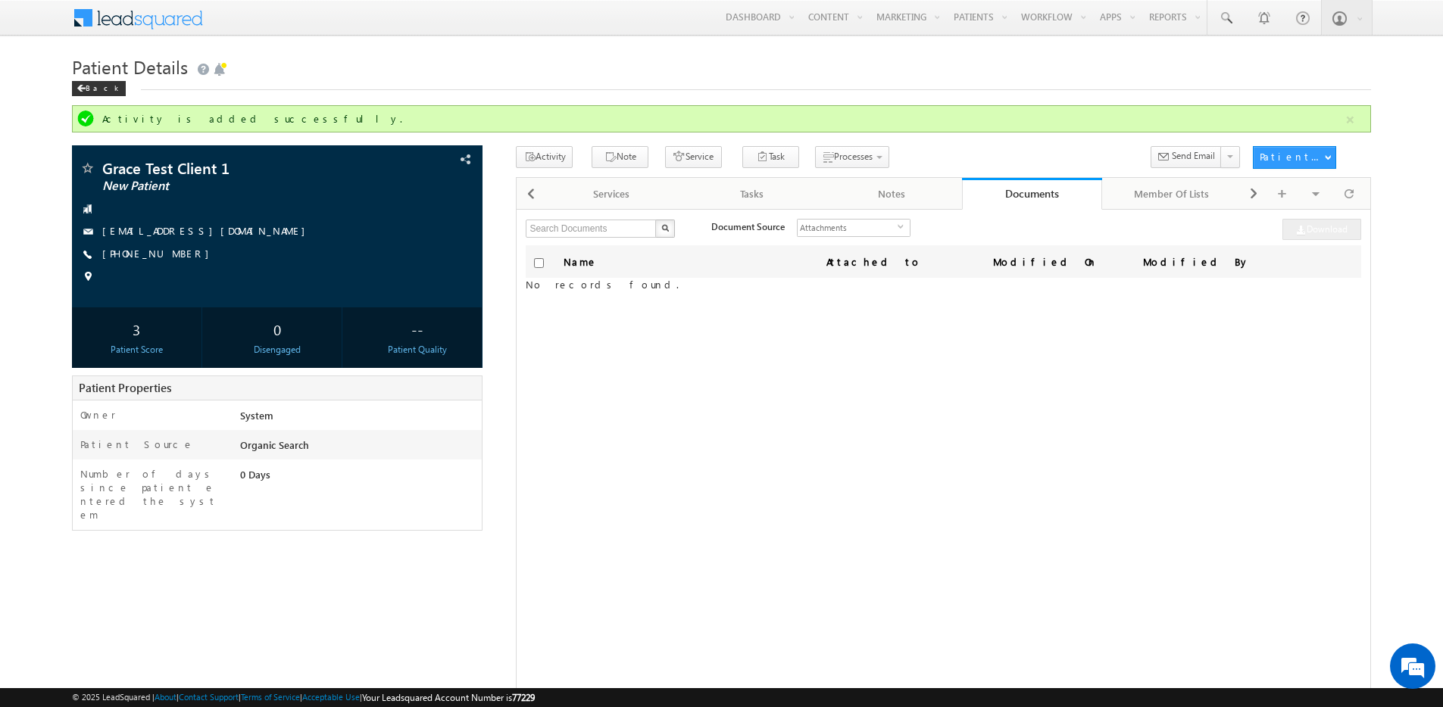
drag, startPoint x: 233, startPoint y: 116, endPoint x: 195, endPoint y: 118, distance: 37.9
click at [232, 117] on div "Activity is added successfully." at bounding box center [722, 119] width 1241 height 14
click at [101, 116] on div "Activity is added successfully." at bounding box center [721, 118] width 1299 height 27
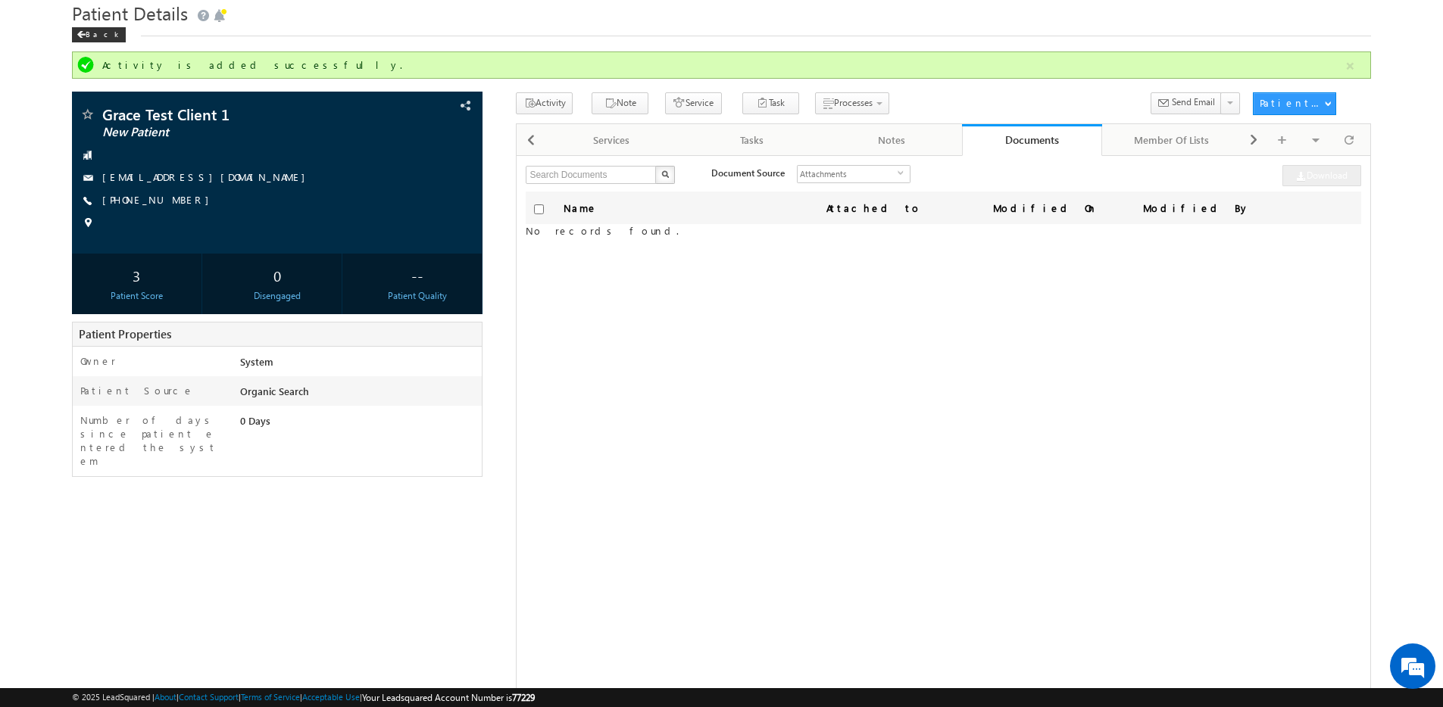
scroll to position [0, 0]
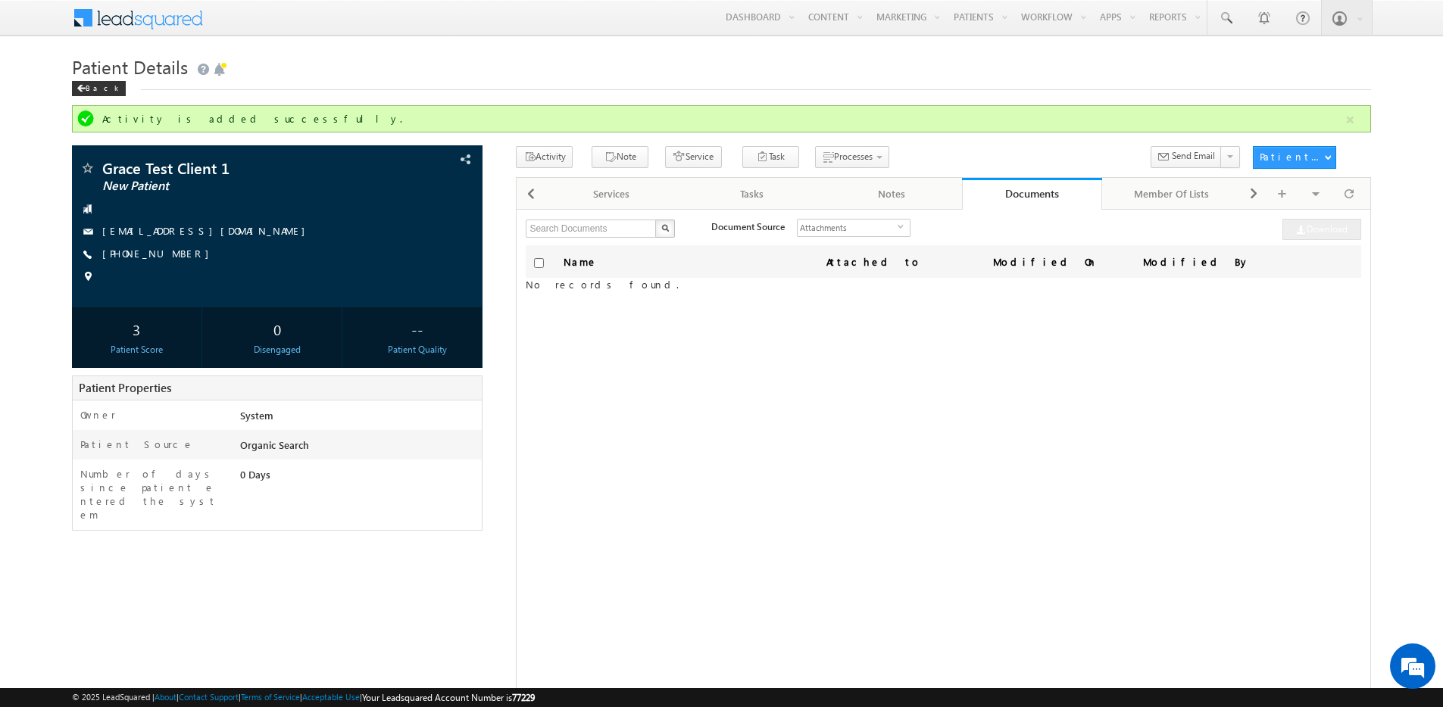
click at [1306, 154] on div "Add New Tab" at bounding box center [1299, 164] width 92 height 20
click at [1306, 155] on div "Patient Actions" at bounding box center [1292, 157] width 64 height 14
click at [135, 163] on span "Grace Test Client 1" at bounding box center [230, 168] width 257 height 15
click at [136, 168] on span "Grace Test Client 1" at bounding box center [230, 168] width 257 height 15
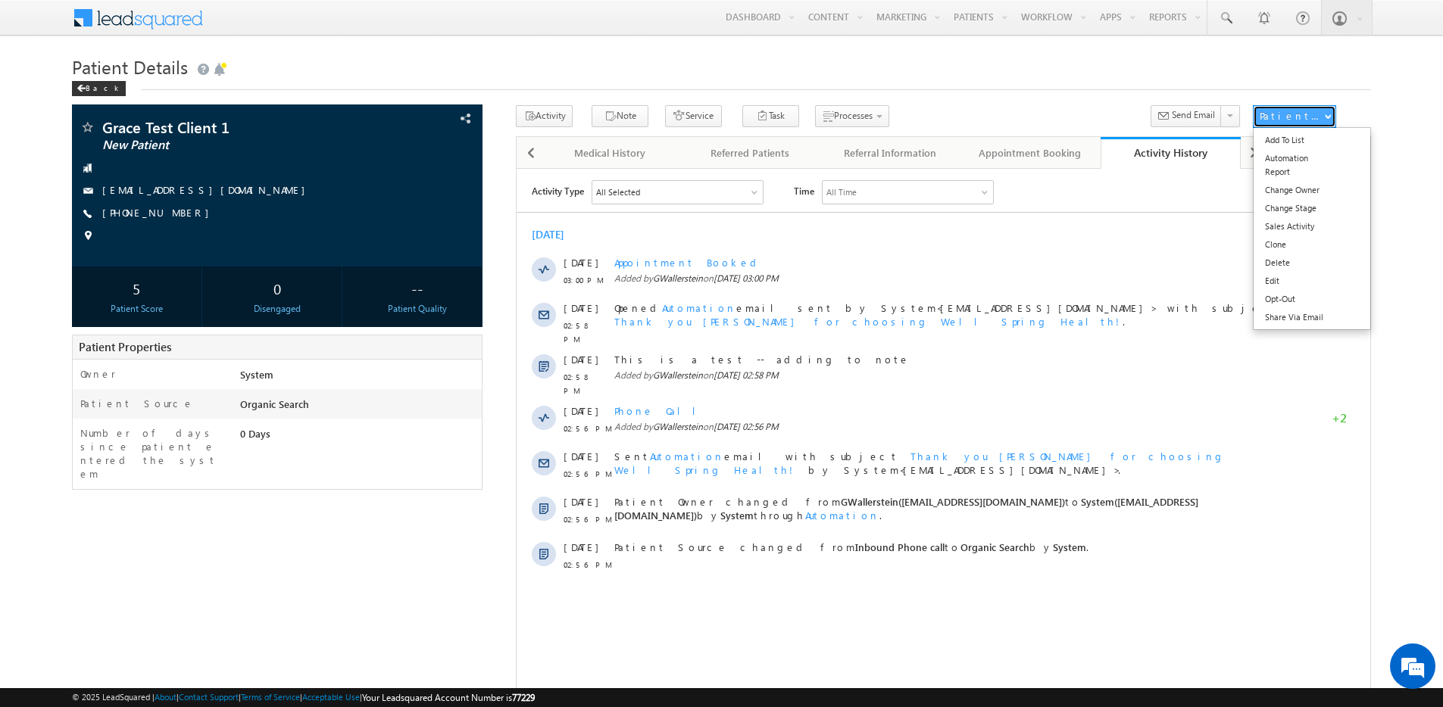
click at [1294, 117] on div "Patient Actions" at bounding box center [1292, 116] width 64 height 14
